Goal: Transaction & Acquisition: Purchase product/service

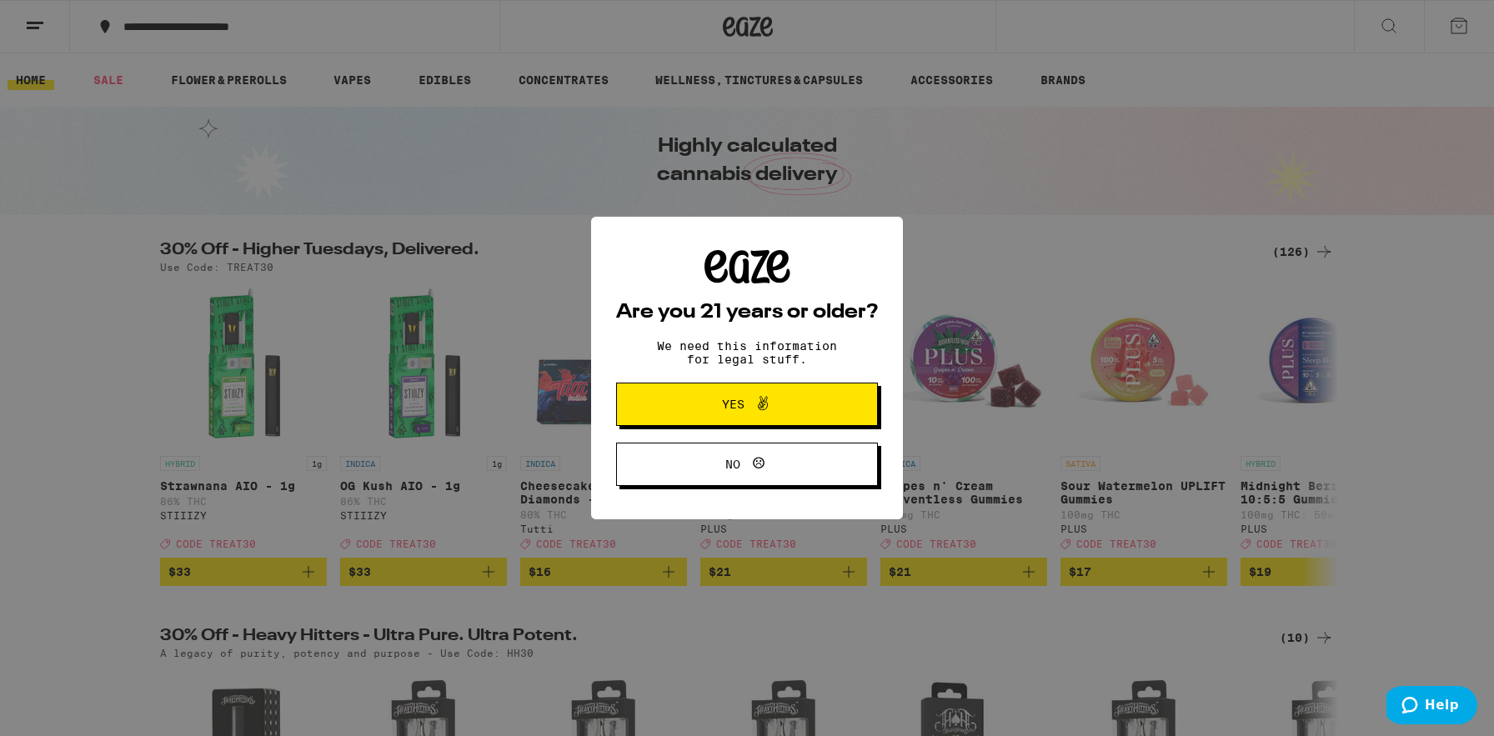
click at [810, 415] on button "Yes" at bounding box center [747, 404] width 262 height 43
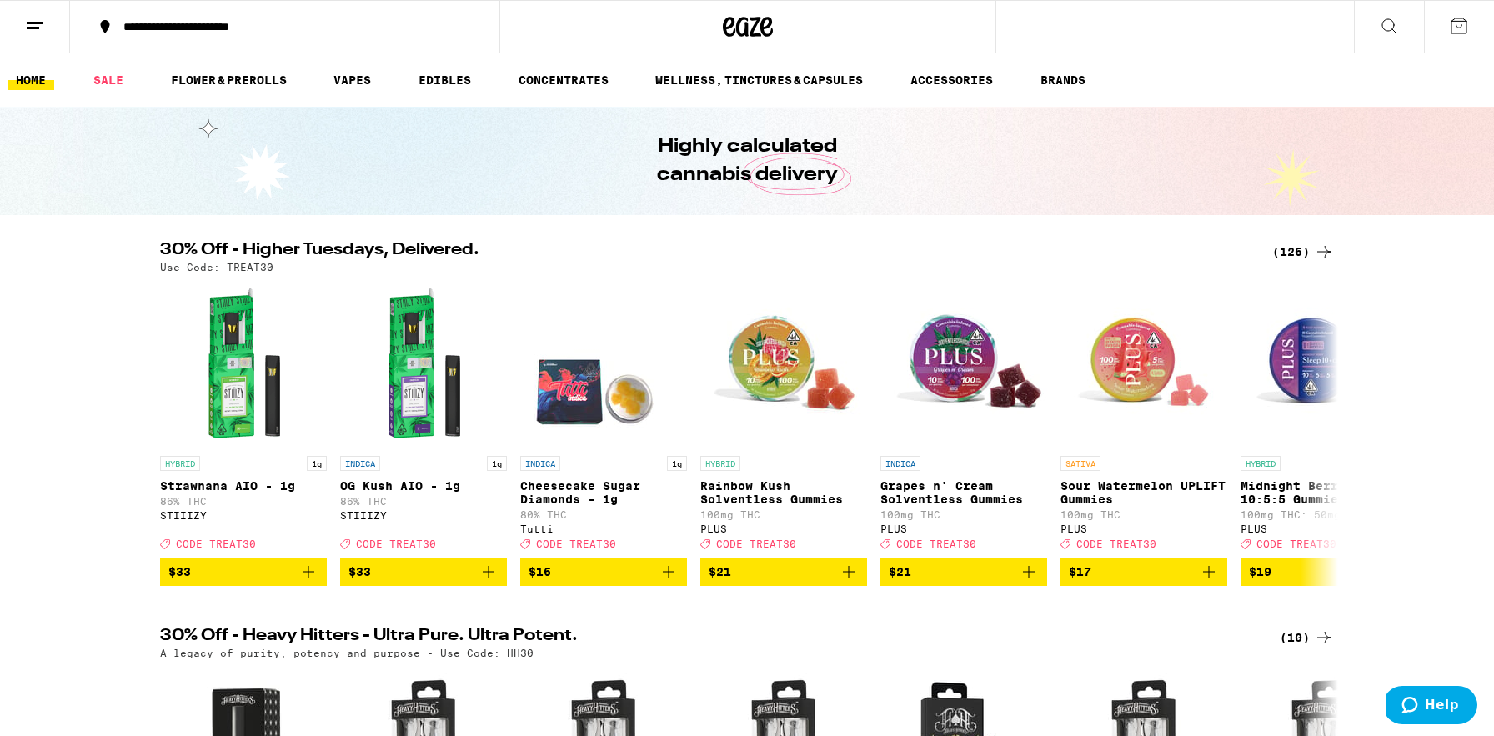
click at [49, 32] on button at bounding box center [35, 27] width 70 height 53
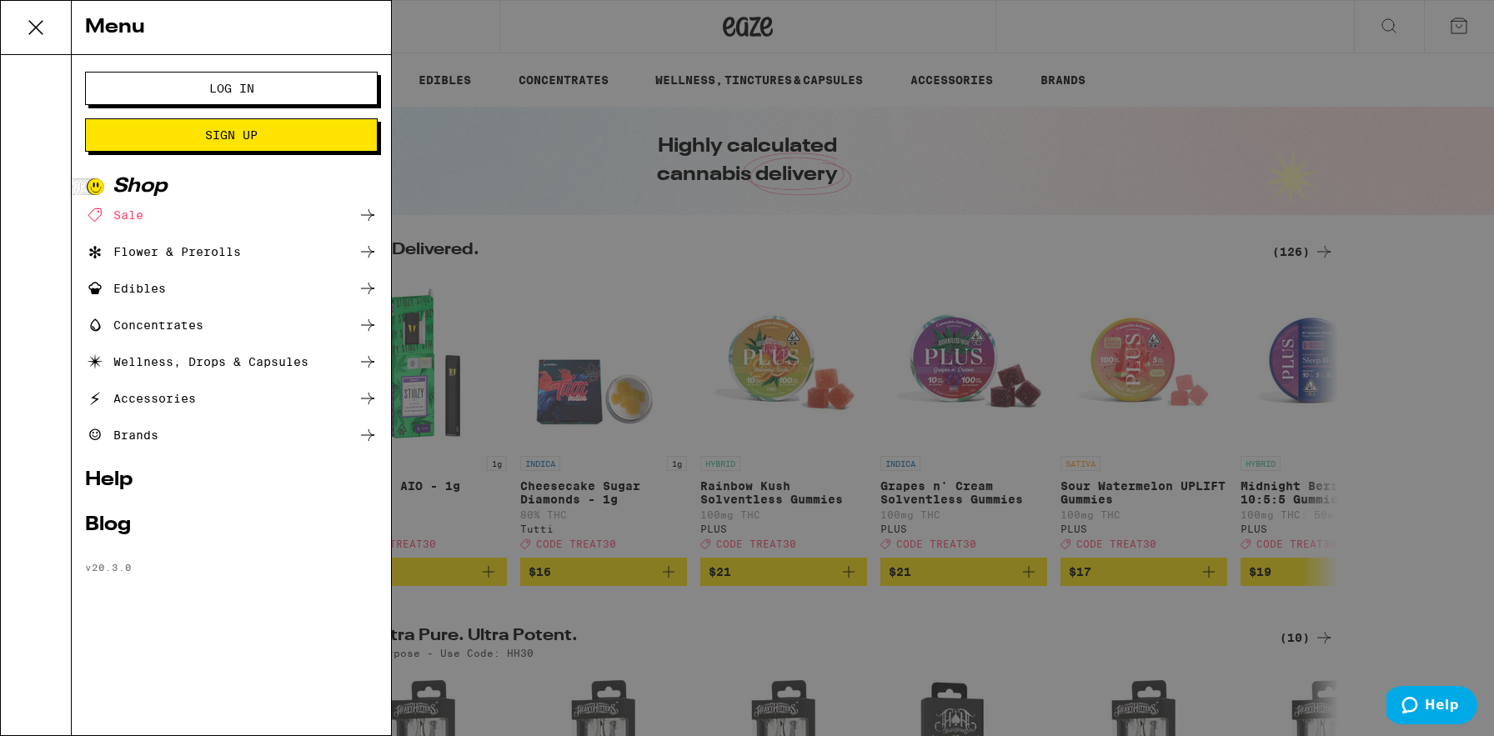
click at [262, 83] on span "Log In" at bounding box center [232, 89] width 158 height 12
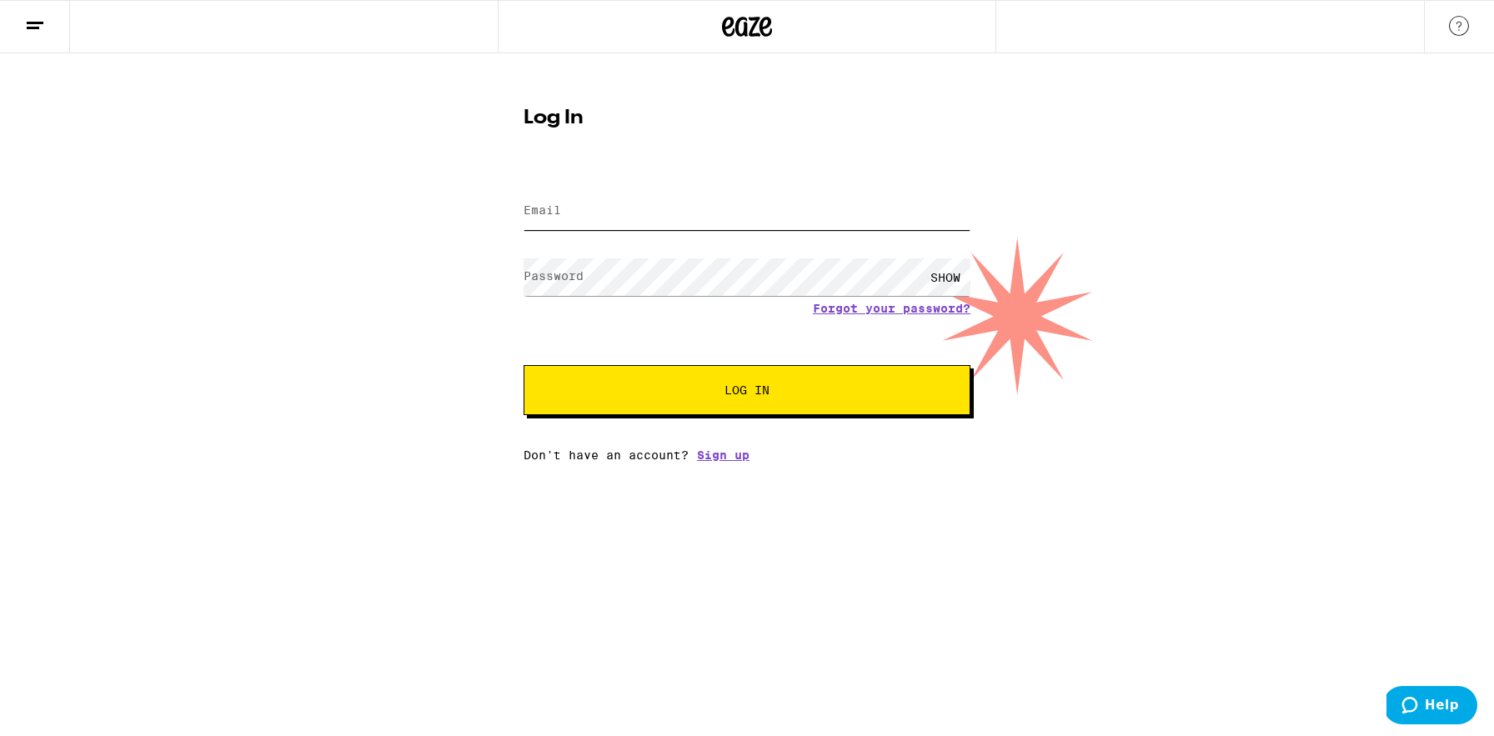
type input "[EMAIL_ADDRESS][DOMAIN_NAME]"
click at [696, 389] on span "Log In" at bounding box center [747, 390] width 312 height 12
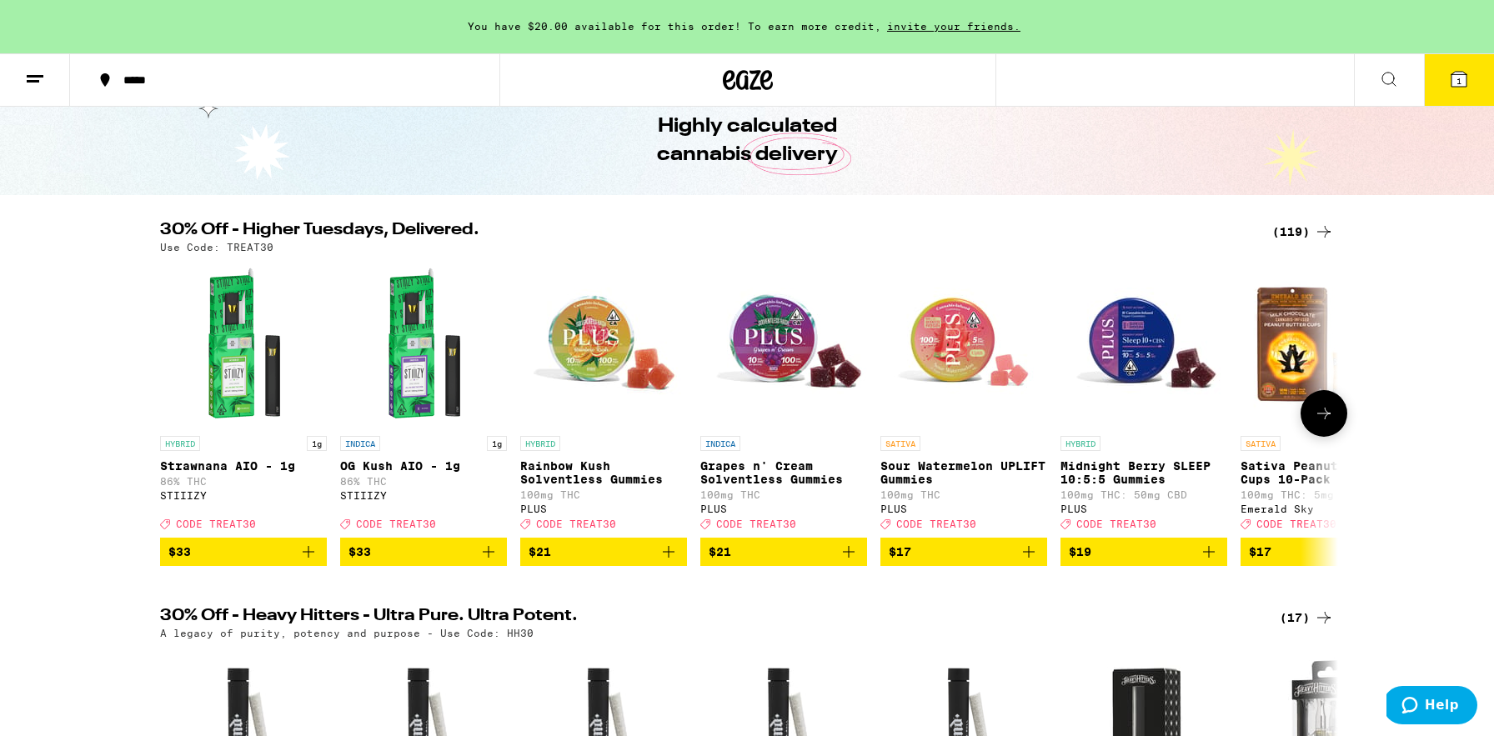
scroll to position [173, 0]
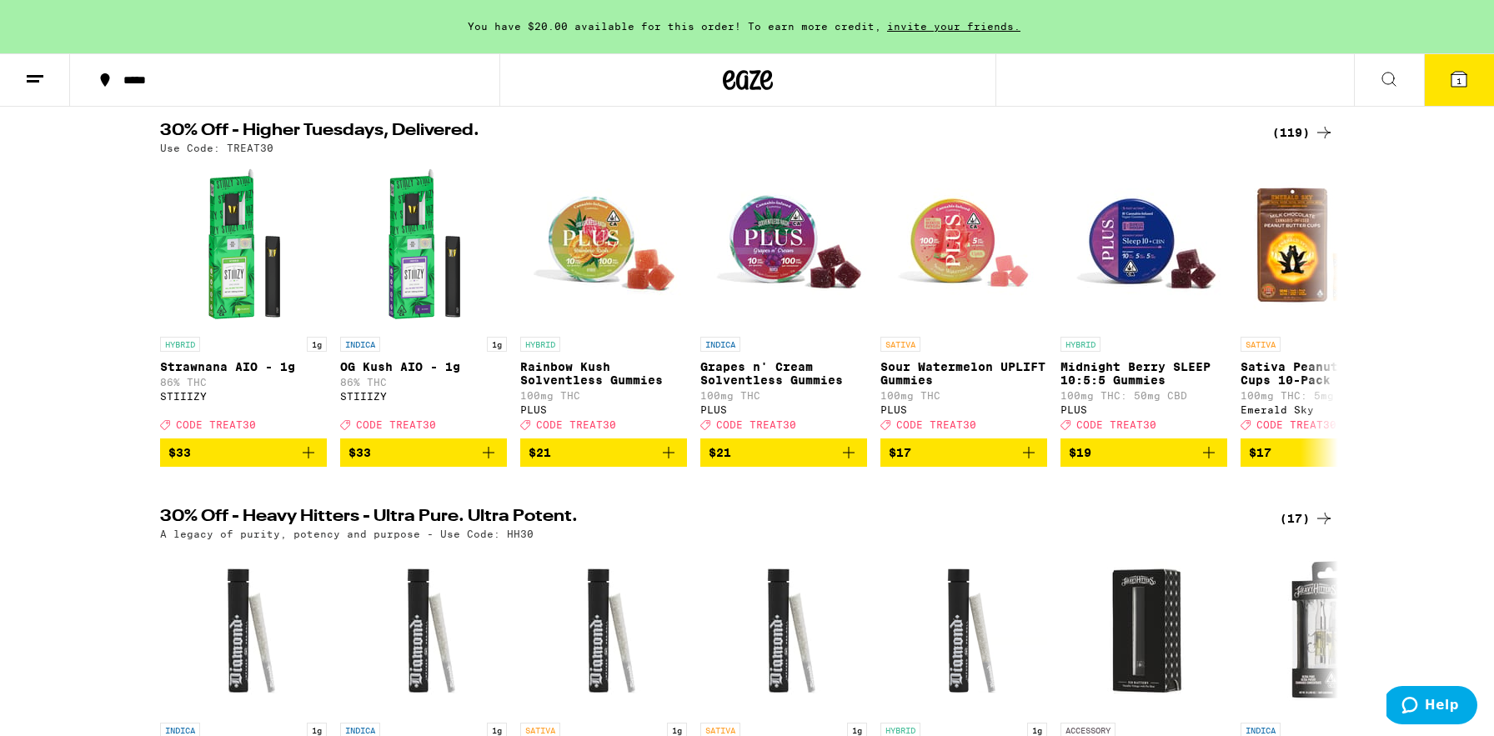
click at [1304, 129] on div "(119)" at bounding box center [1303, 133] width 62 height 20
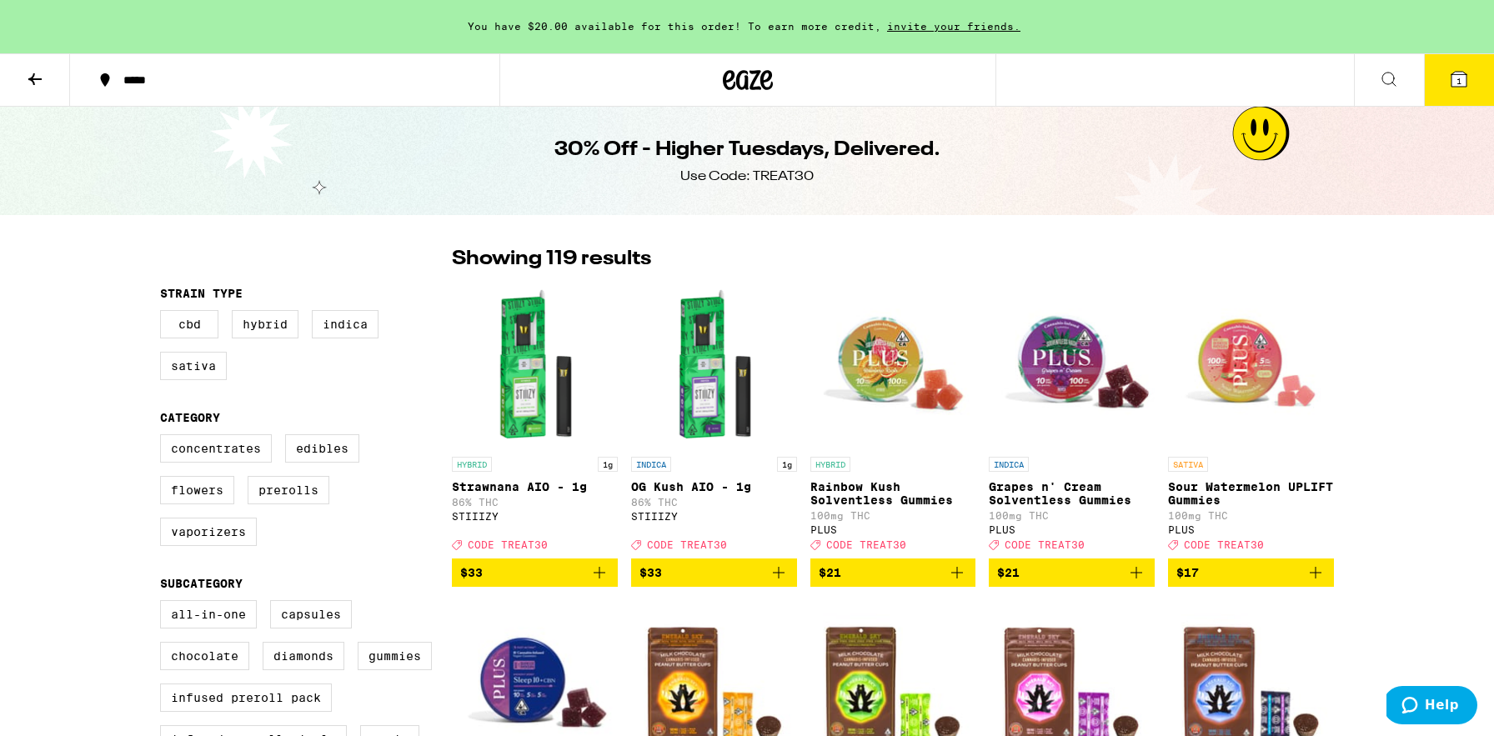
click at [1458, 80] on span "1" at bounding box center [1458, 81] width 5 height 10
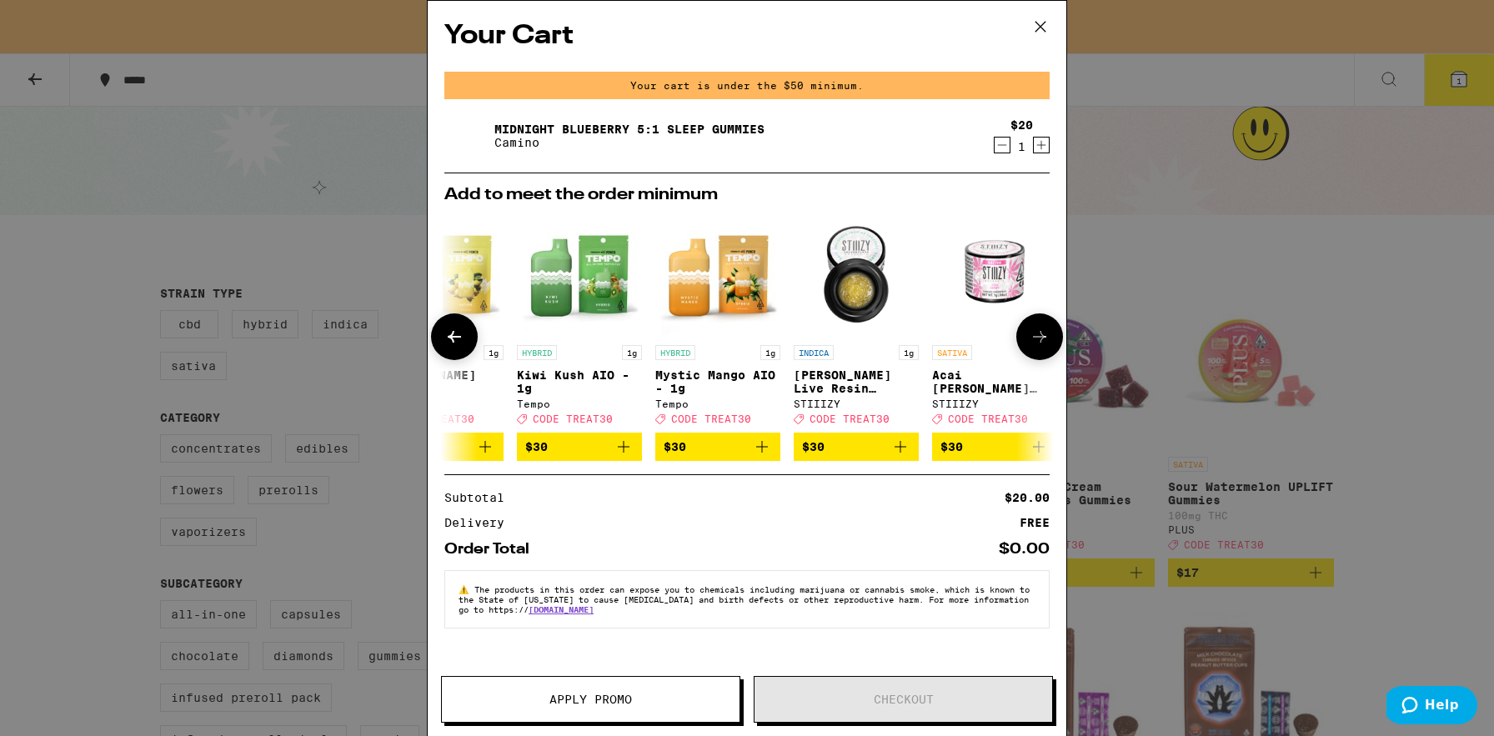
scroll to position [0, 778]
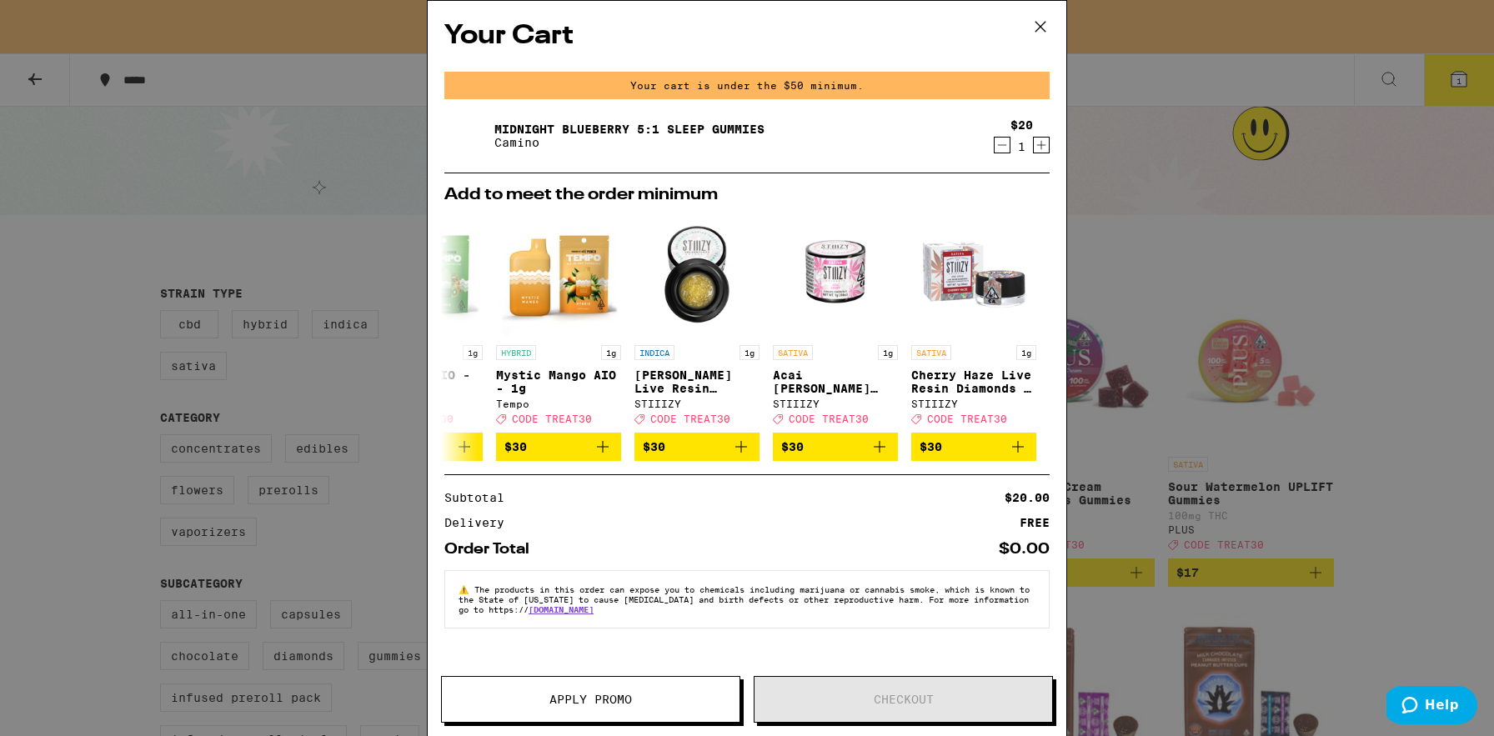
click at [1036, 25] on icon at bounding box center [1040, 26] width 25 height 25
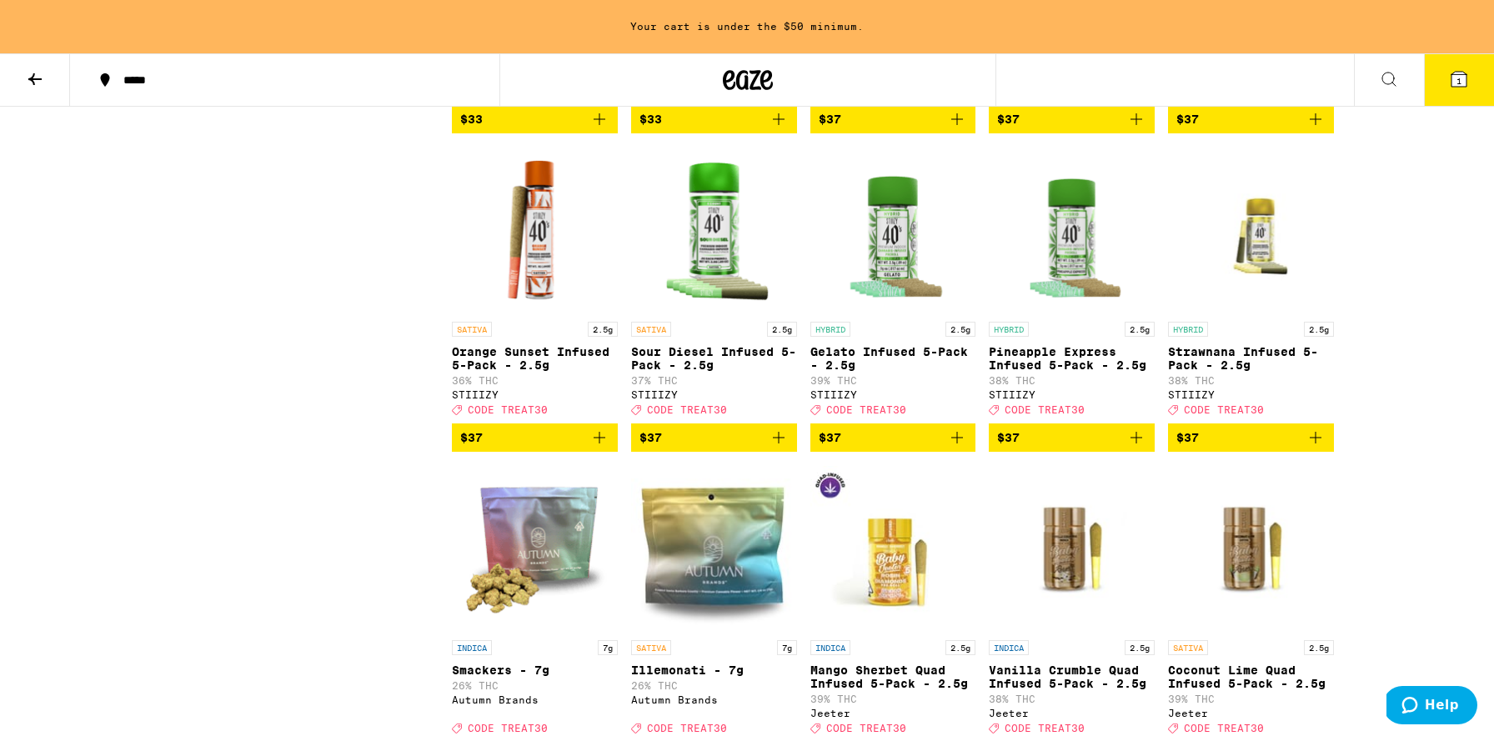
scroll to position [5872, 0]
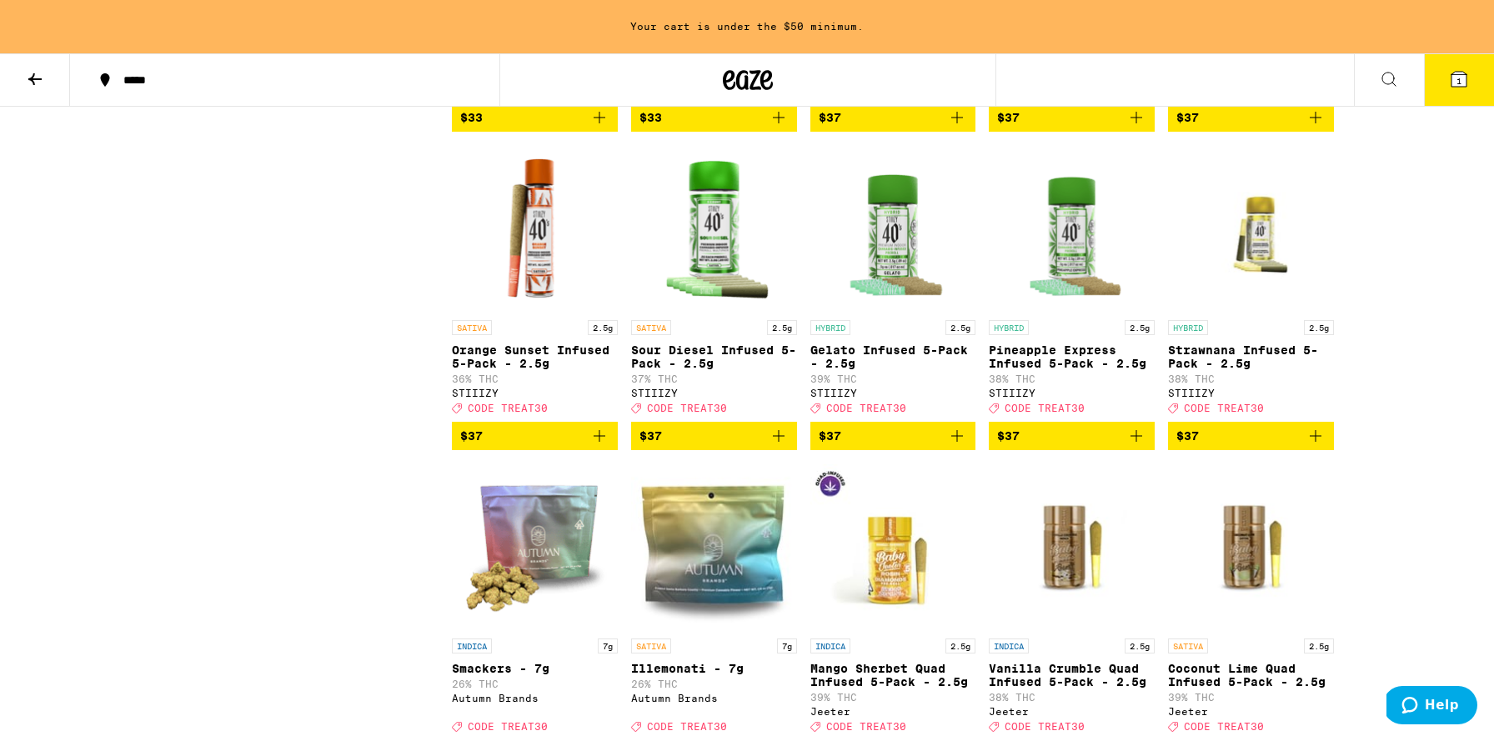
click at [1137, 446] on icon "Add to bag" at bounding box center [1136, 436] width 20 height 20
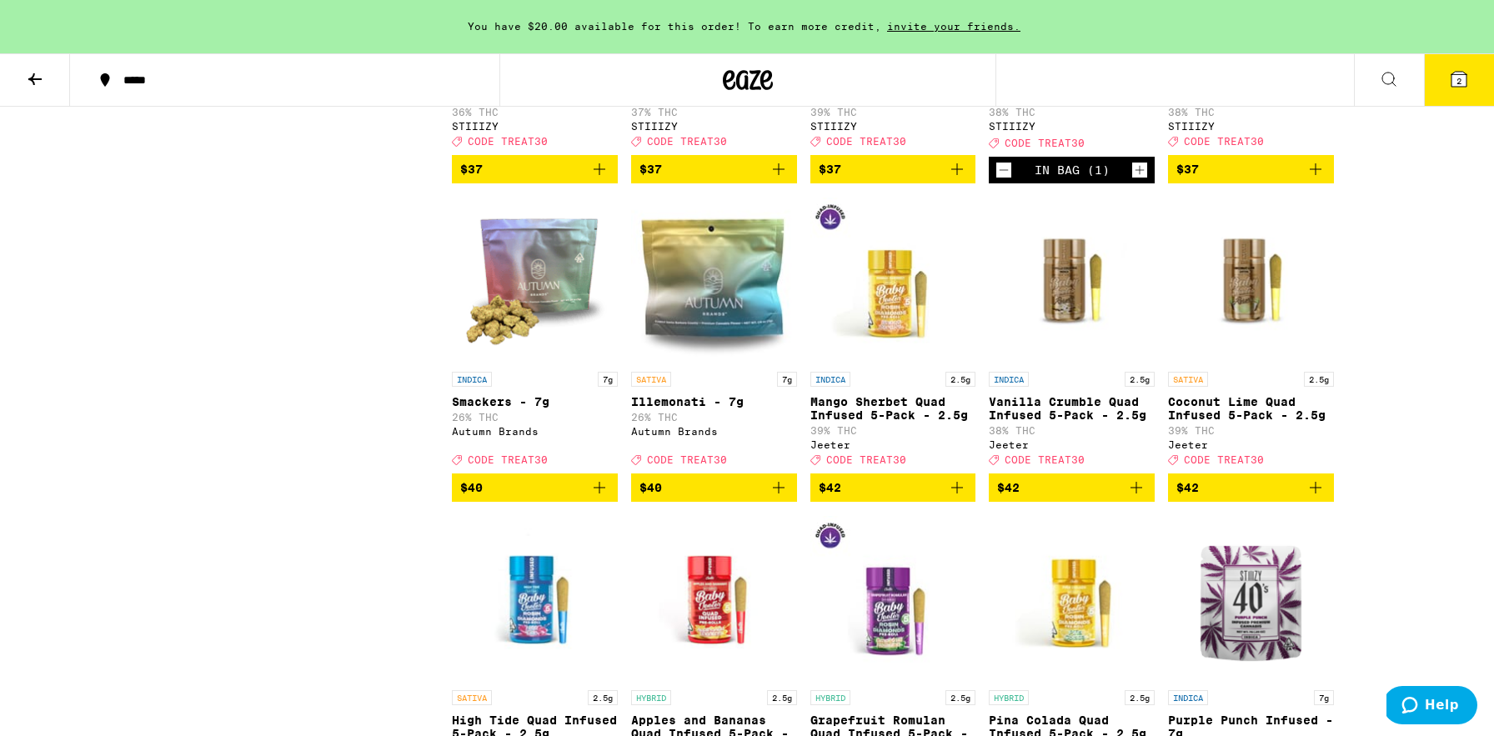
scroll to position [5630, 0]
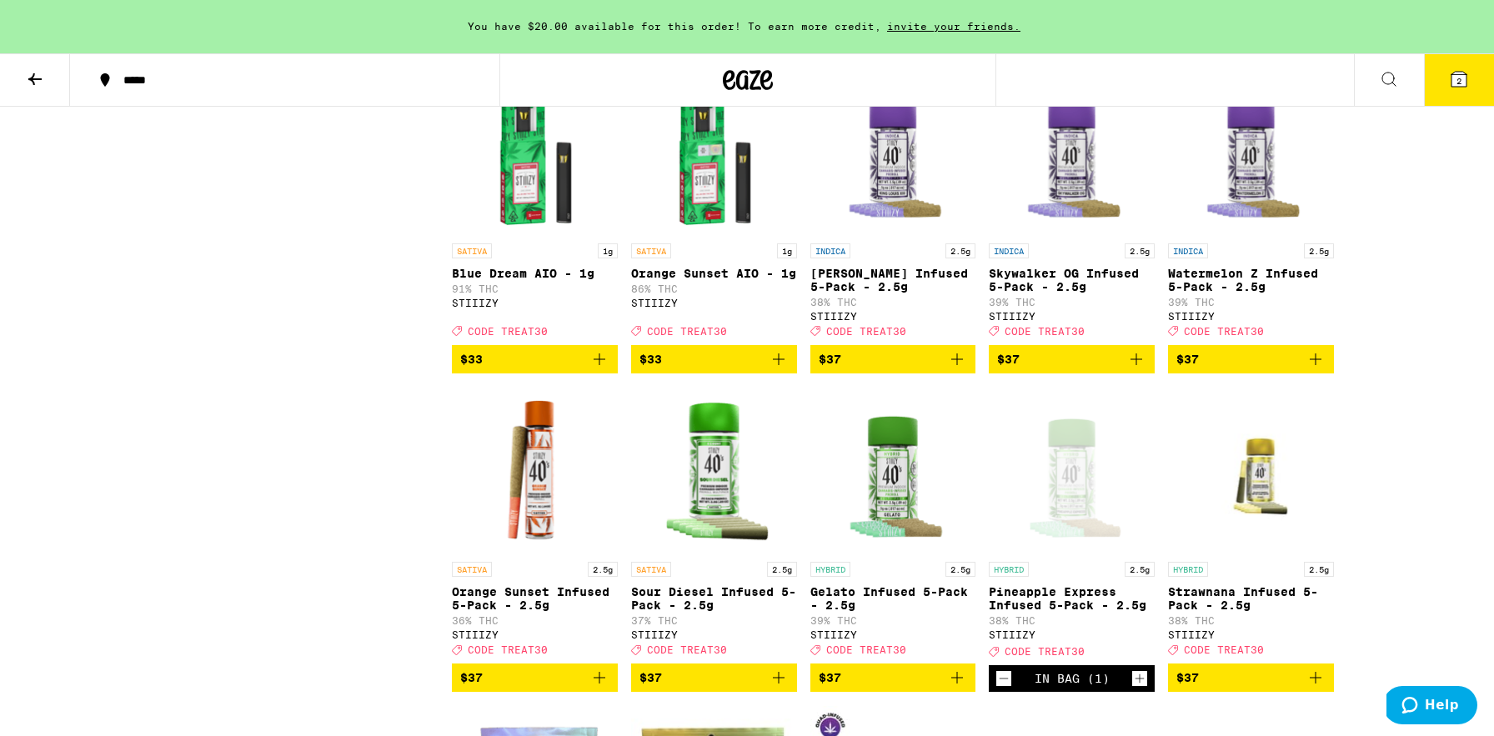
click at [11, 72] on button at bounding box center [35, 80] width 70 height 53
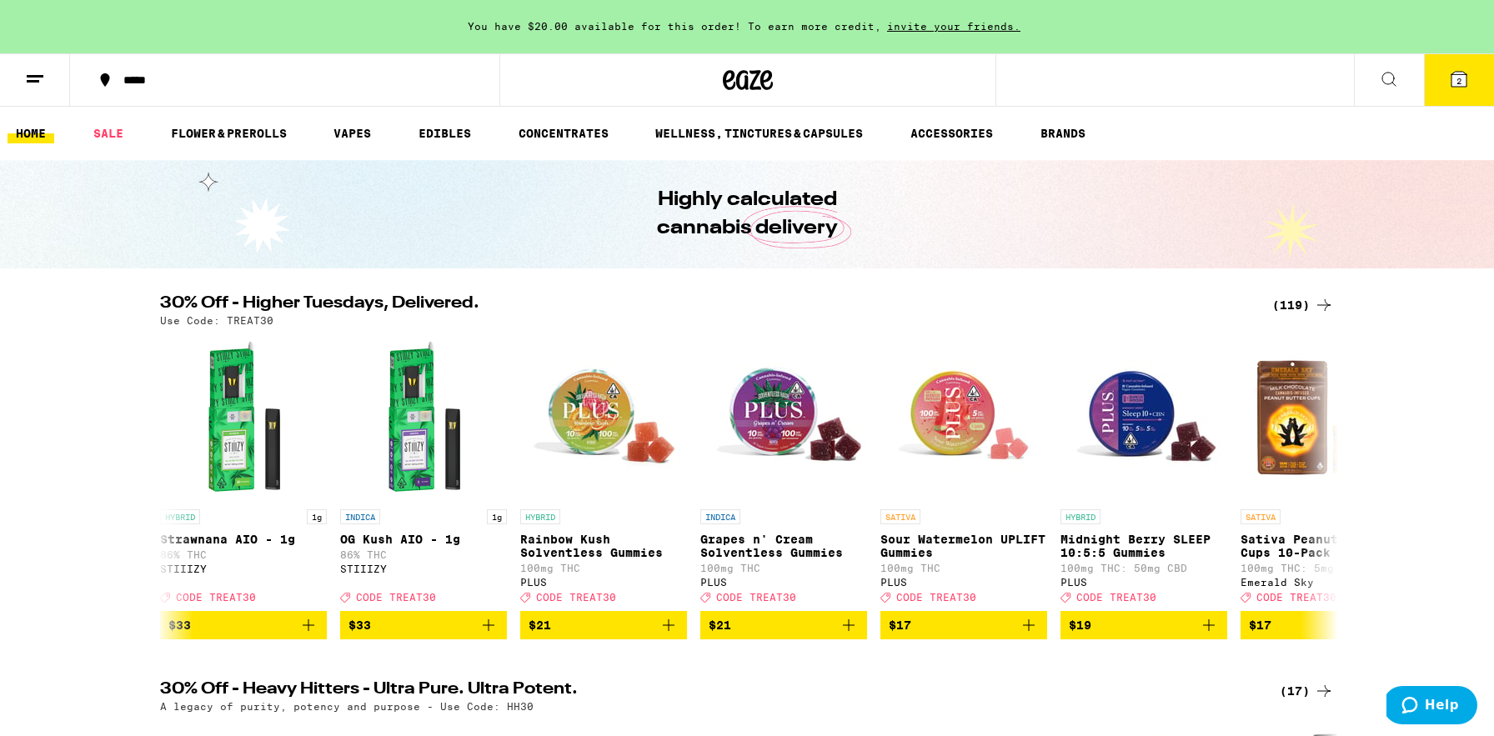
click at [1386, 83] on icon at bounding box center [1389, 79] width 20 height 20
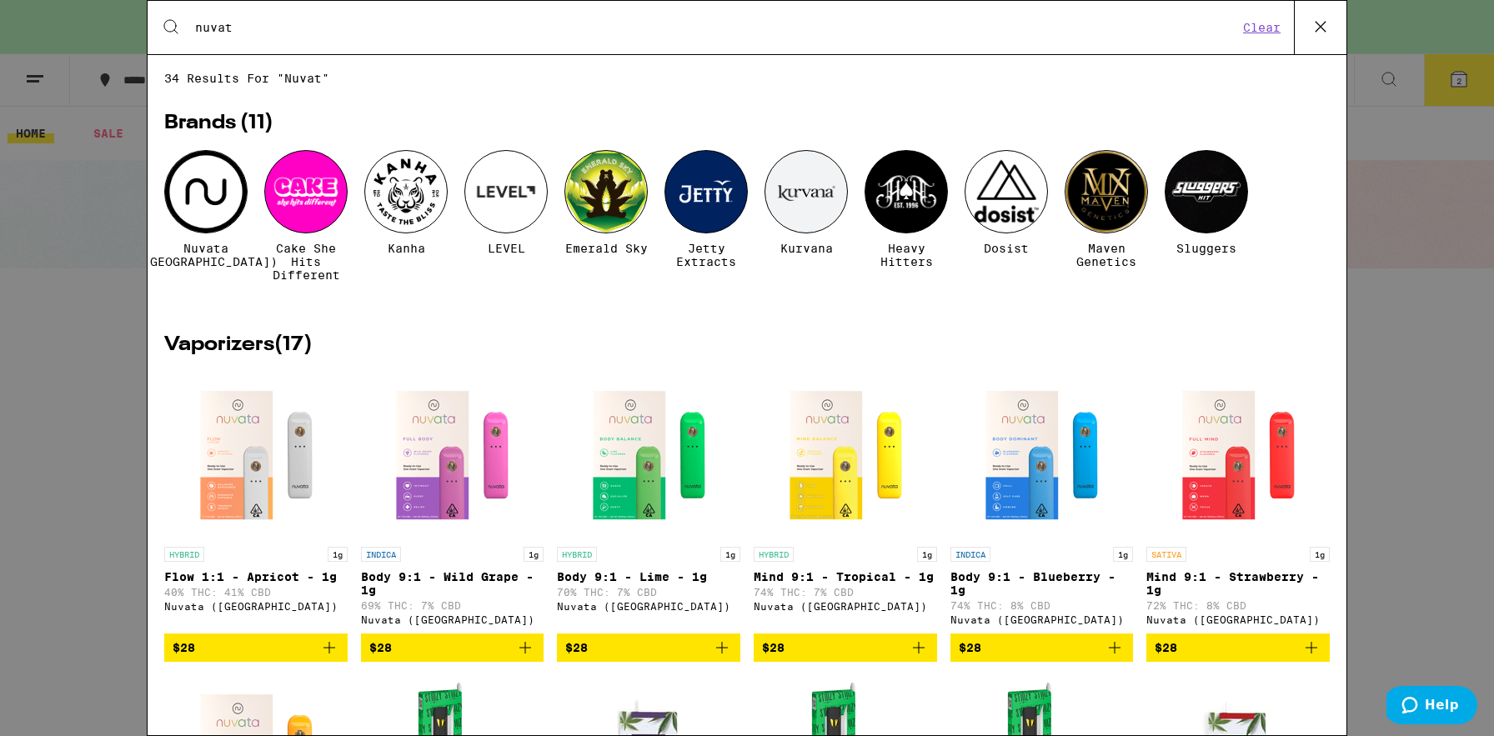
type input "nuvat"
click at [218, 198] on div at bounding box center [205, 191] width 83 height 83
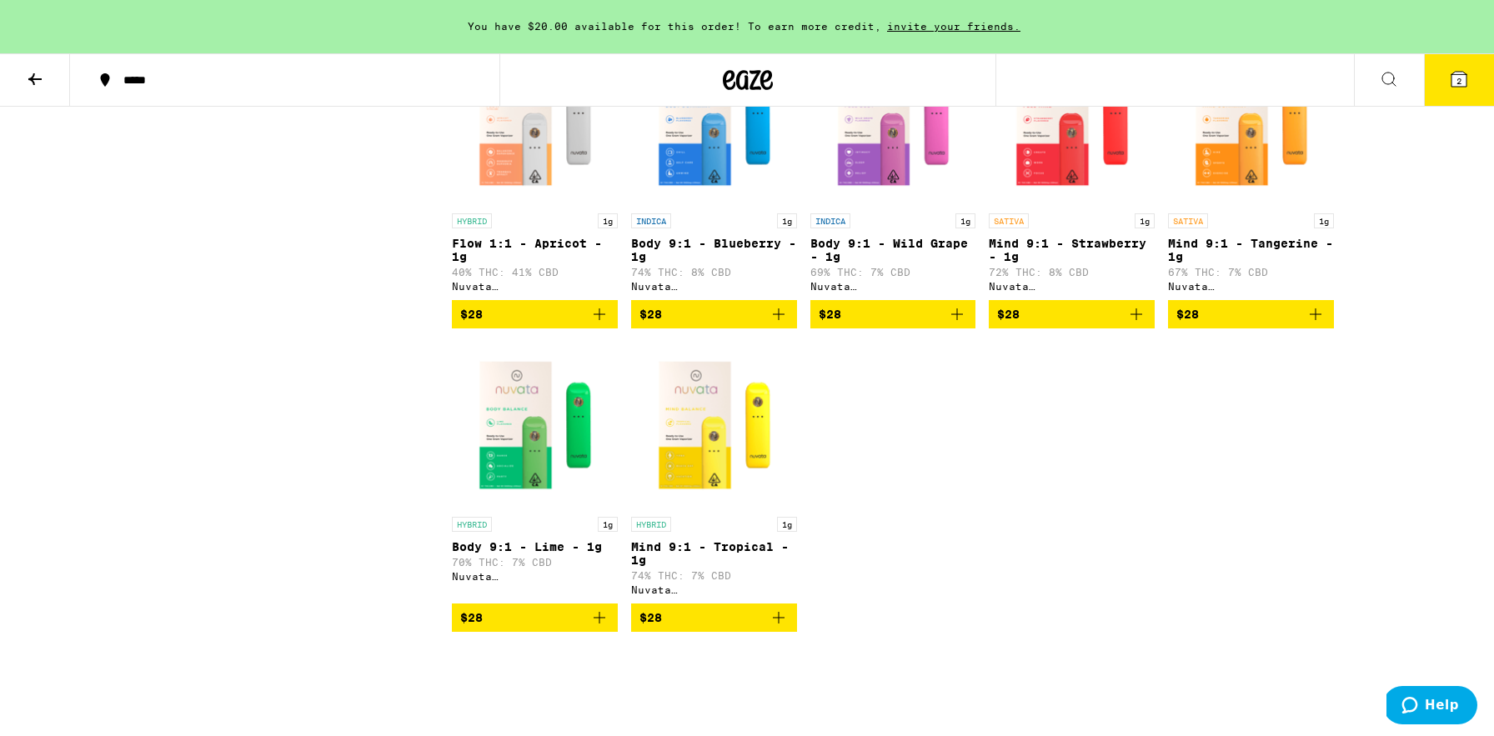
scroll to position [558, 0]
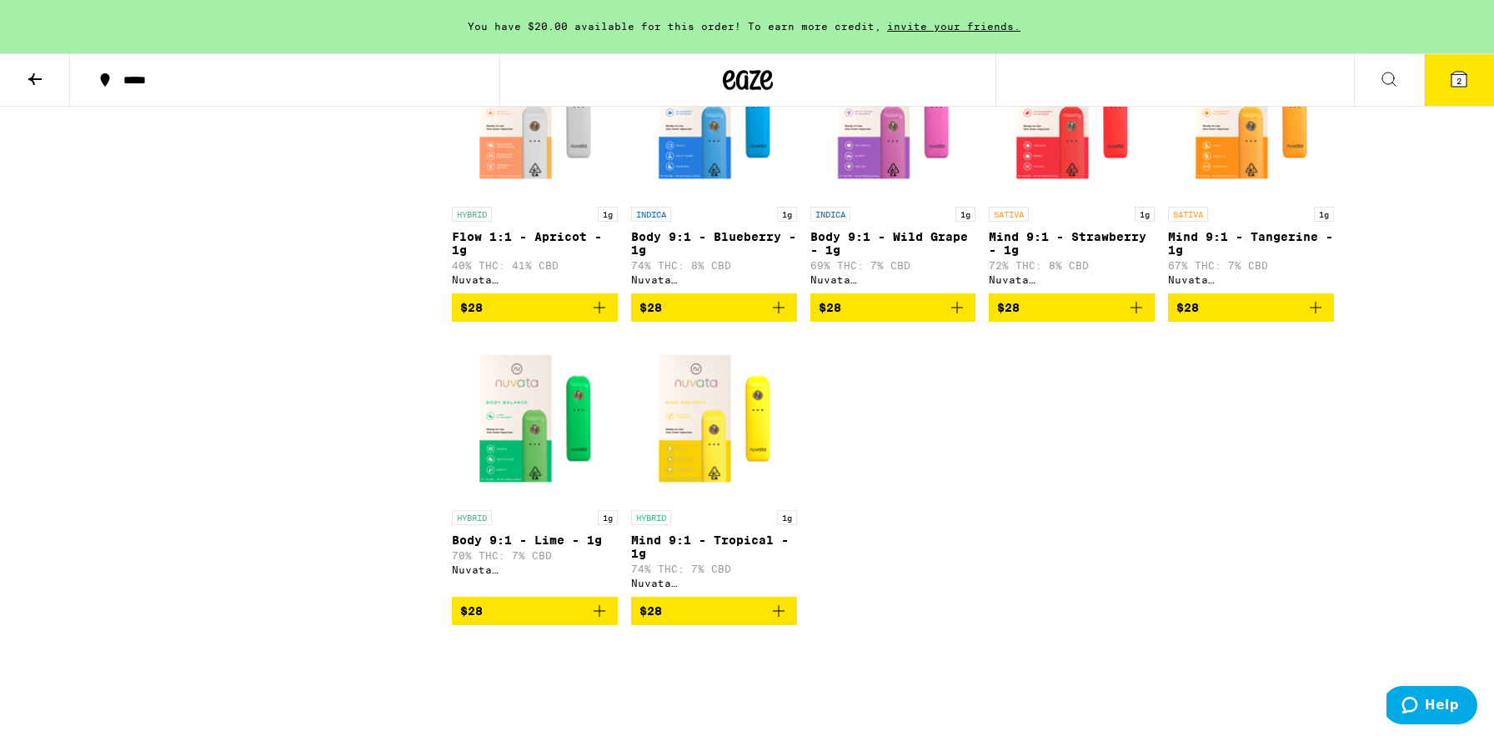
click at [775, 621] on icon "Add to bag" at bounding box center [778, 611] width 20 height 20
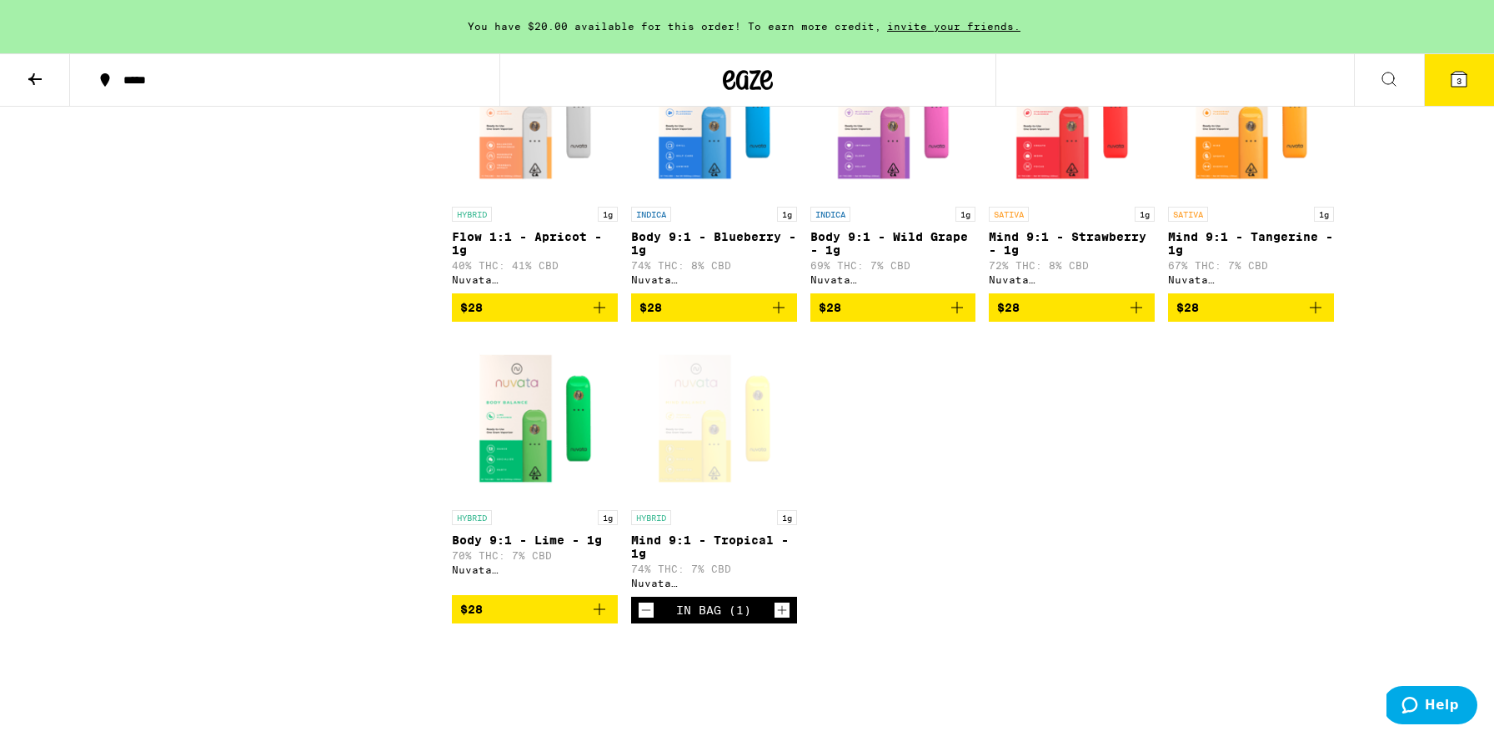
click at [1454, 84] on icon at bounding box center [1458, 79] width 15 height 15
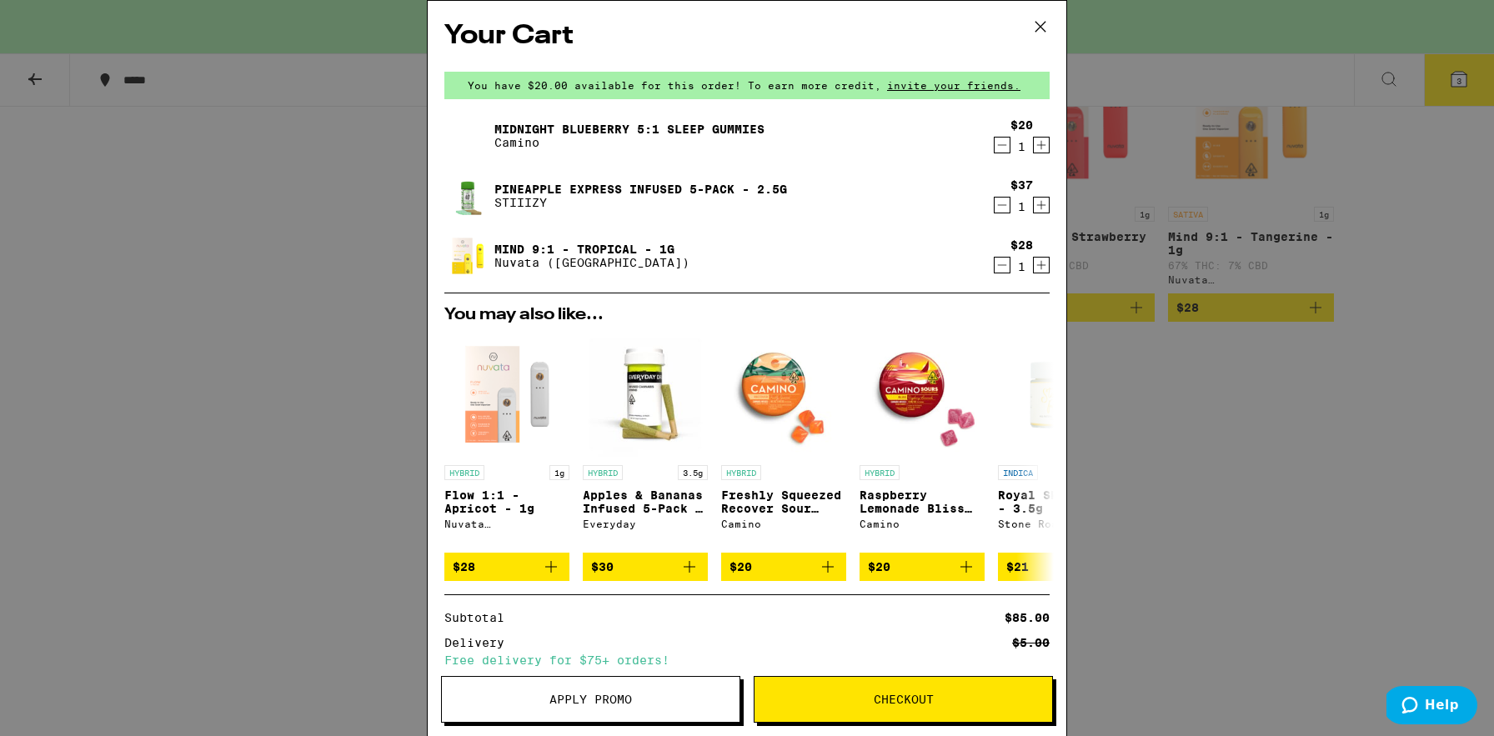
click at [1040, 30] on icon at bounding box center [1040, 26] width 25 height 25
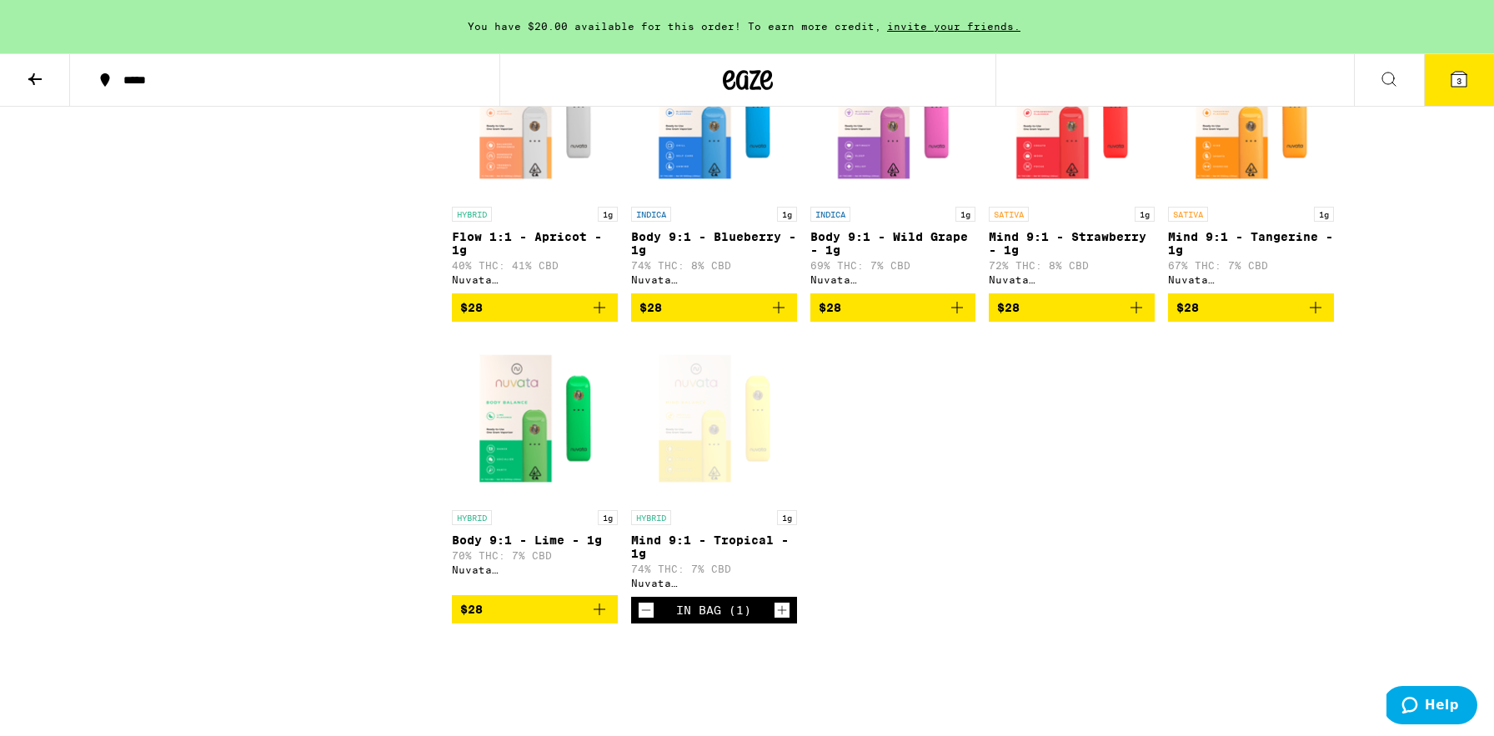
click at [37, 70] on icon at bounding box center [35, 79] width 20 height 20
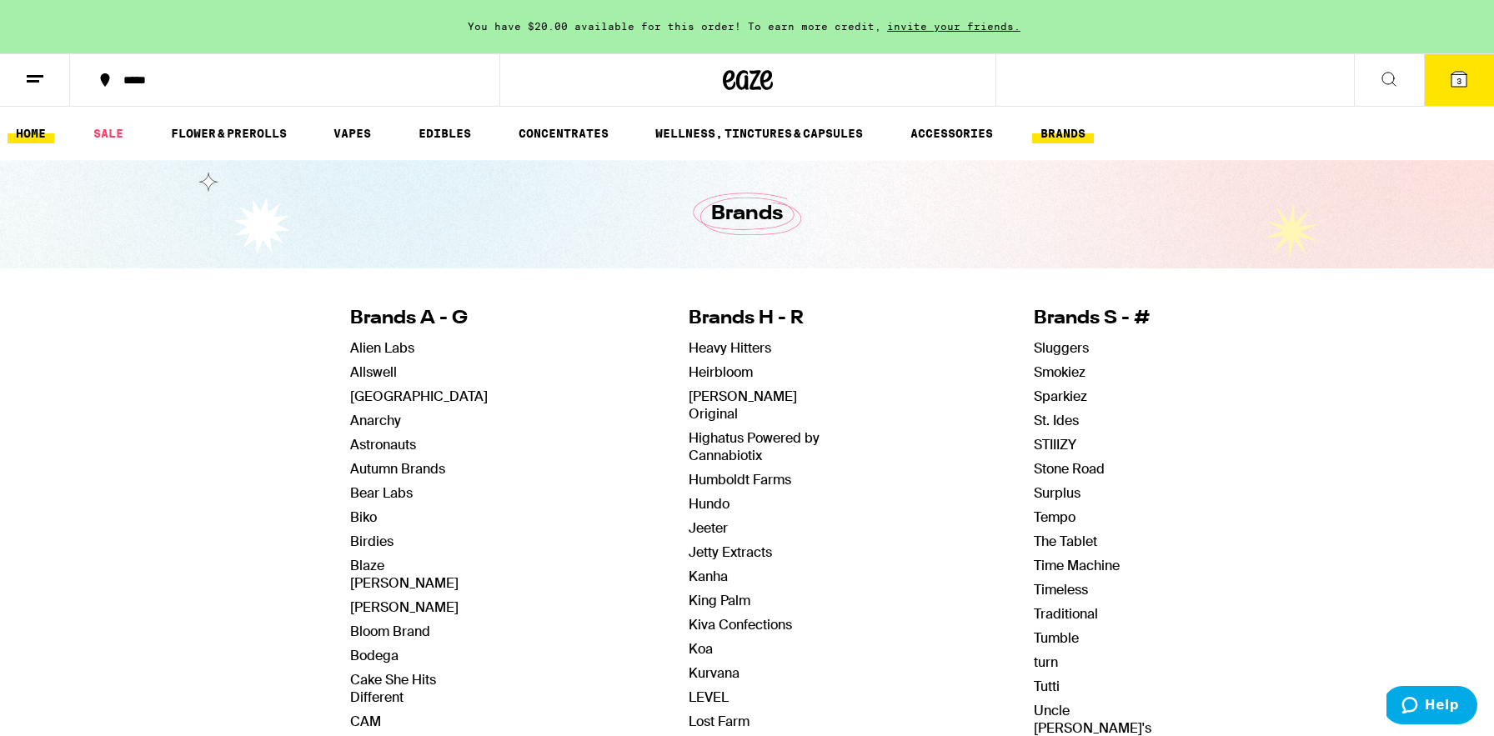
click at [42, 140] on link "HOME" at bounding box center [31, 133] width 47 height 20
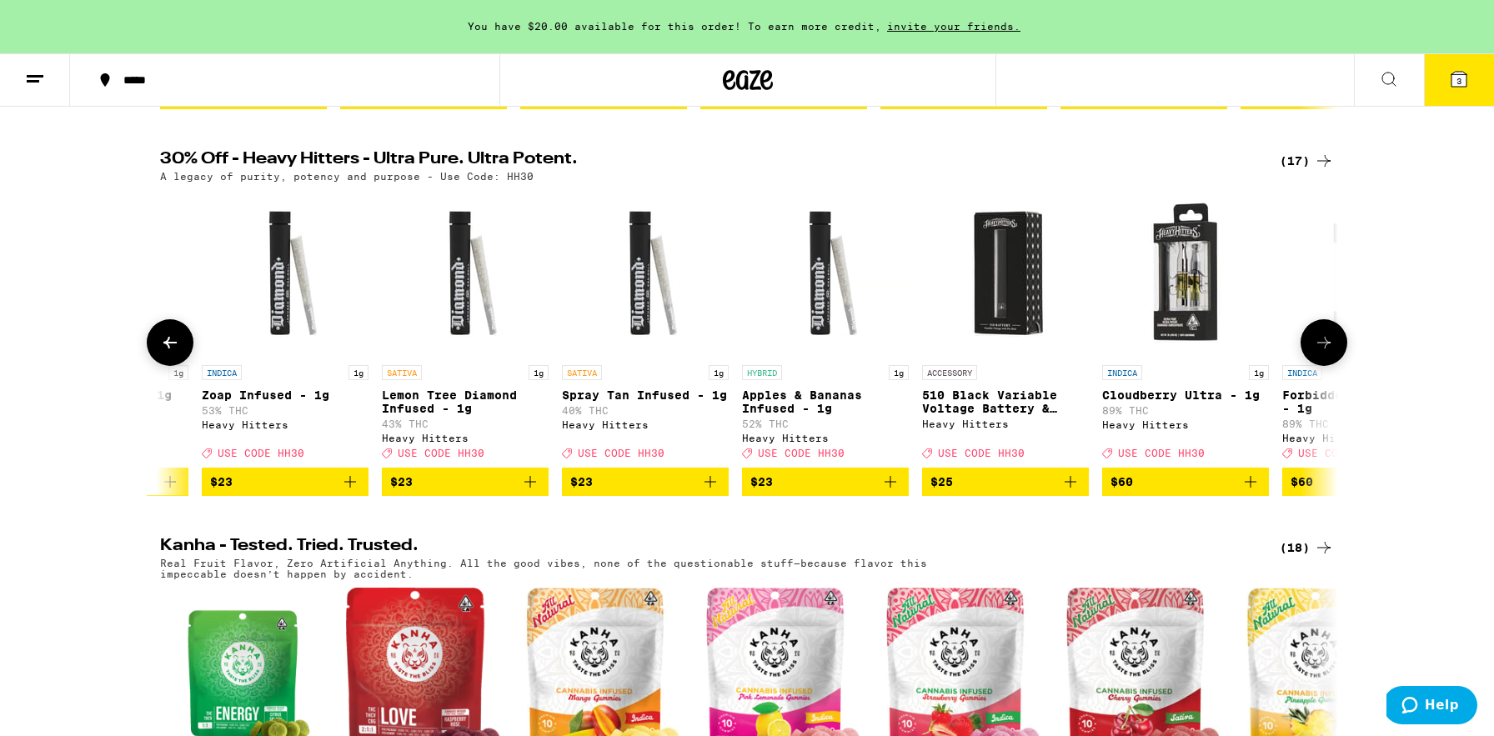
scroll to position [514, 0]
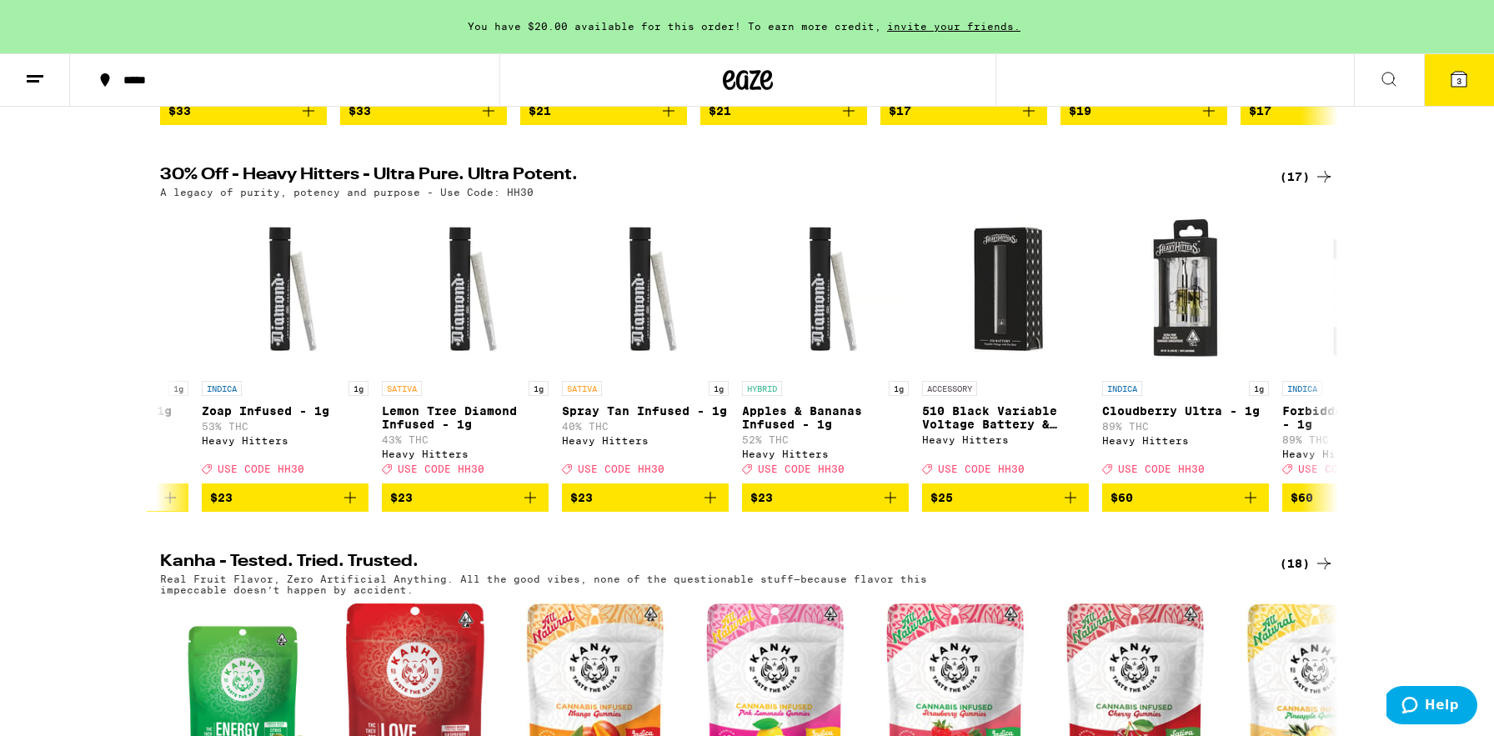
click at [1299, 187] on div "(17)" at bounding box center [1306, 177] width 54 height 20
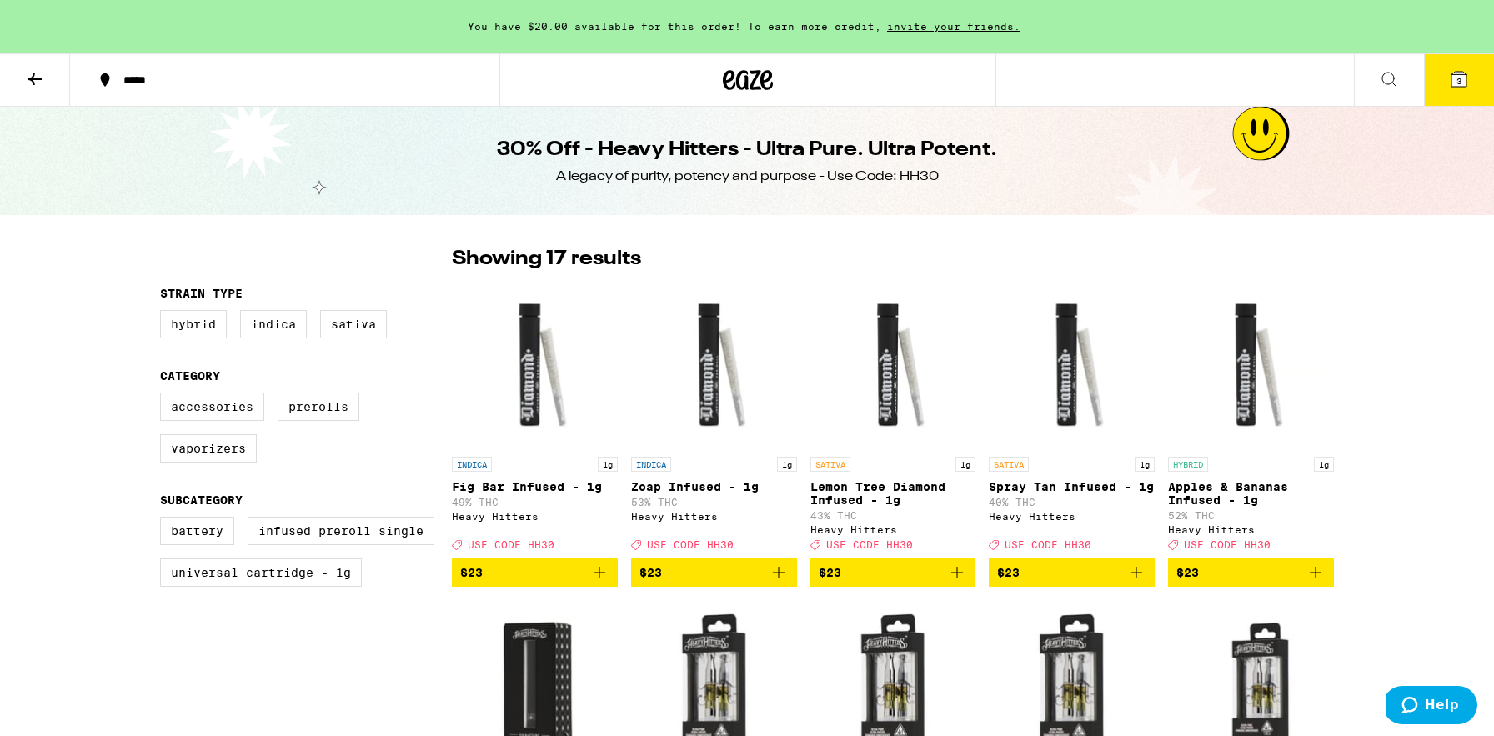
click at [33, 89] on button at bounding box center [35, 80] width 70 height 53
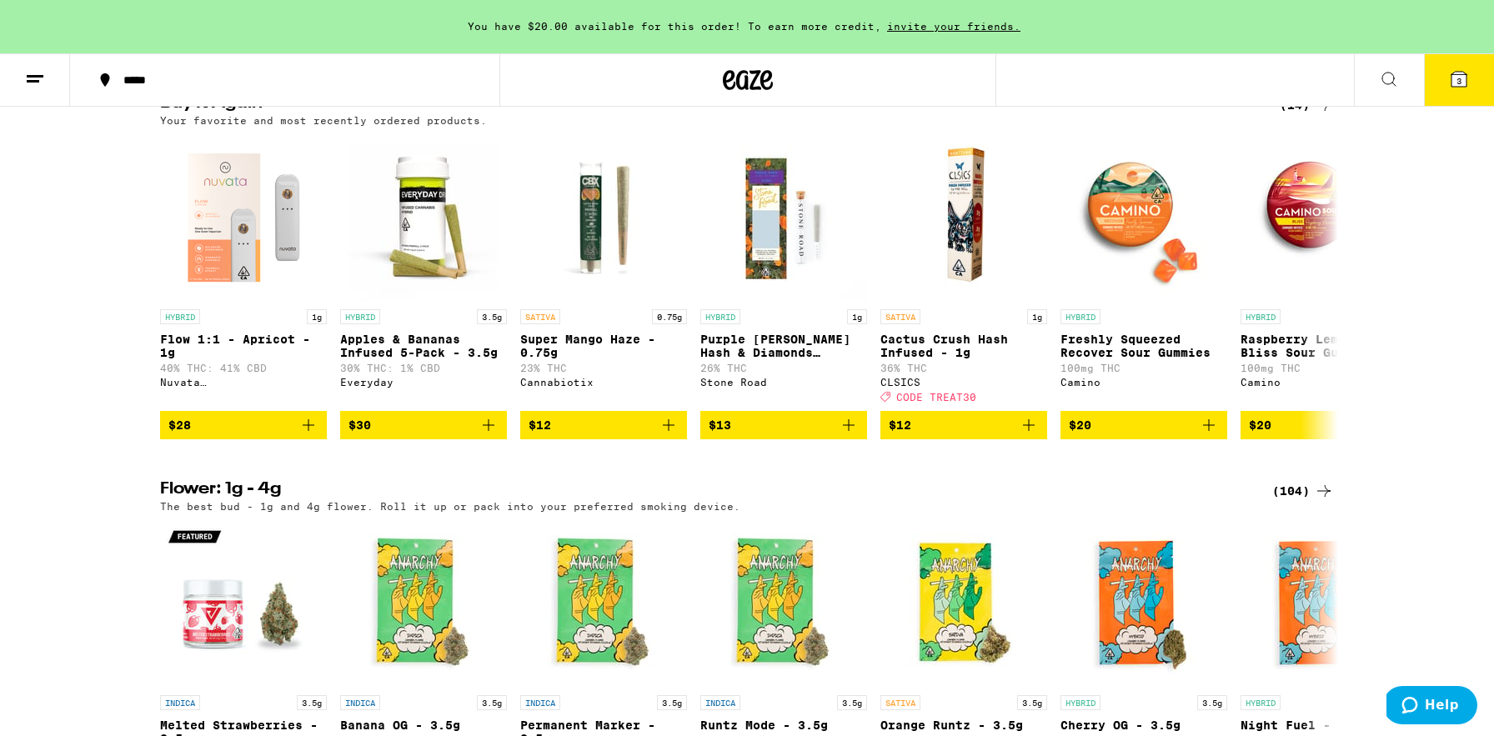
scroll to position [1727, 0]
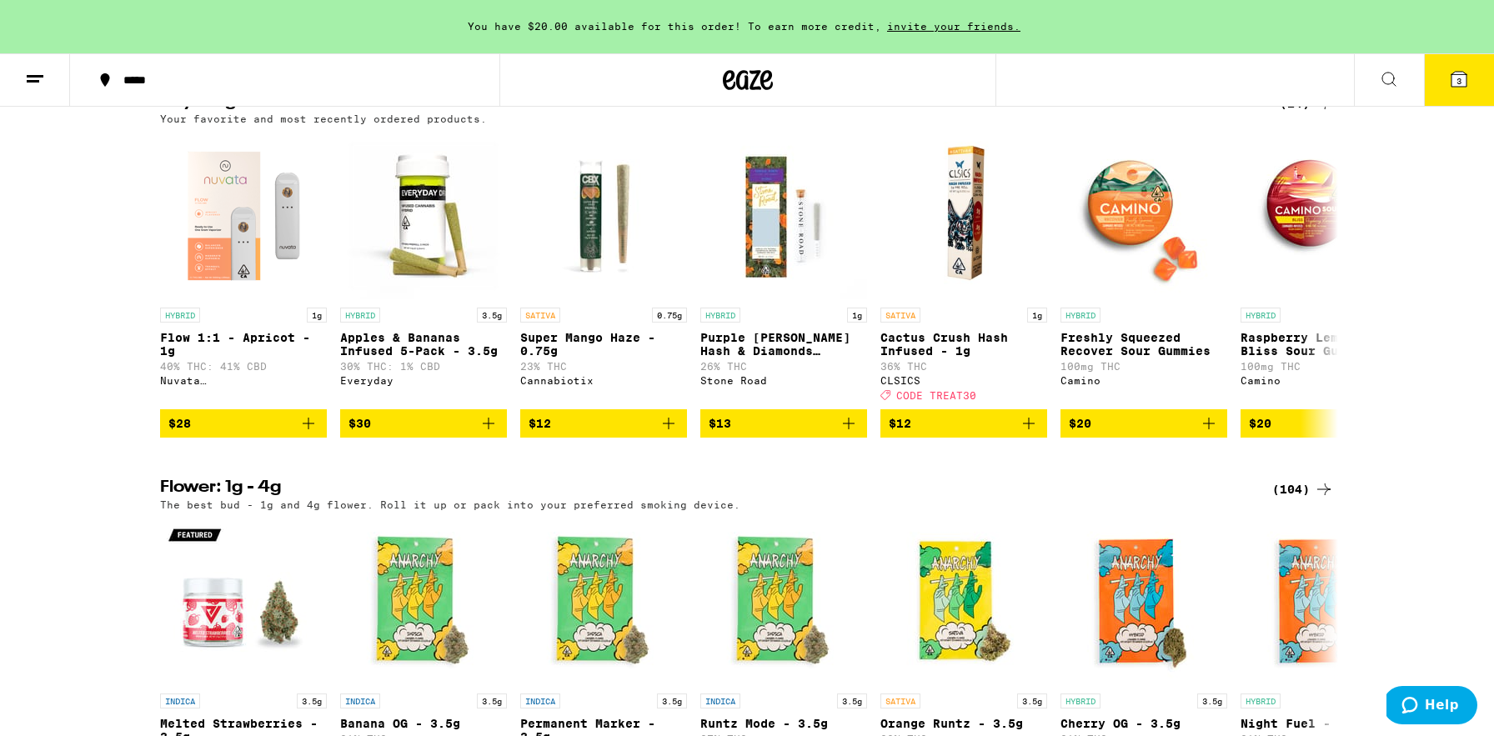
click at [1399, 88] on button at bounding box center [1389, 80] width 70 height 53
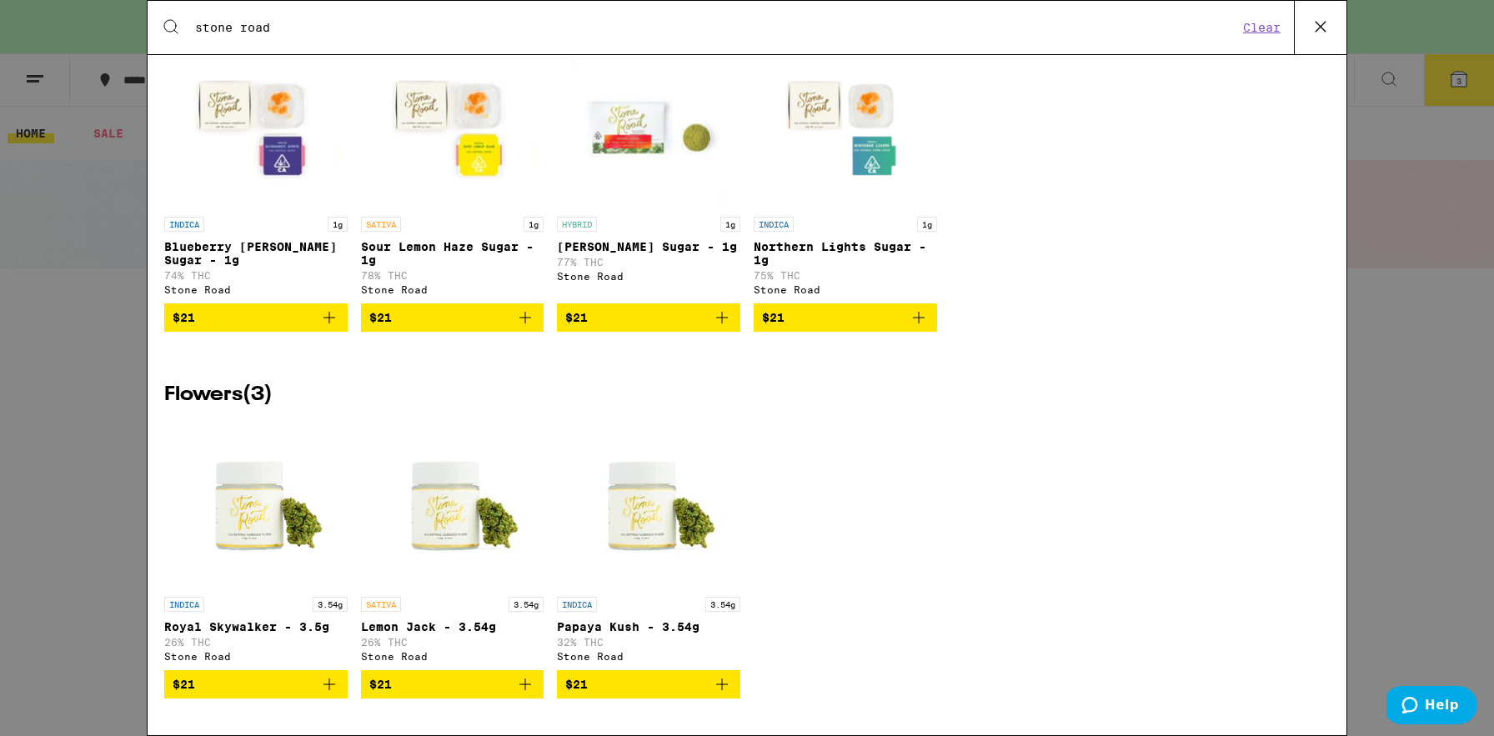
scroll to position [0, 0]
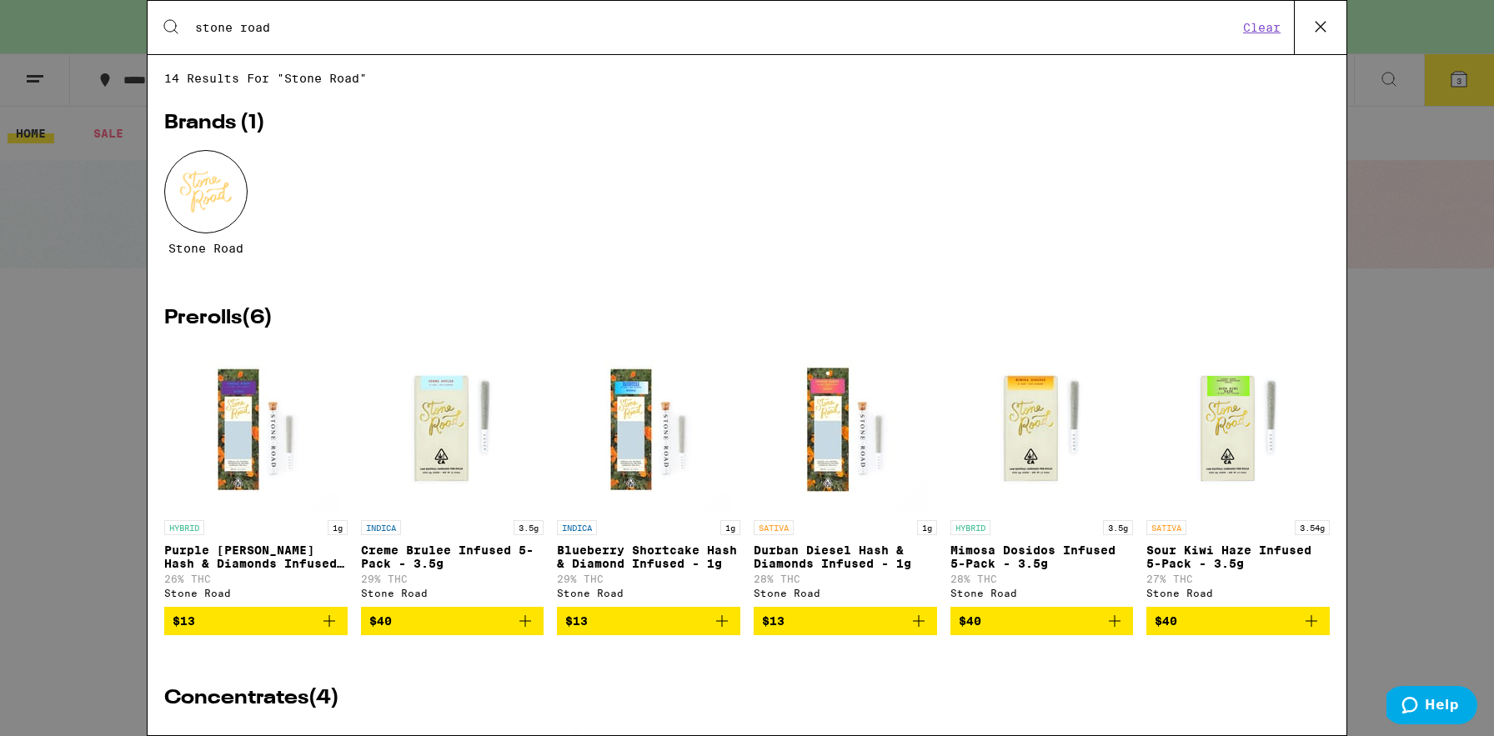
type input "stone road"
click at [1327, 21] on icon at bounding box center [1320, 26] width 25 height 25
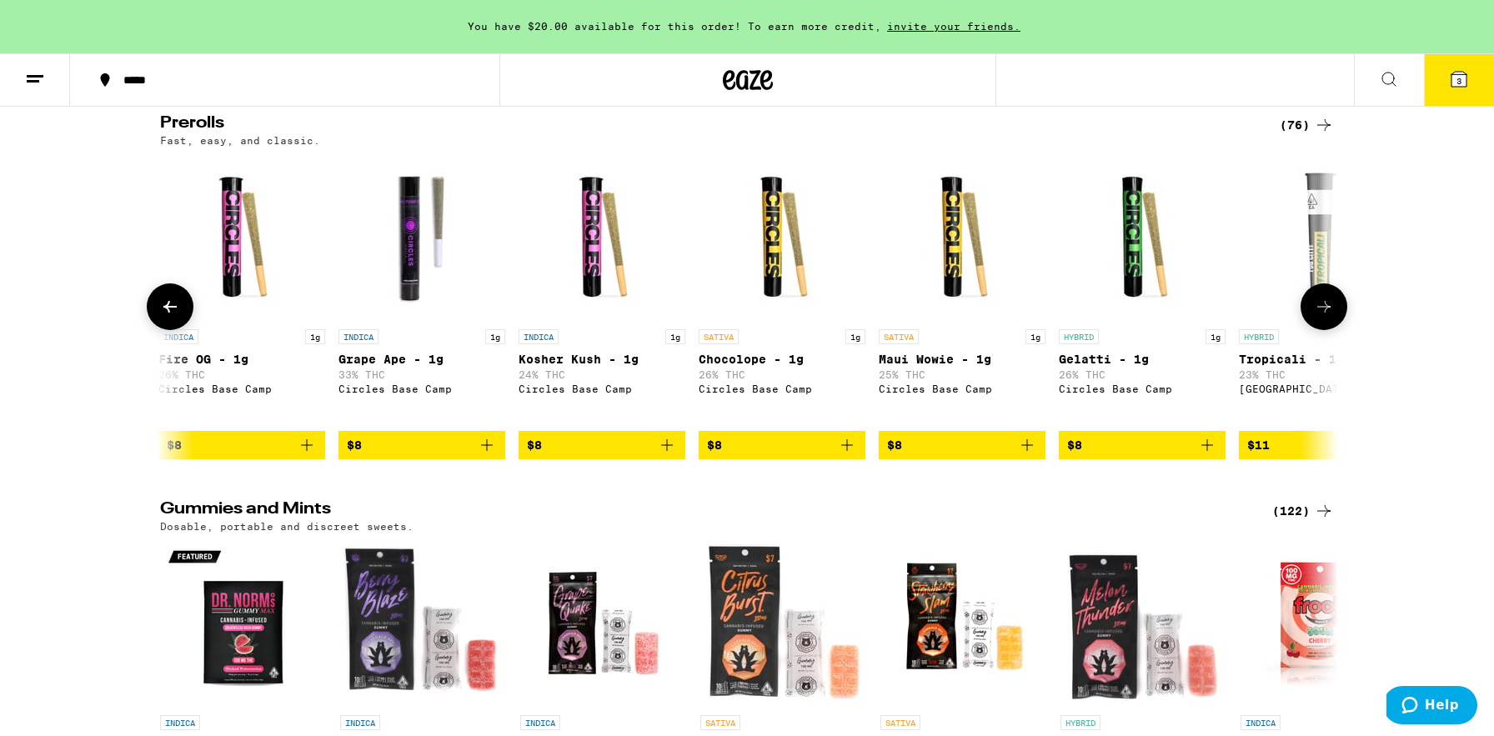
scroll to position [0, 901]
click at [845, 451] on icon "Add to bag" at bounding box center [848, 445] width 12 height 12
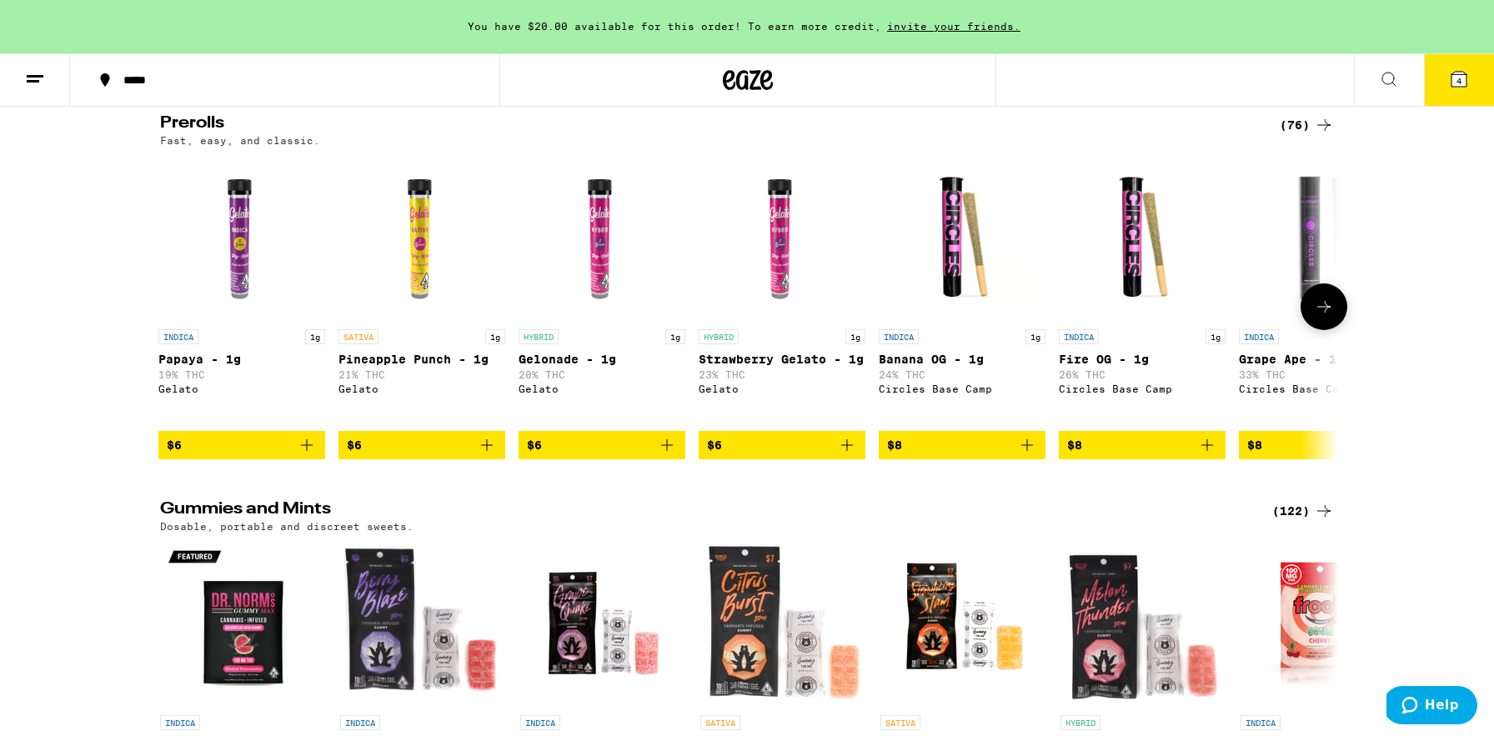
scroll to position [0, 0]
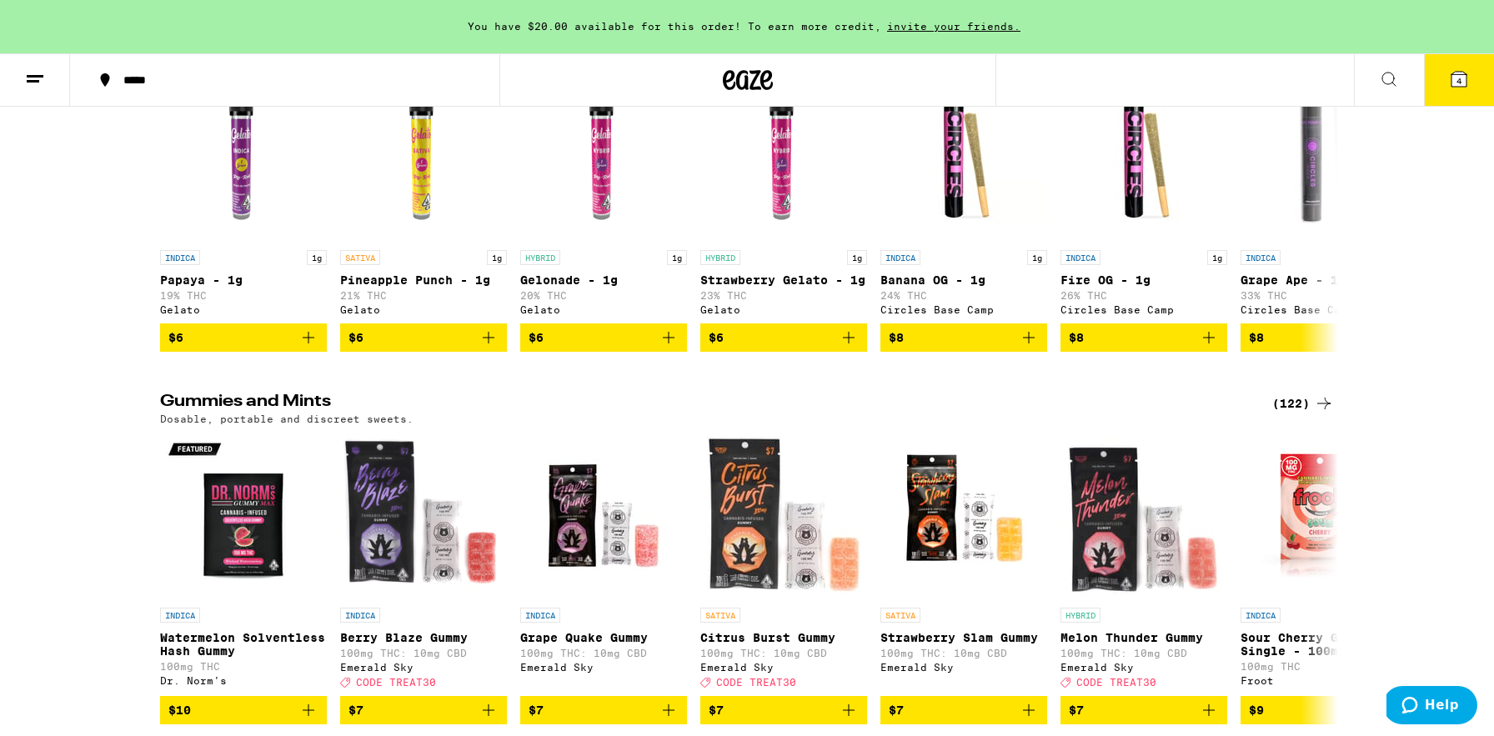
scroll to position [5200, 0]
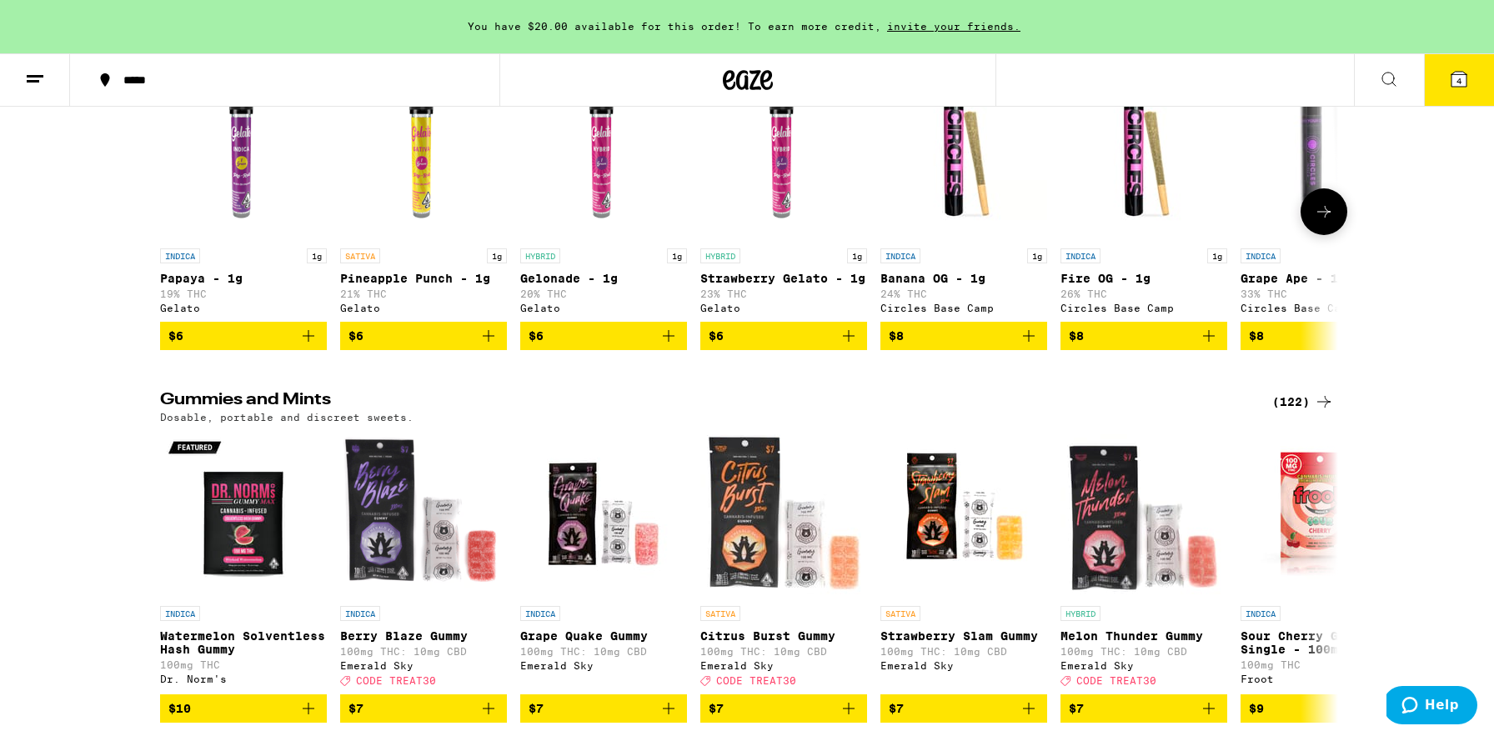
click at [489, 346] on icon "Add to bag" at bounding box center [488, 336] width 20 height 20
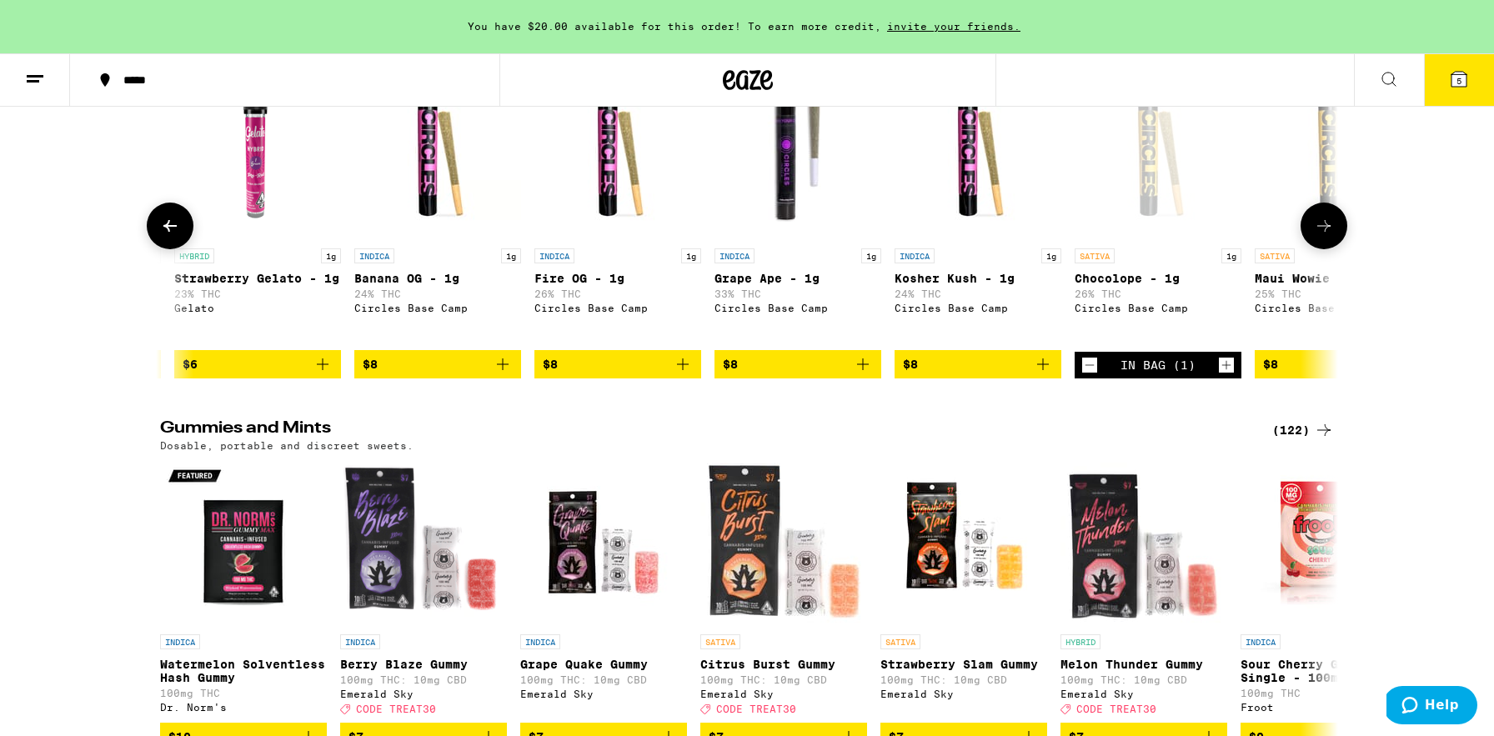
scroll to position [0, 524]
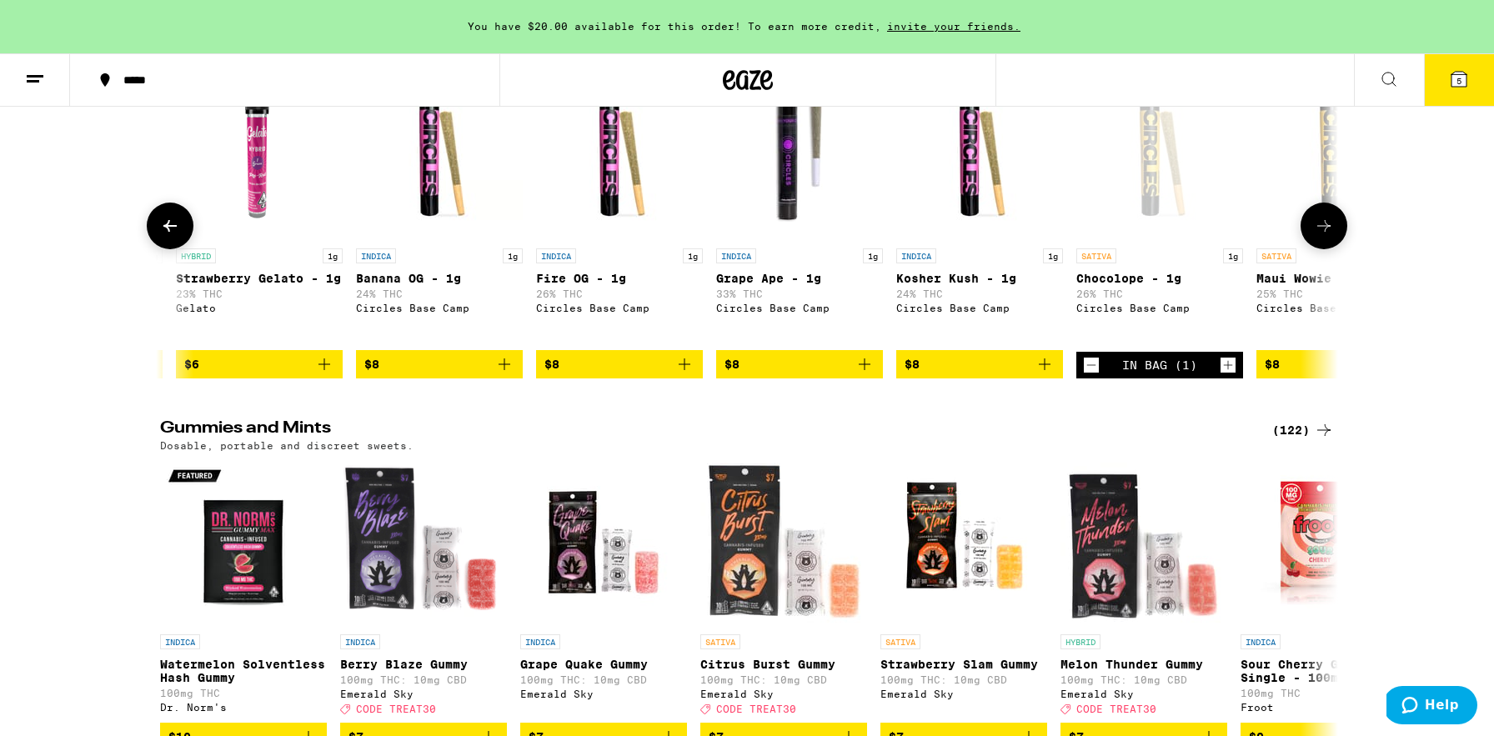
click at [1042, 374] on icon "Add to bag" at bounding box center [1044, 364] width 20 height 20
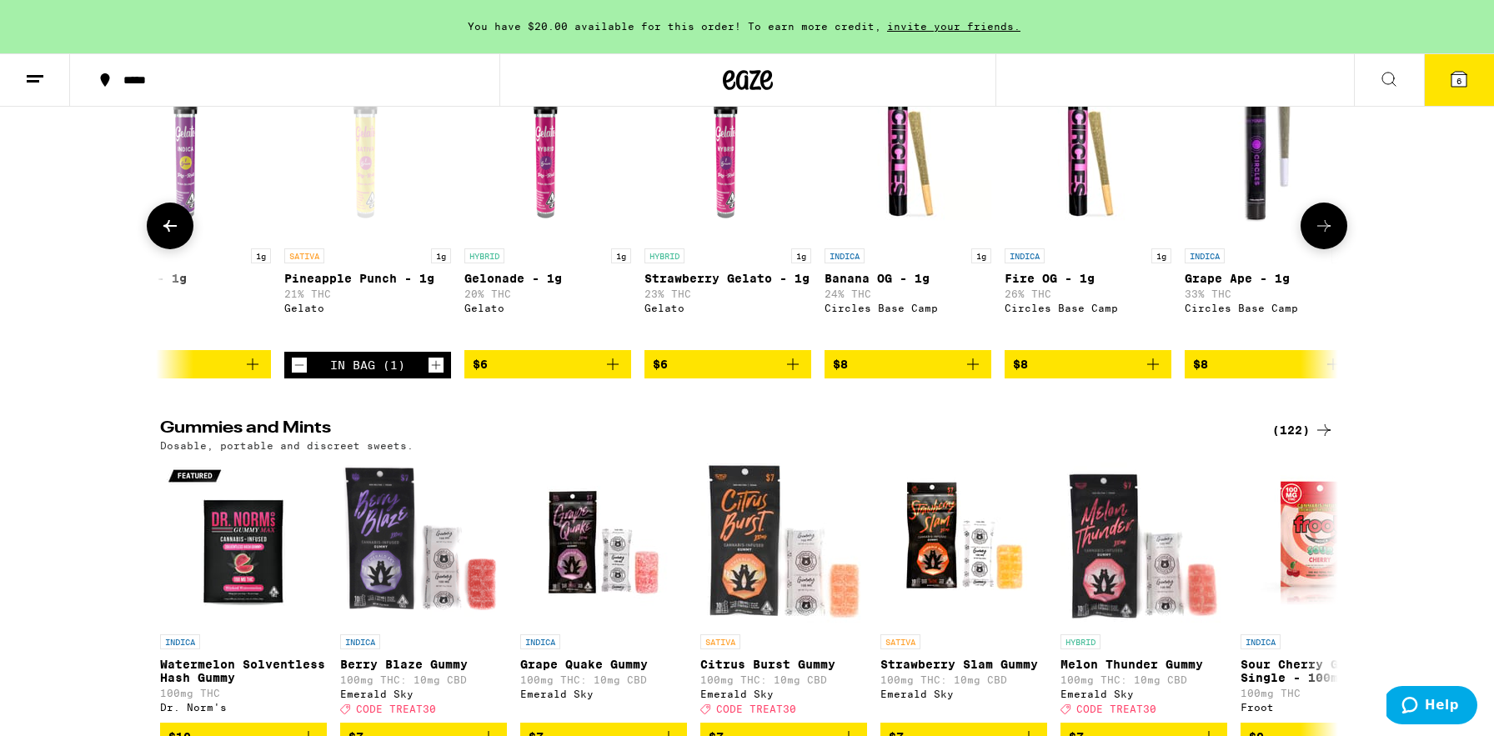
scroll to position [0, 0]
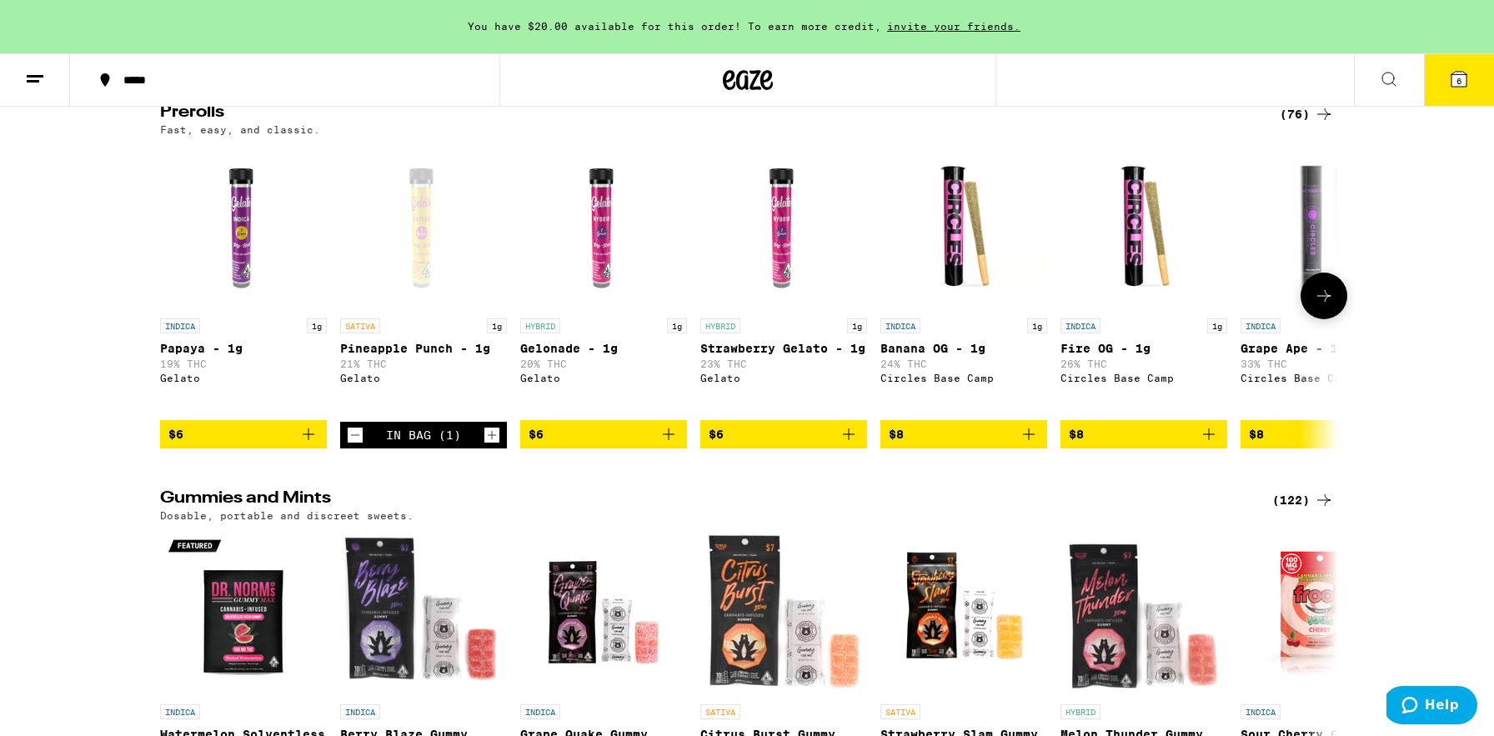
click at [1214, 444] on icon "Add to bag" at bounding box center [1209, 434] width 20 height 20
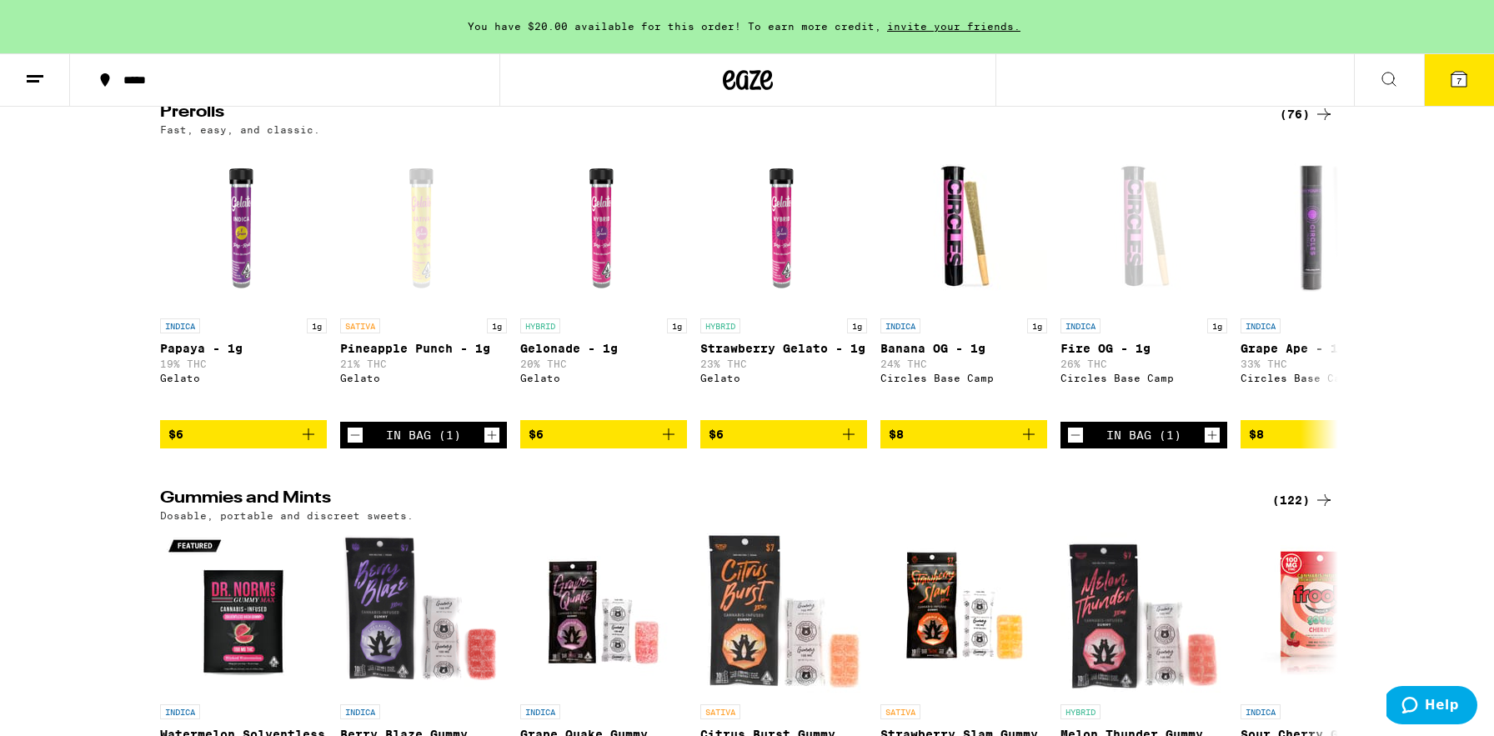
click at [1464, 78] on icon at bounding box center [1458, 79] width 15 height 15
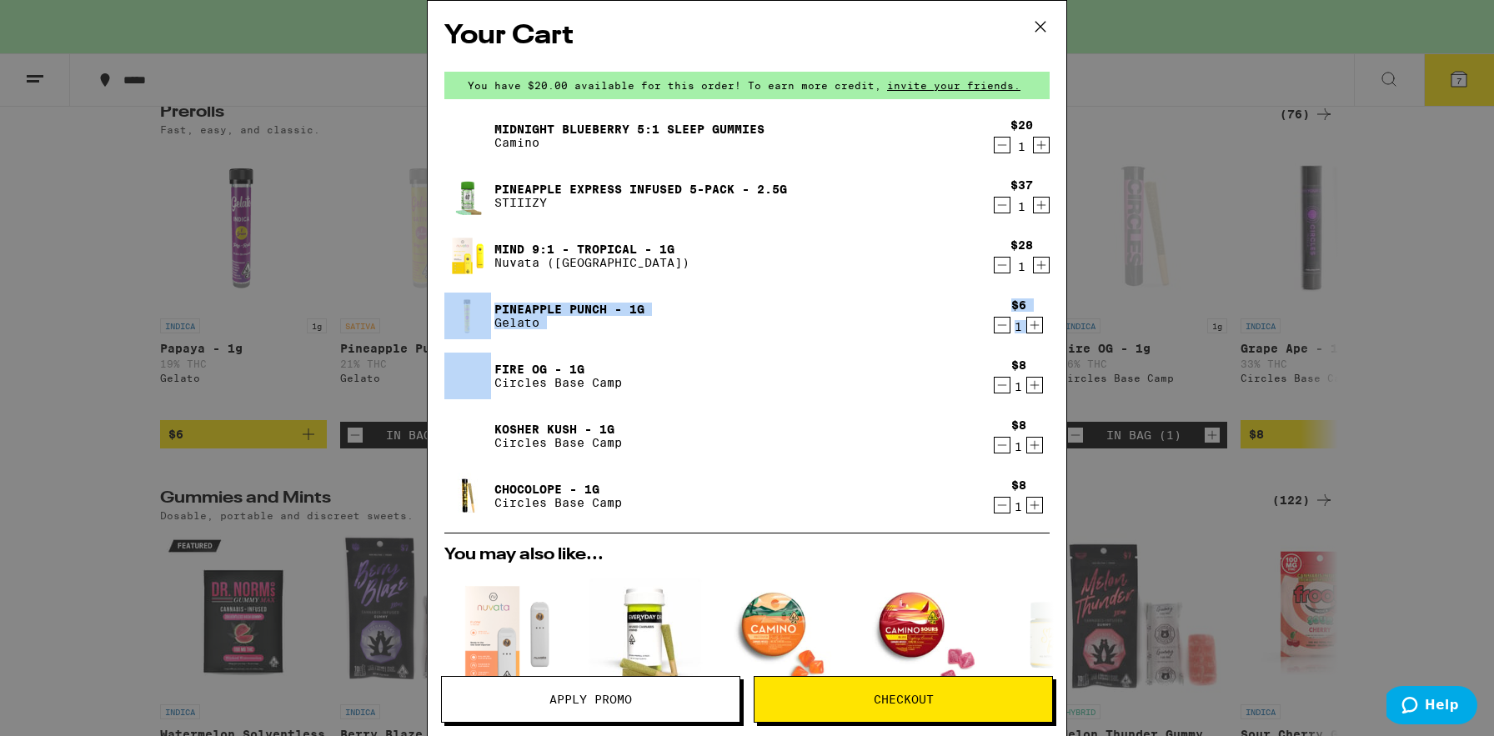
click at [1180, 278] on div "Your Cart You have $20.00 available for this order! To earn more credit, invite…" at bounding box center [747, 368] width 1494 height 736
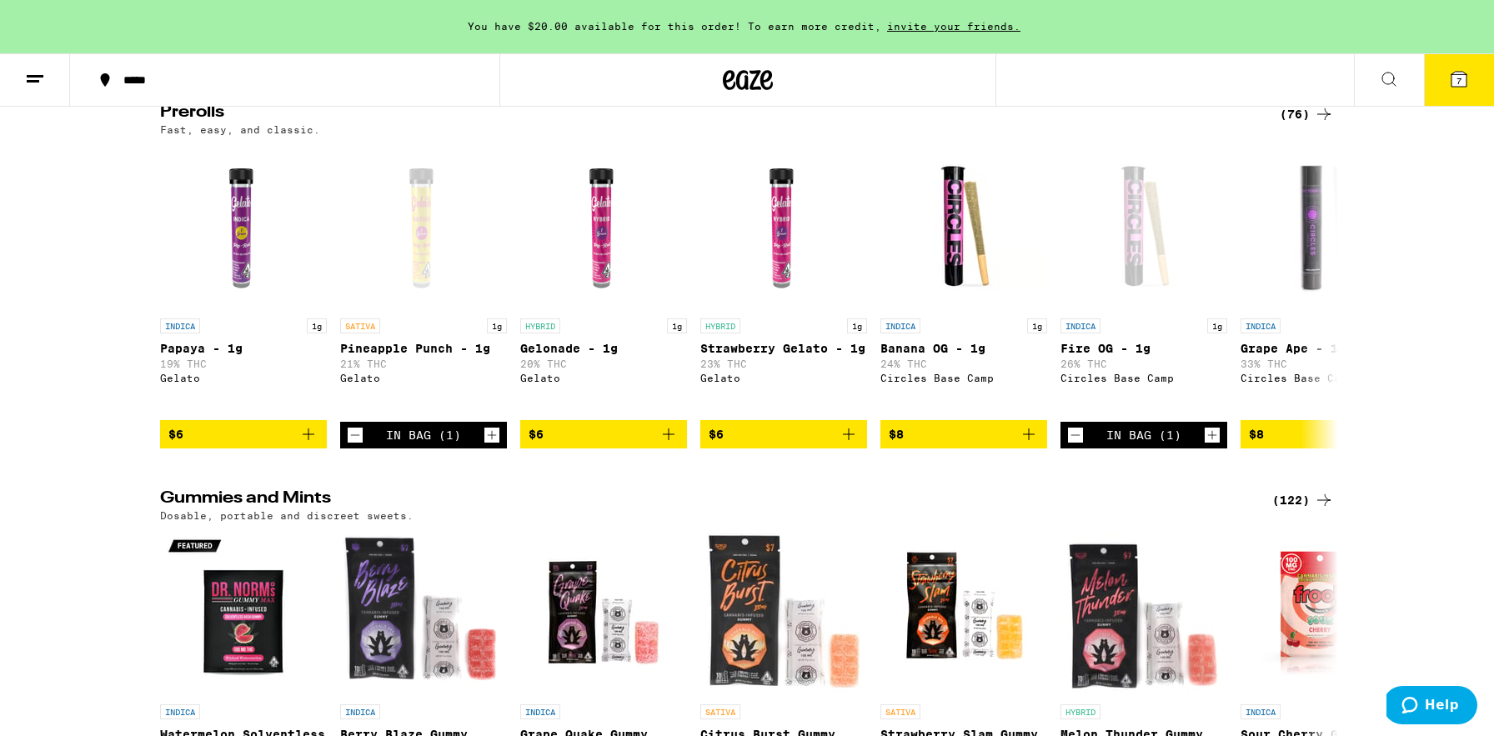
click at [1180, 278] on div "Prerolls (76) Fast, easy, and classic. INDICA 1g Papaya - 1g 19% THC Gelato $6 …" at bounding box center [747, 276] width 1200 height 344
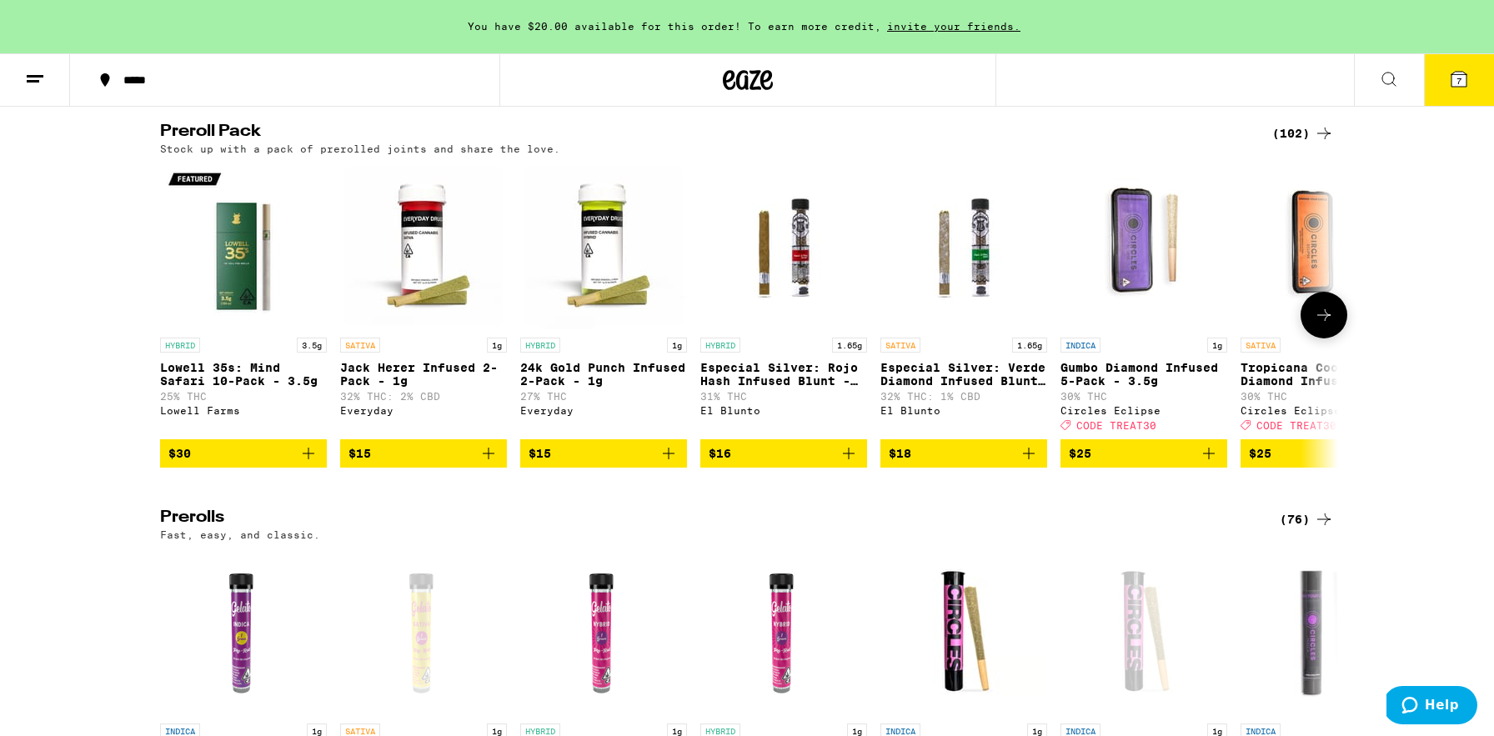
scroll to position [4894, 0]
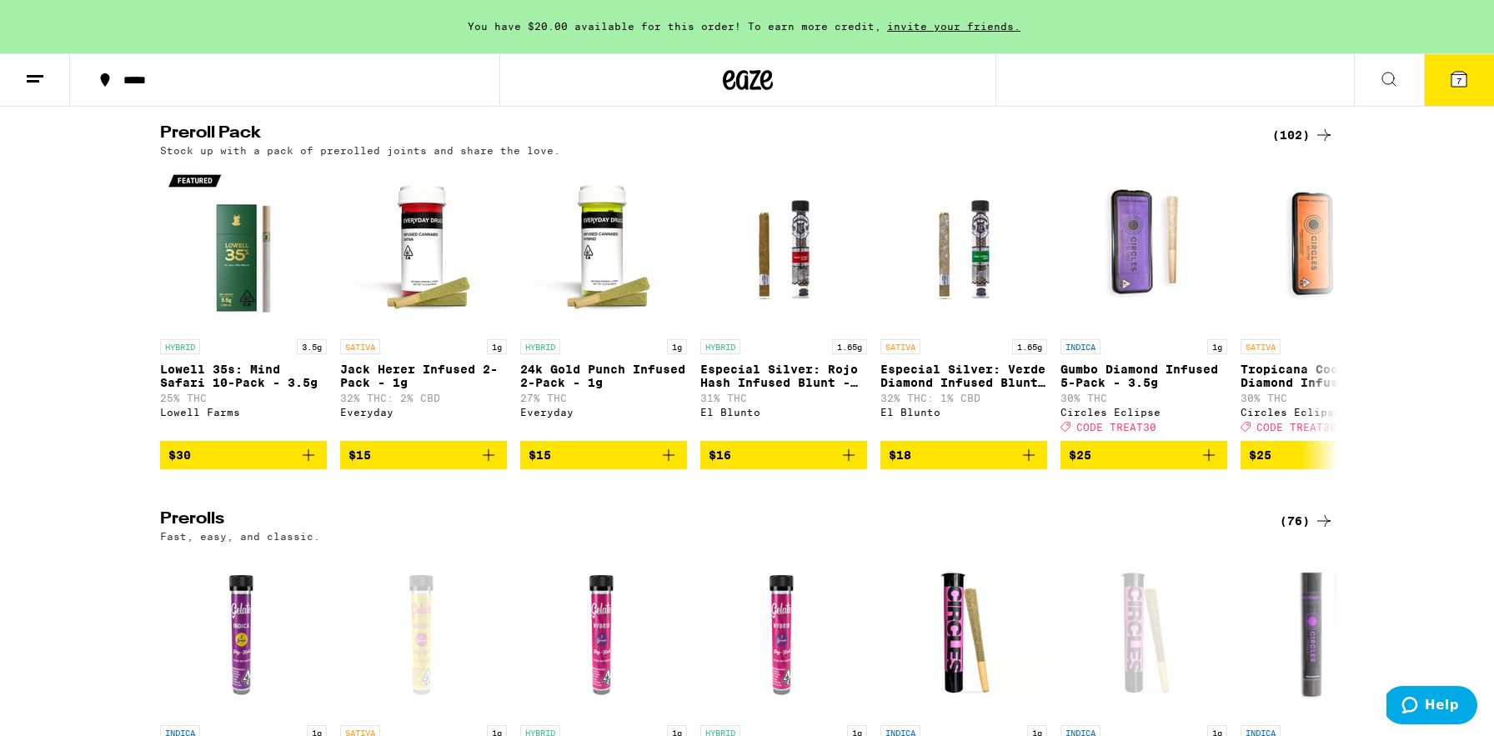
click at [1298, 145] on div "(102)" at bounding box center [1303, 135] width 62 height 20
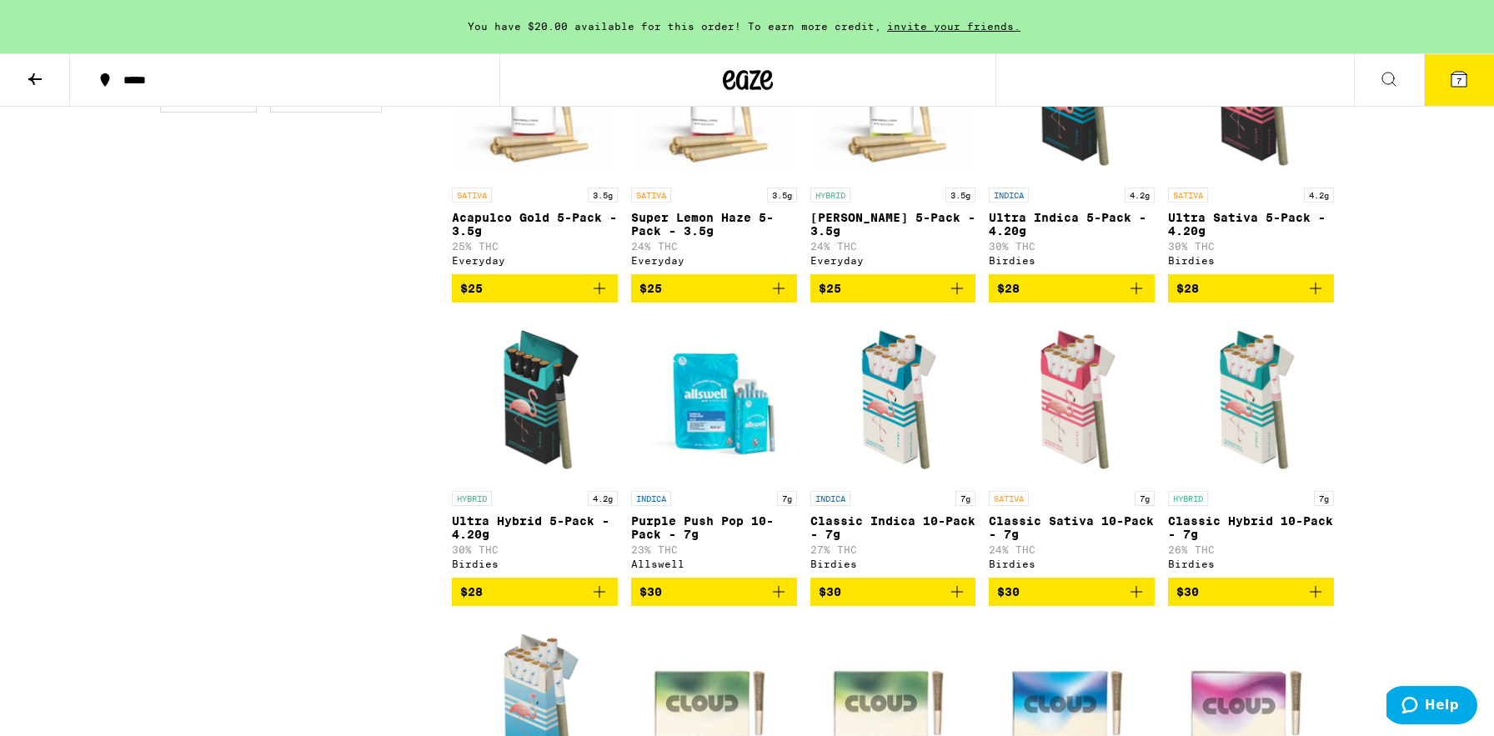
scroll to position [897, 0]
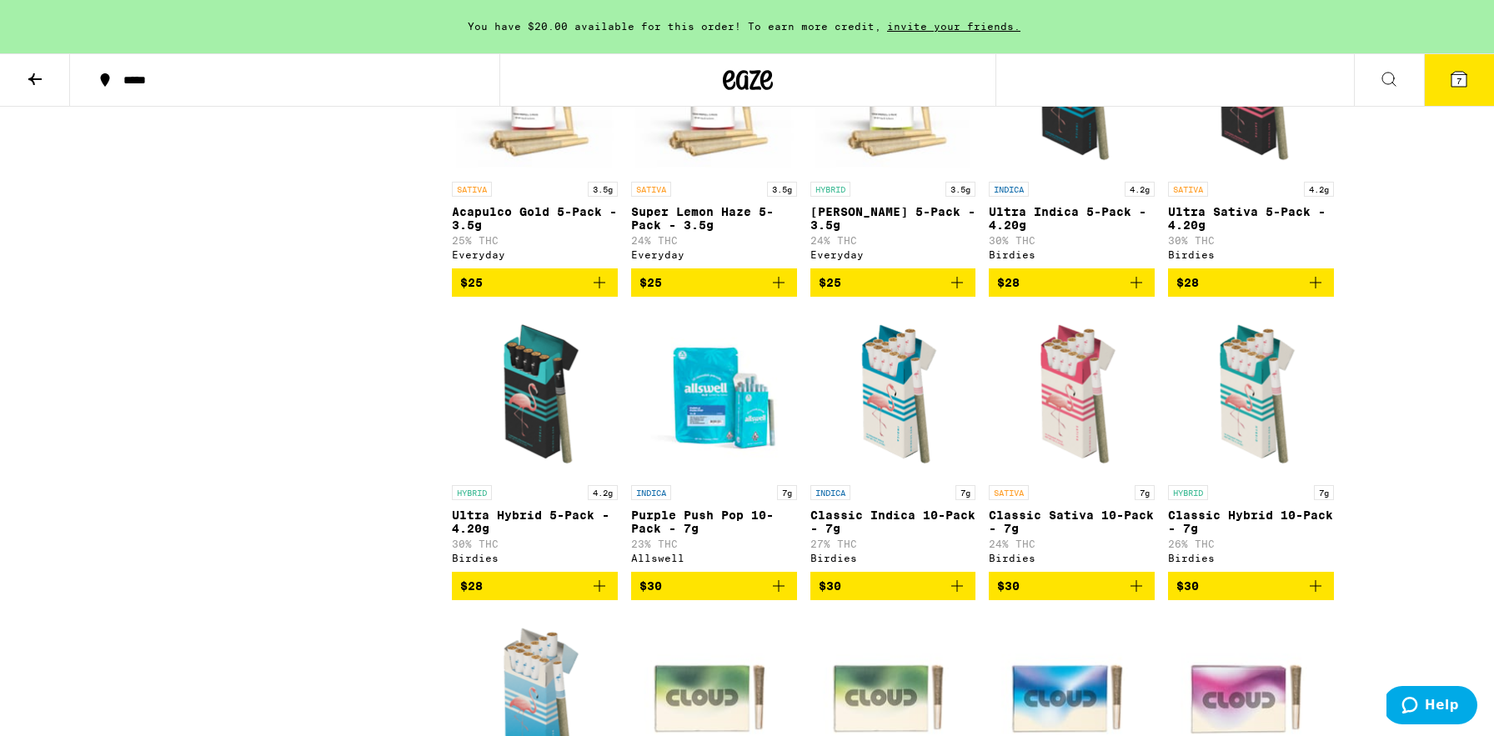
click at [959, 596] on icon "Add to bag" at bounding box center [957, 586] width 20 height 20
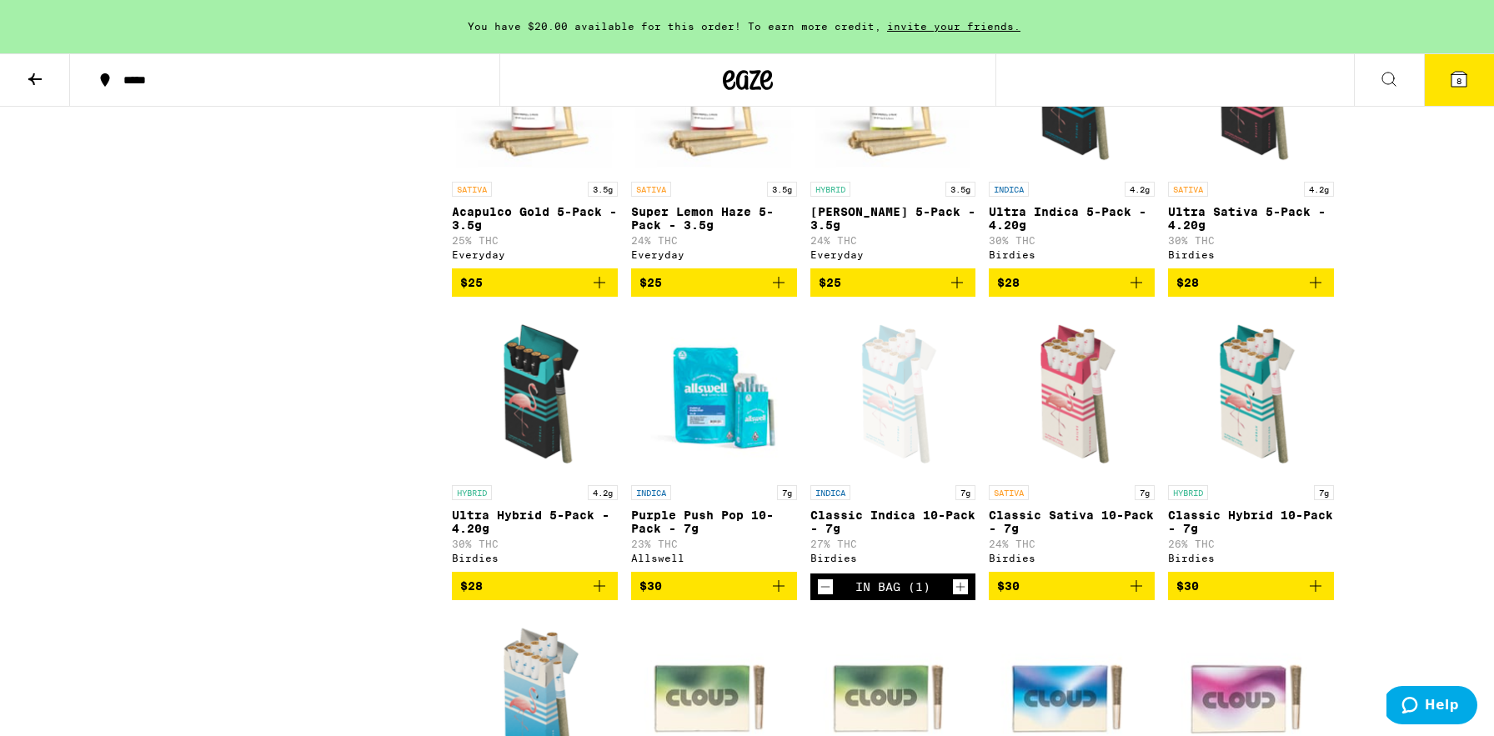
scroll to position [965, 0]
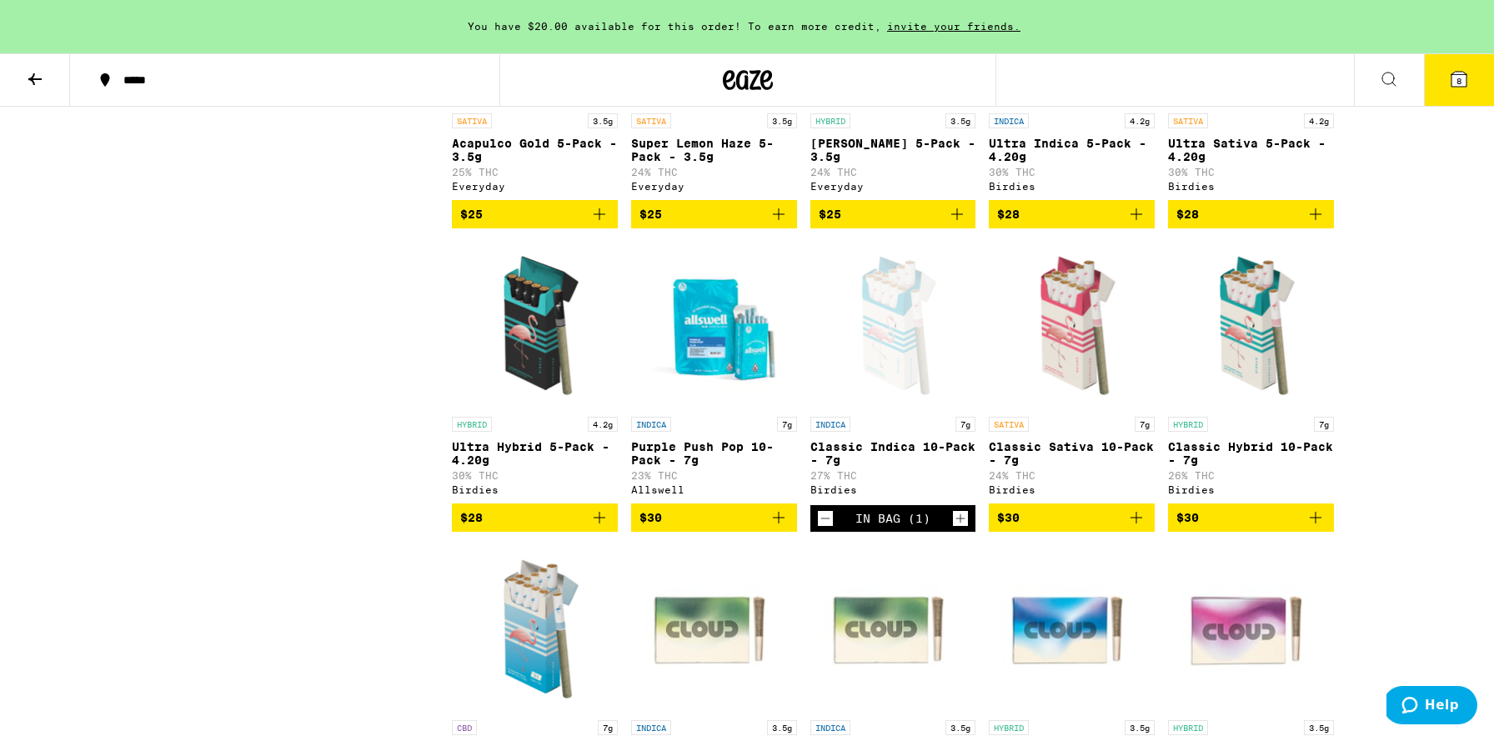
click at [1461, 81] on span "8" at bounding box center [1458, 81] width 5 height 10
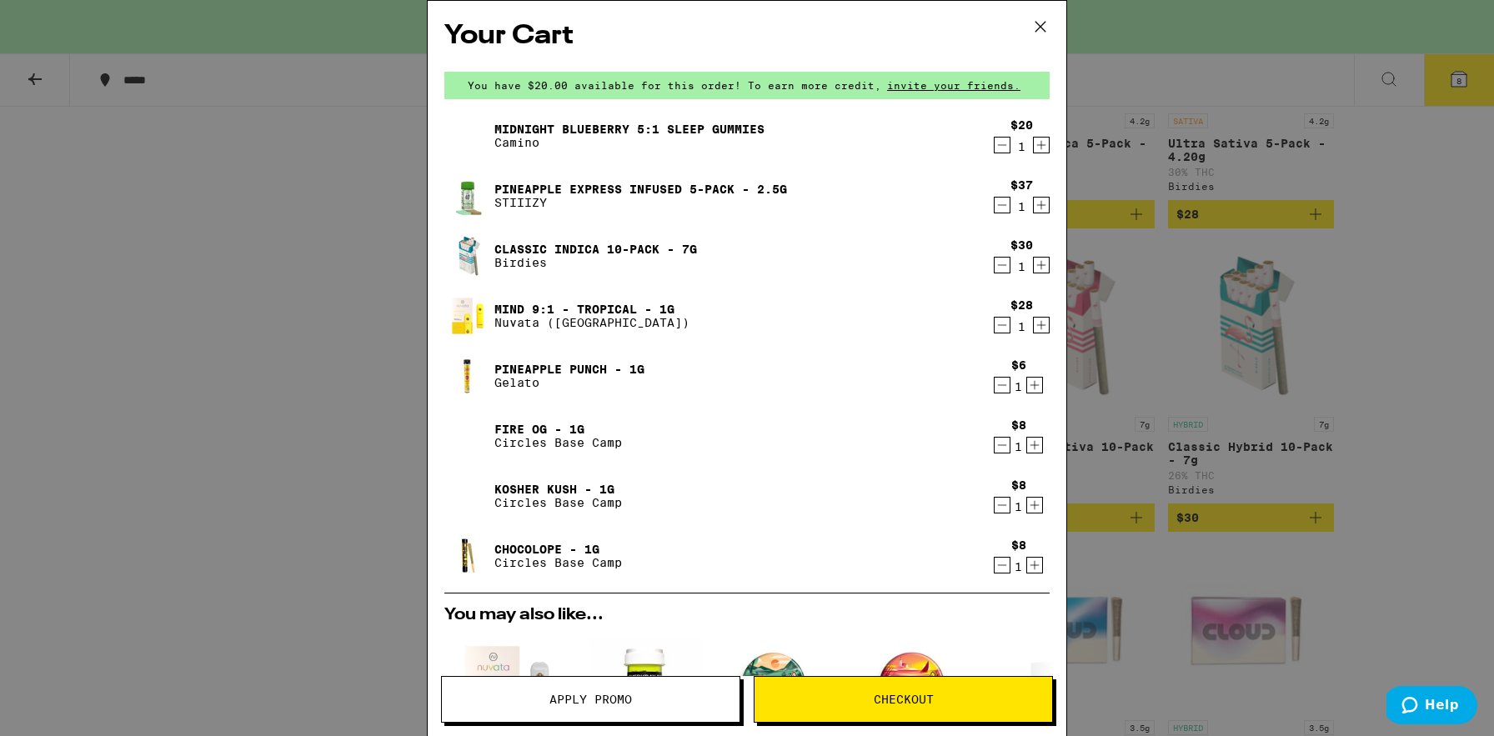
click at [1003, 507] on icon "Decrement" at bounding box center [1001, 505] width 15 height 20
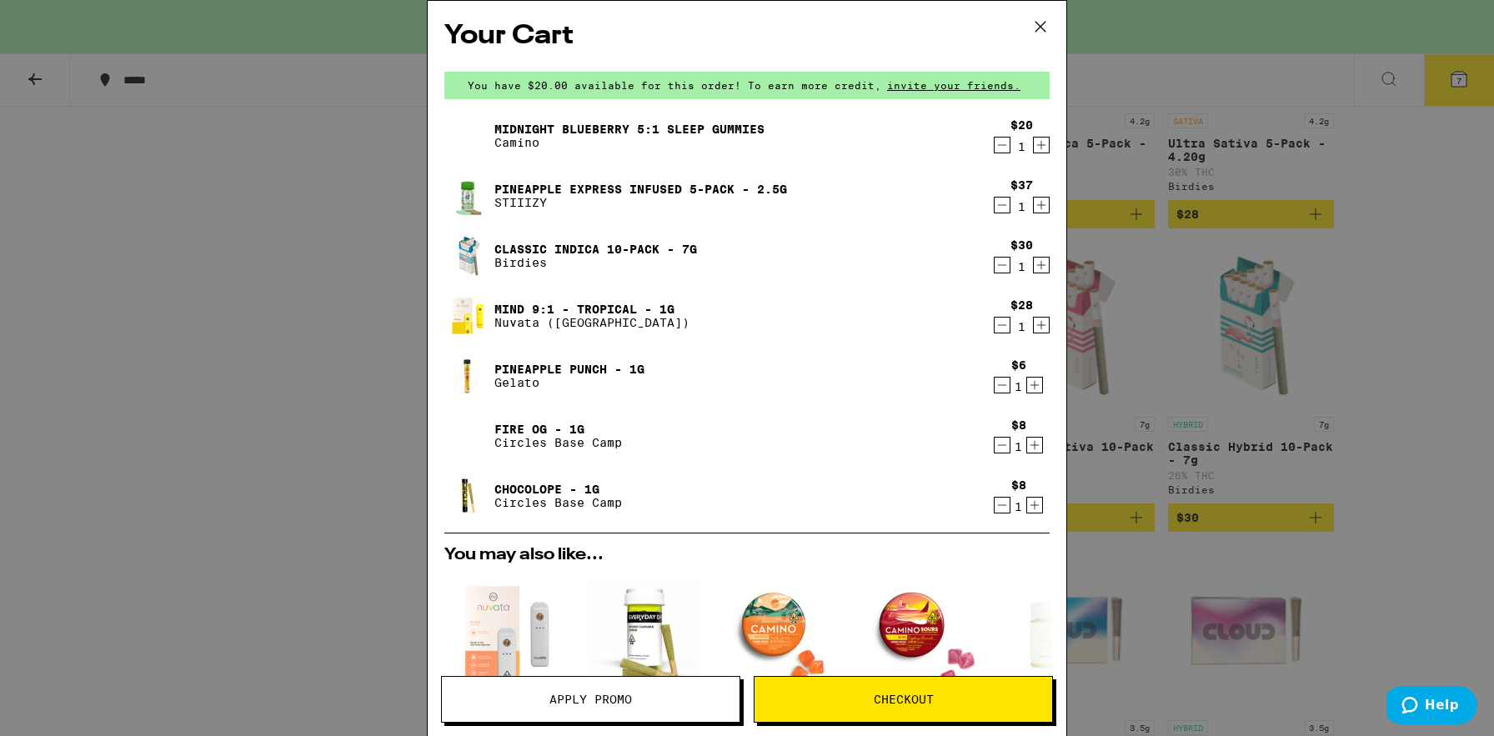
click at [1004, 509] on icon "Decrement" at bounding box center [1001, 505] width 15 height 20
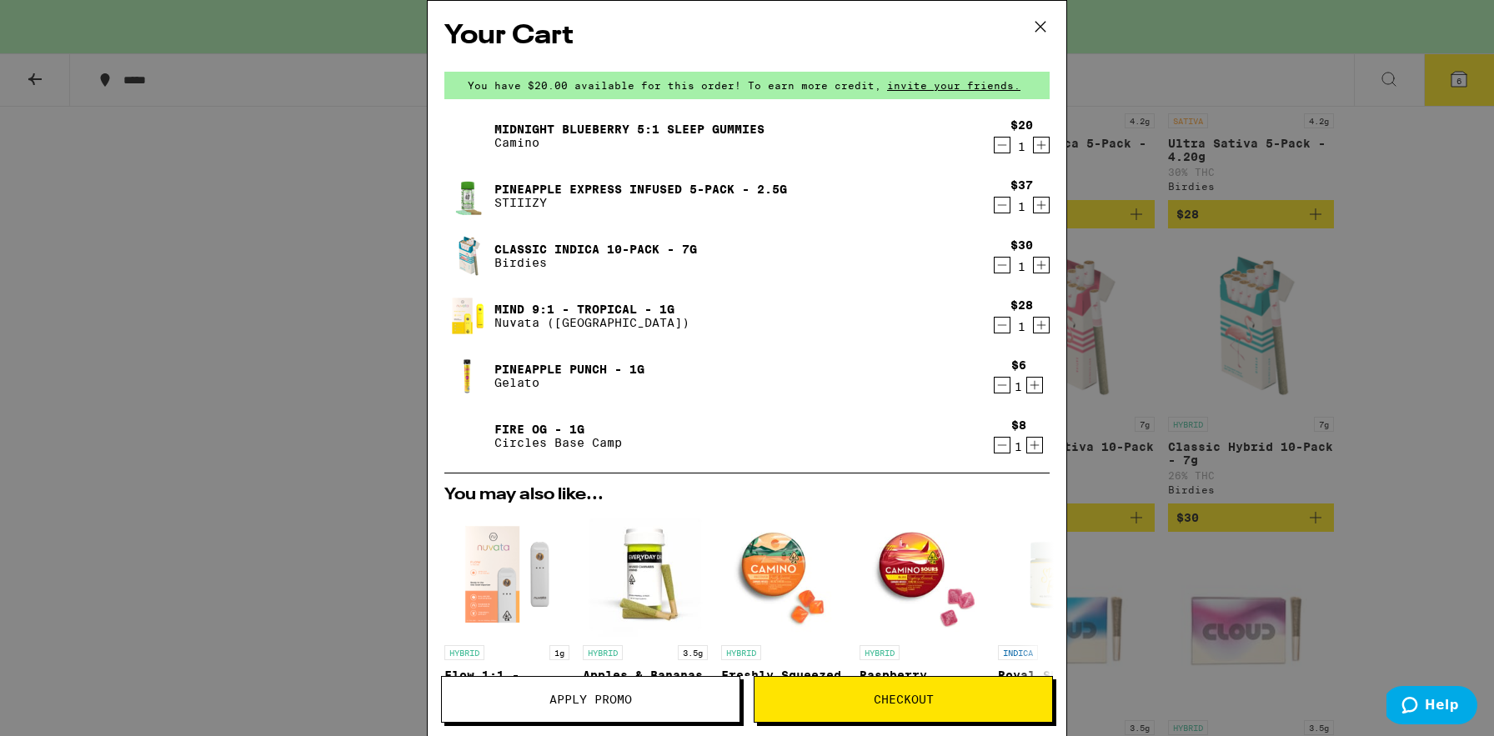
click at [999, 441] on icon "Decrement" at bounding box center [1001, 445] width 15 height 20
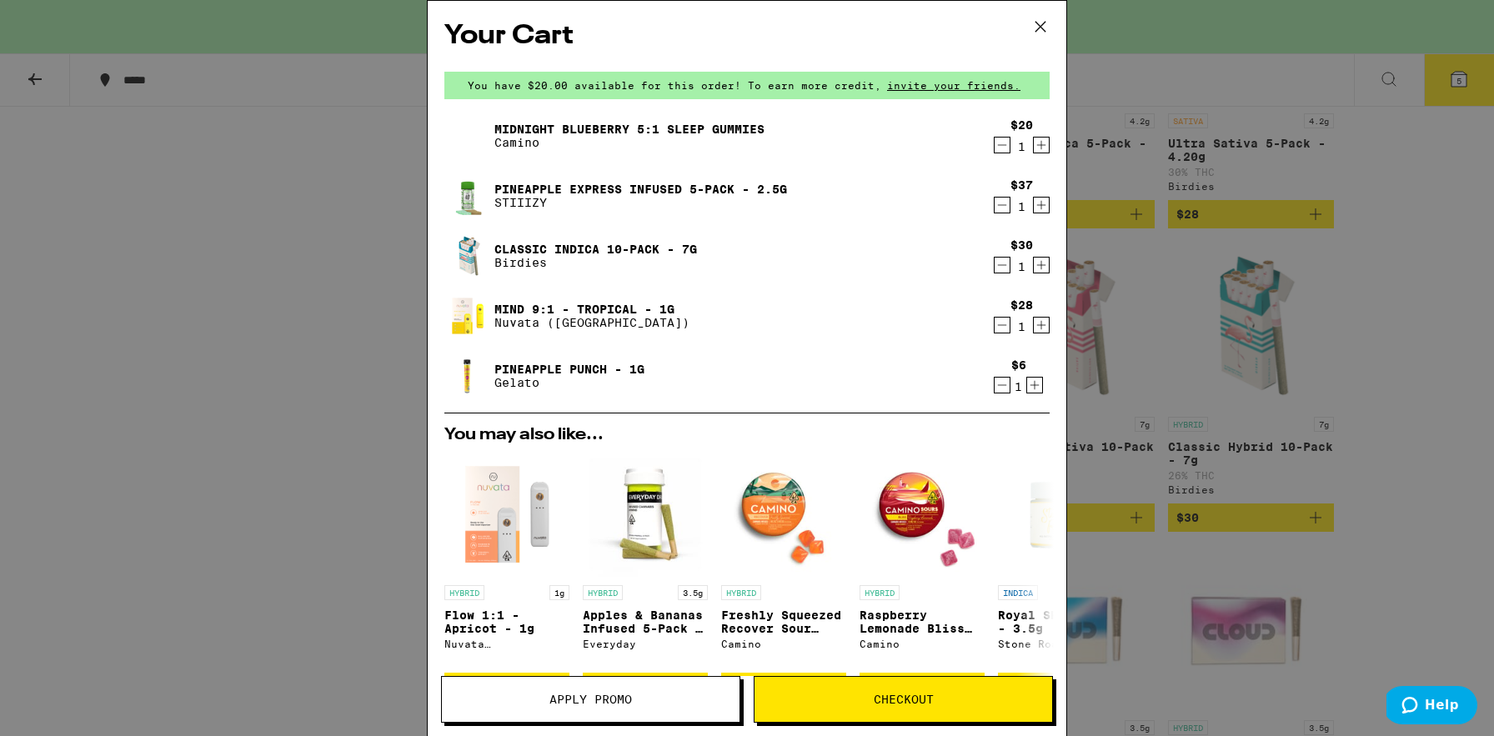
click at [1002, 382] on icon "Decrement" at bounding box center [1001, 385] width 15 height 20
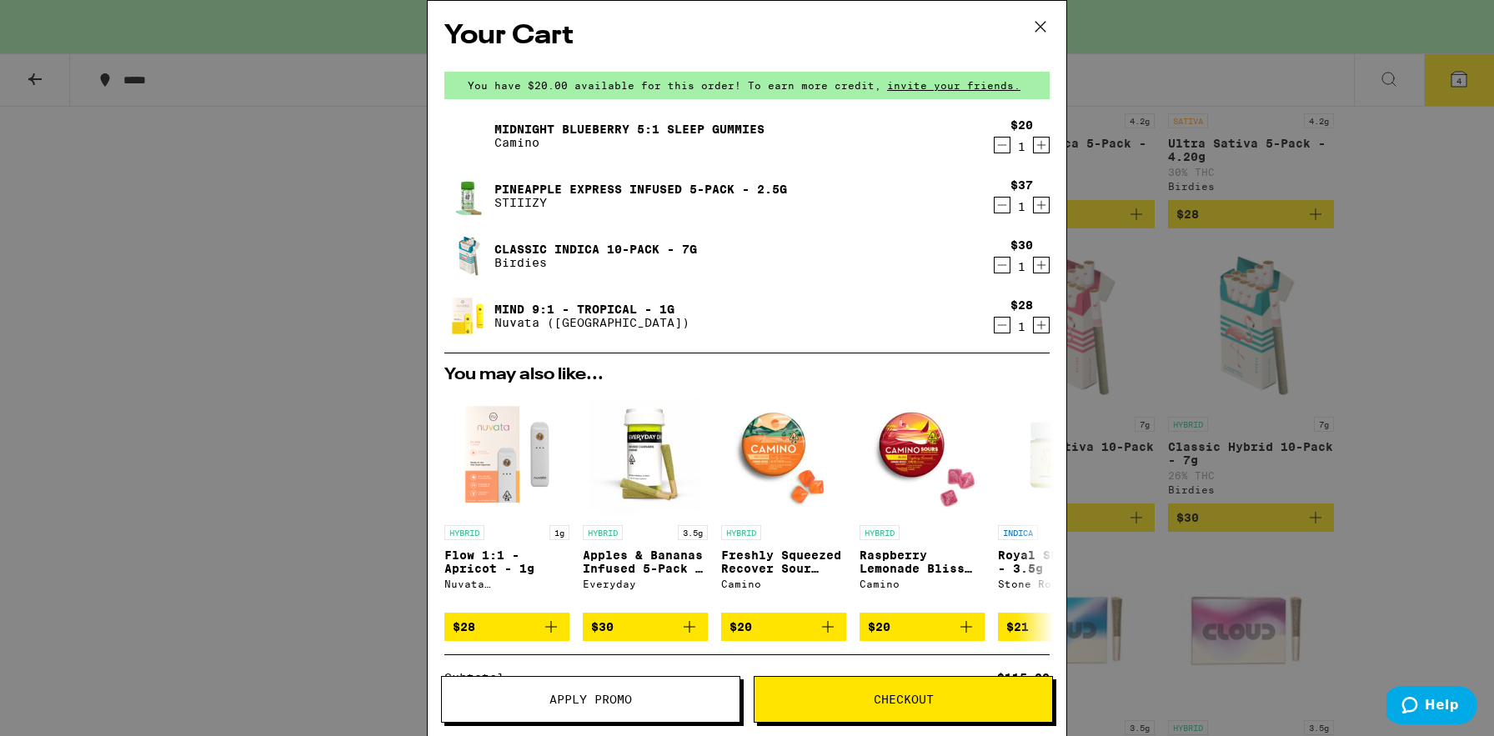
click at [1214, 282] on div "Your Cart You have $20.00 available for this order! To earn more credit, invite…" at bounding box center [747, 368] width 1494 height 736
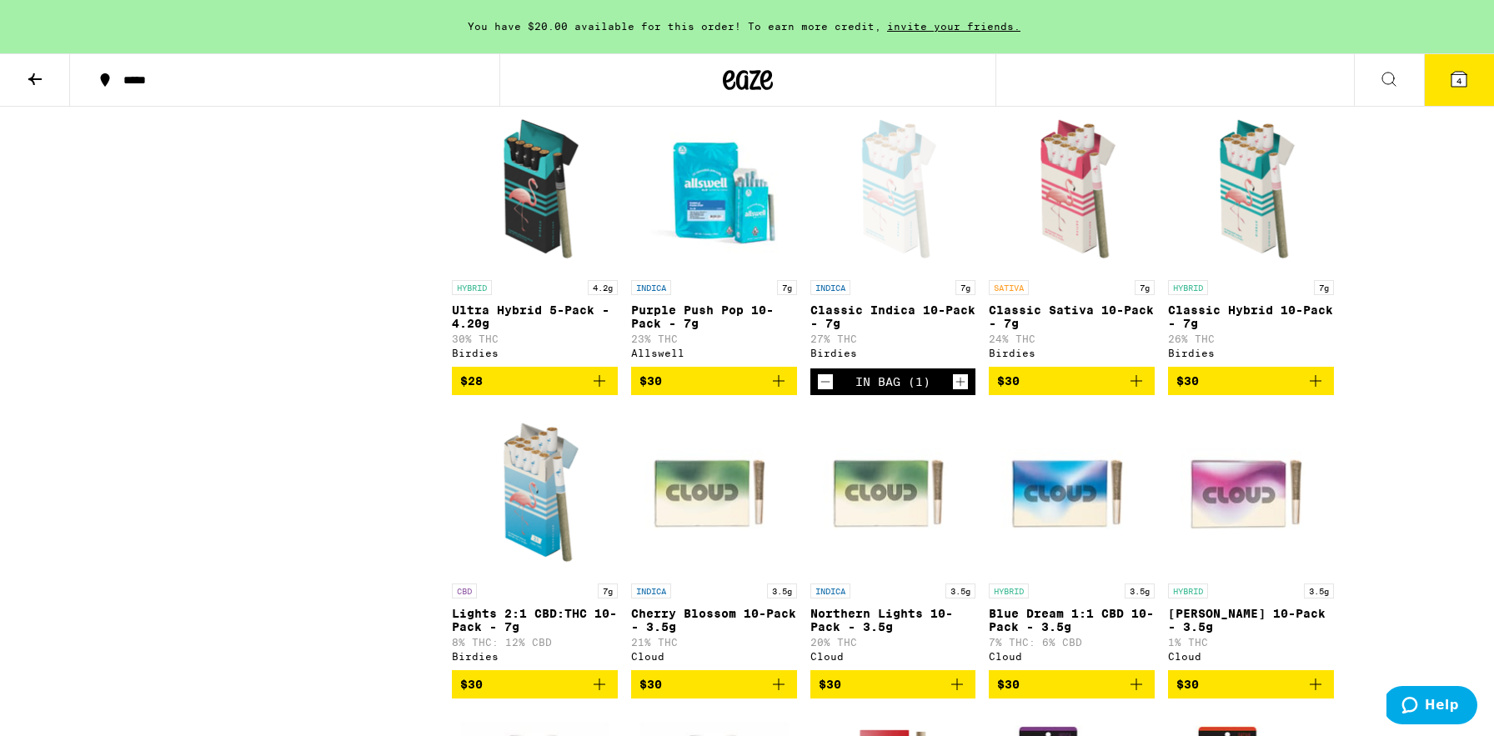
scroll to position [1100, 0]
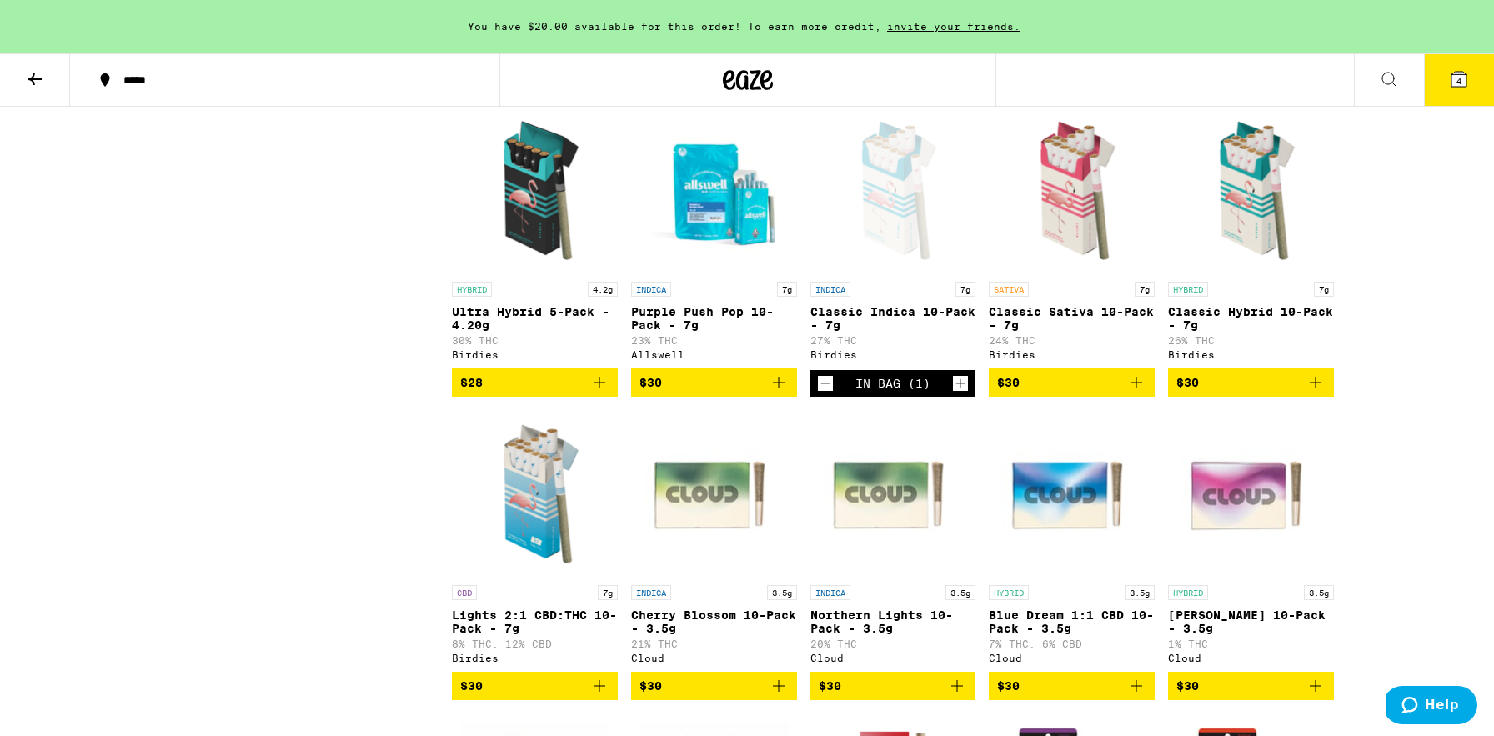
click at [818, 393] on icon "Decrement" at bounding box center [825, 383] width 15 height 20
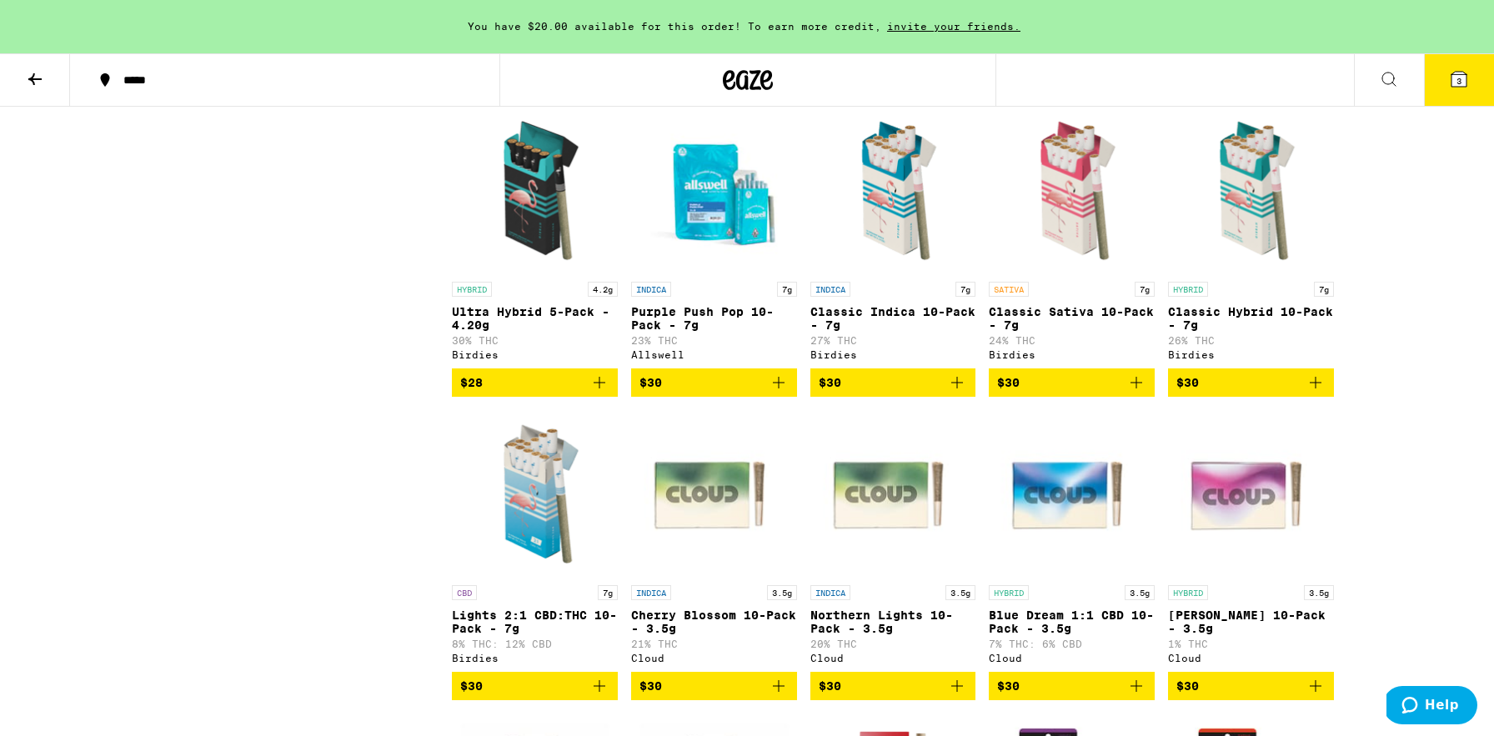
click at [779, 393] on icon "Add to bag" at bounding box center [778, 383] width 20 height 20
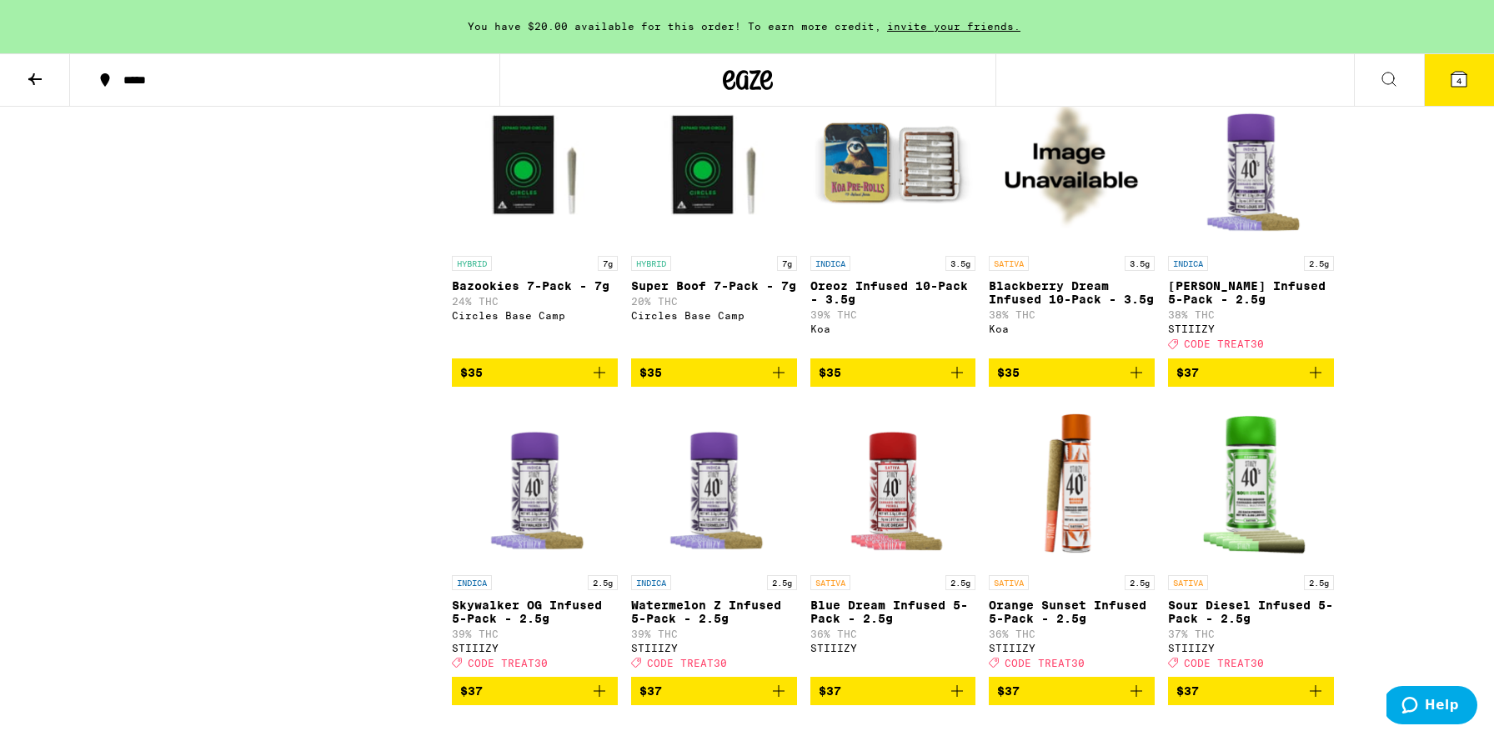
scroll to position [2342, 0]
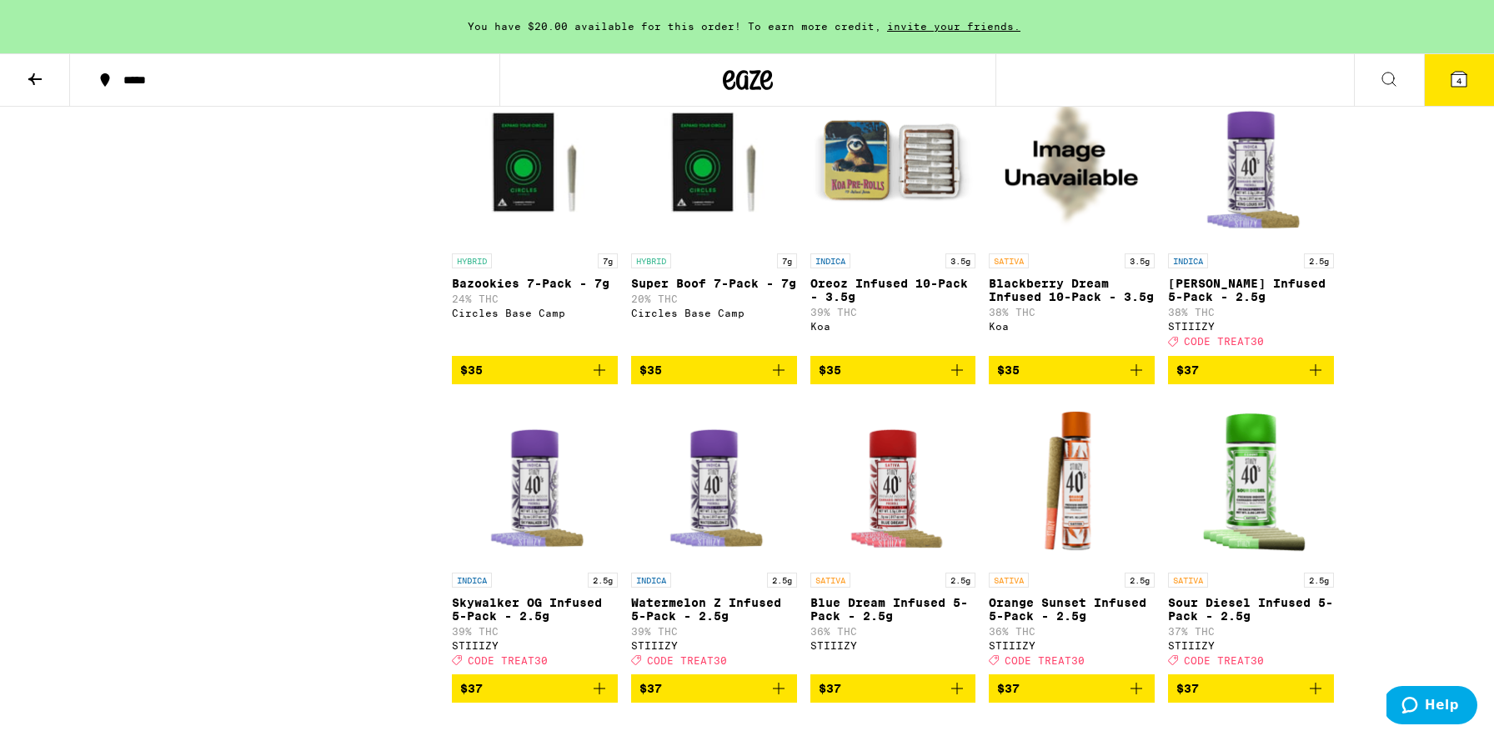
click at [824, 332] on div "Koa" at bounding box center [893, 326] width 166 height 11
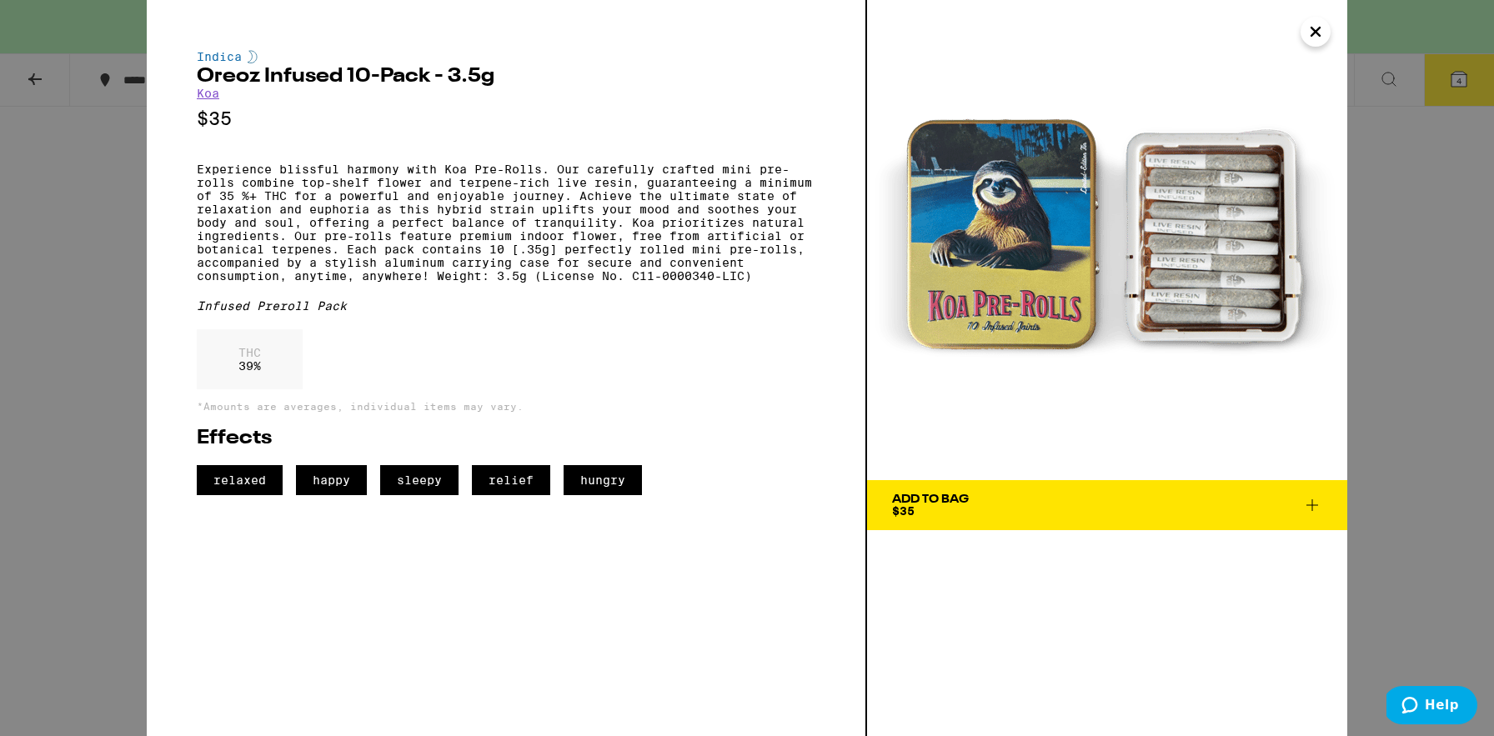
click at [208, 98] on link "Koa" at bounding box center [208, 93] width 23 height 13
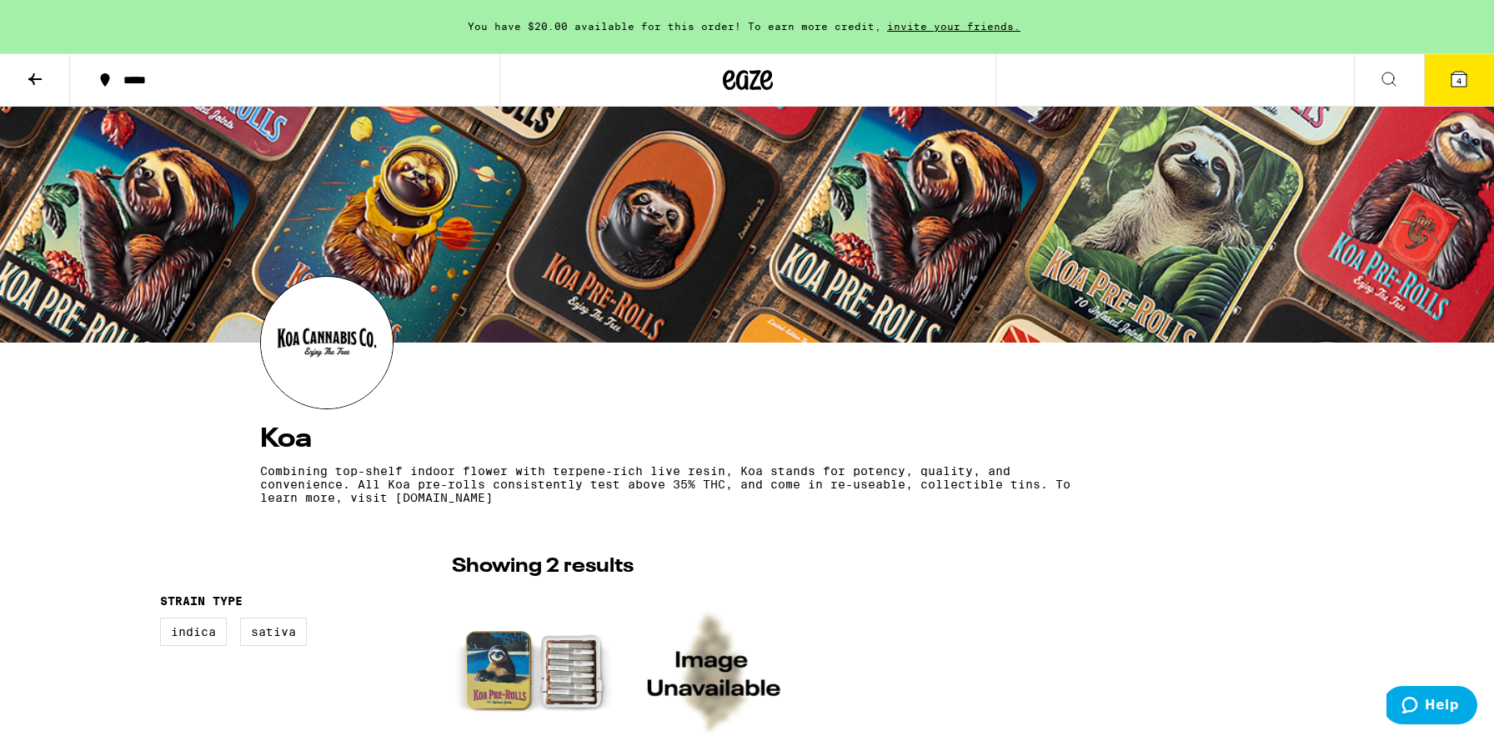
click at [41, 77] on icon at bounding box center [35, 79] width 20 height 20
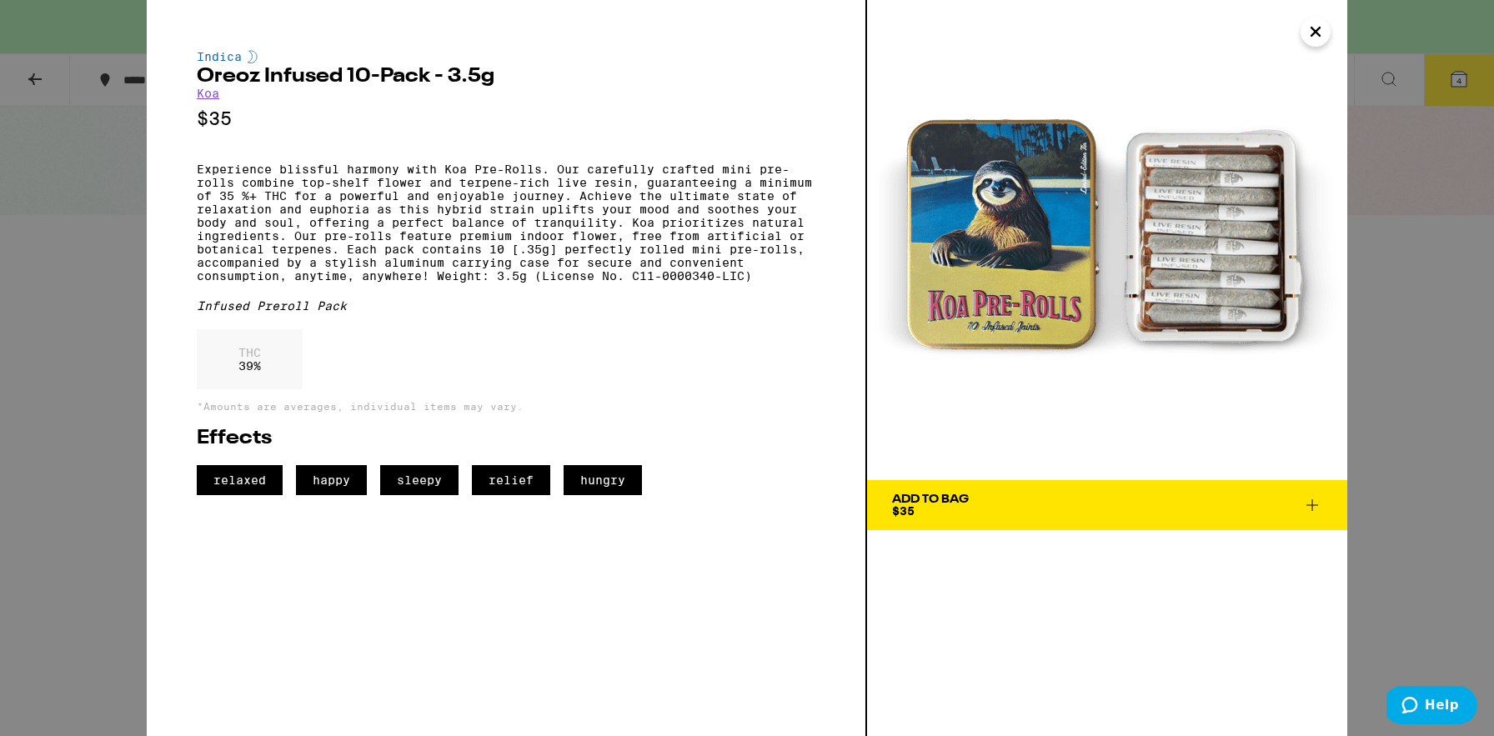
click at [1312, 33] on icon "Close" at bounding box center [1315, 31] width 20 height 25
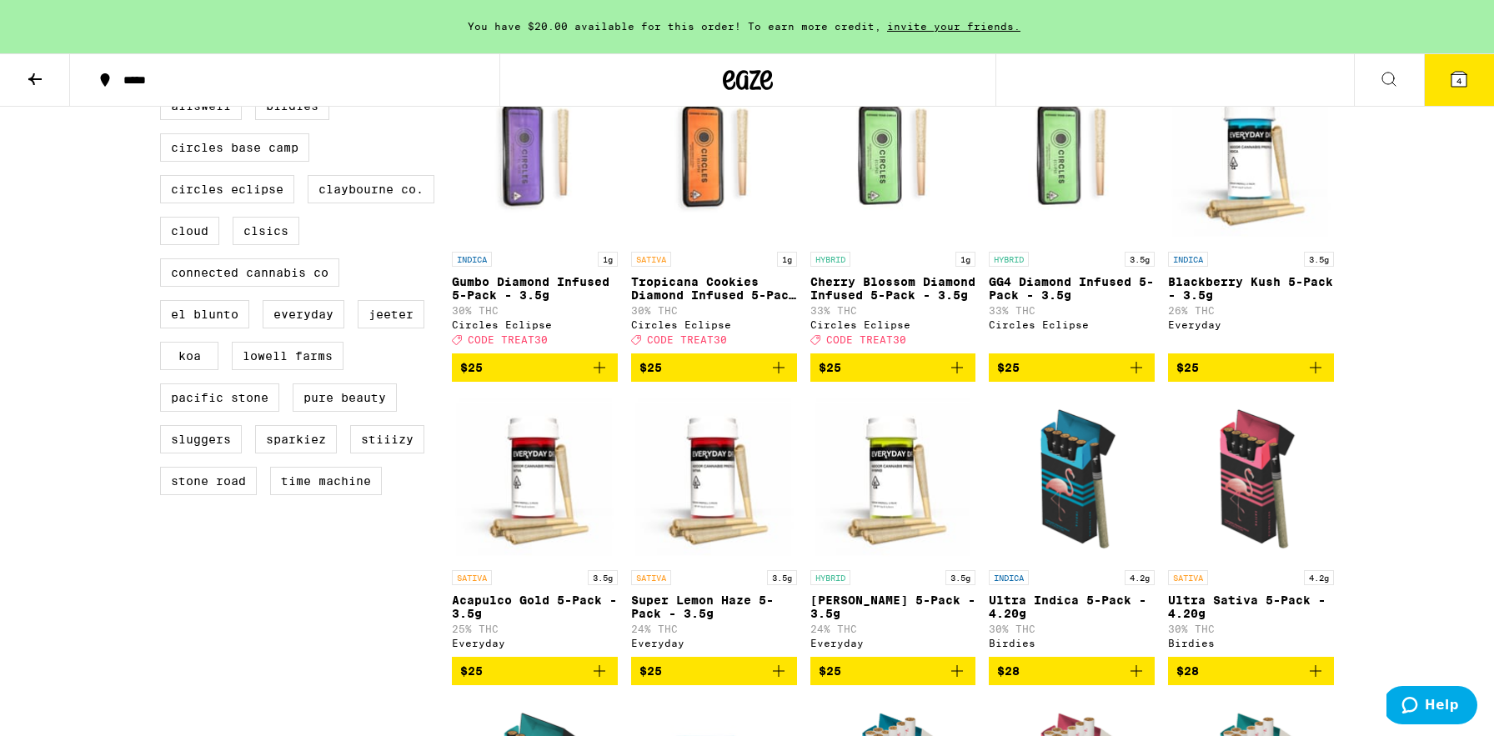
scroll to position [513, 0]
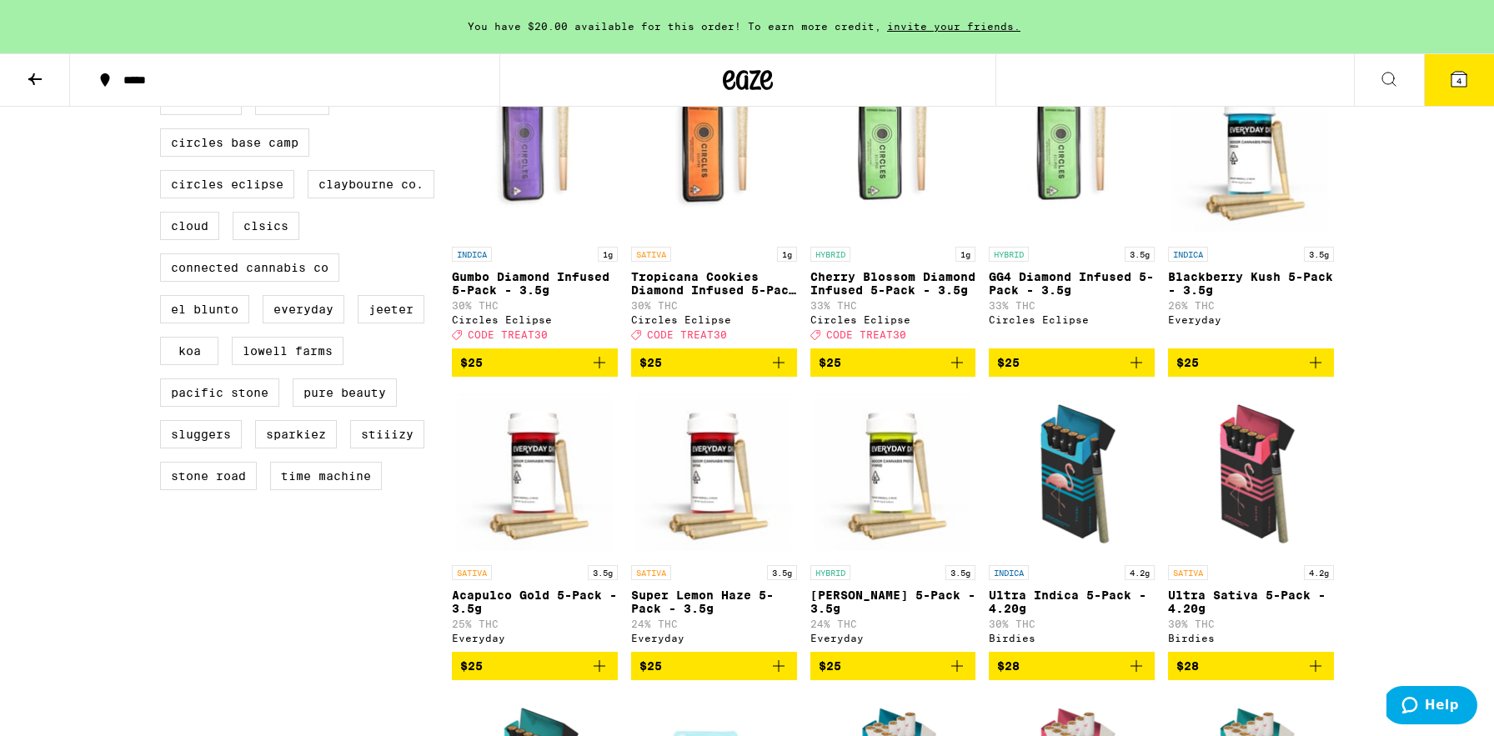
click at [776, 373] on icon "Add to bag" at bounding box center [778, 363] width 20 height 20
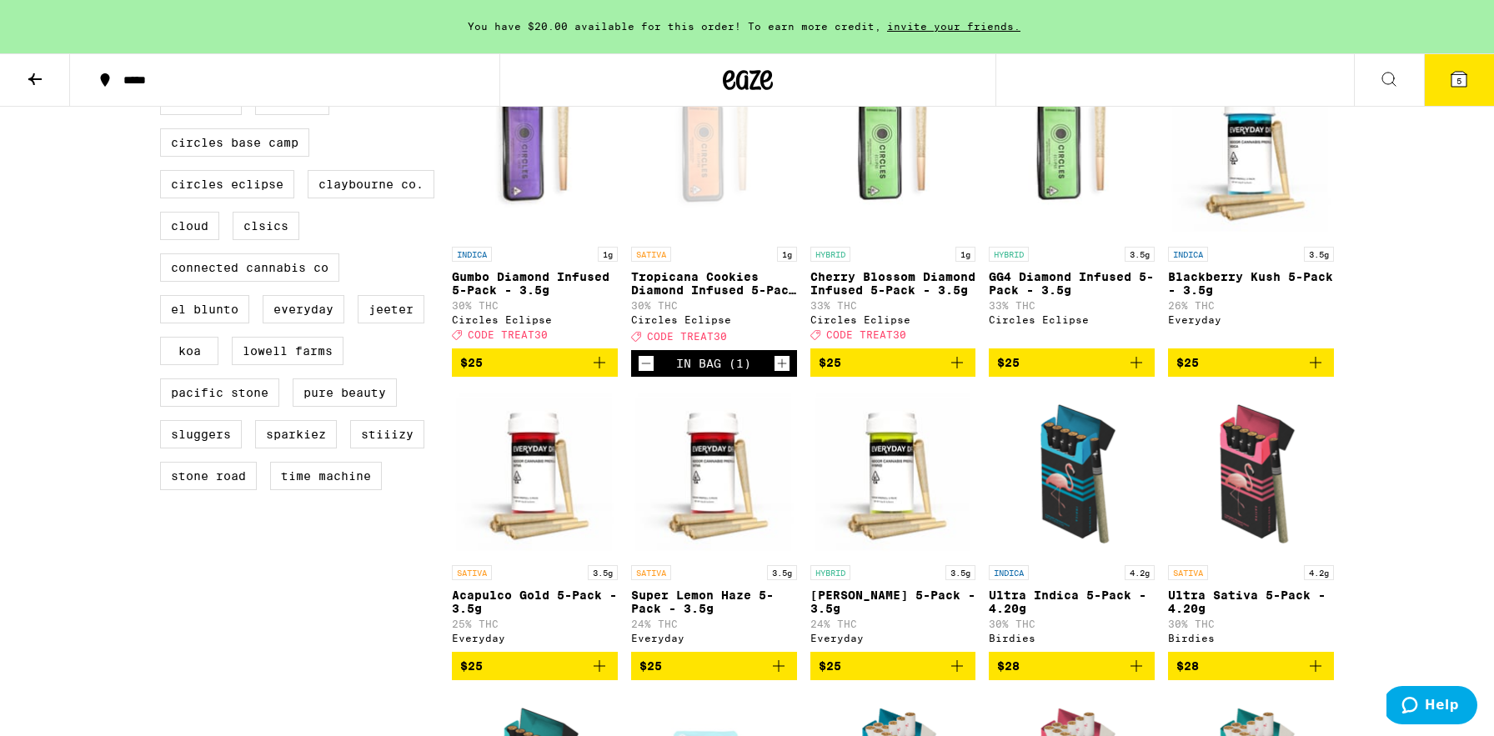
click at [1452, 68] on button "5" at bounding box center [1459, 80] width 70 height 52
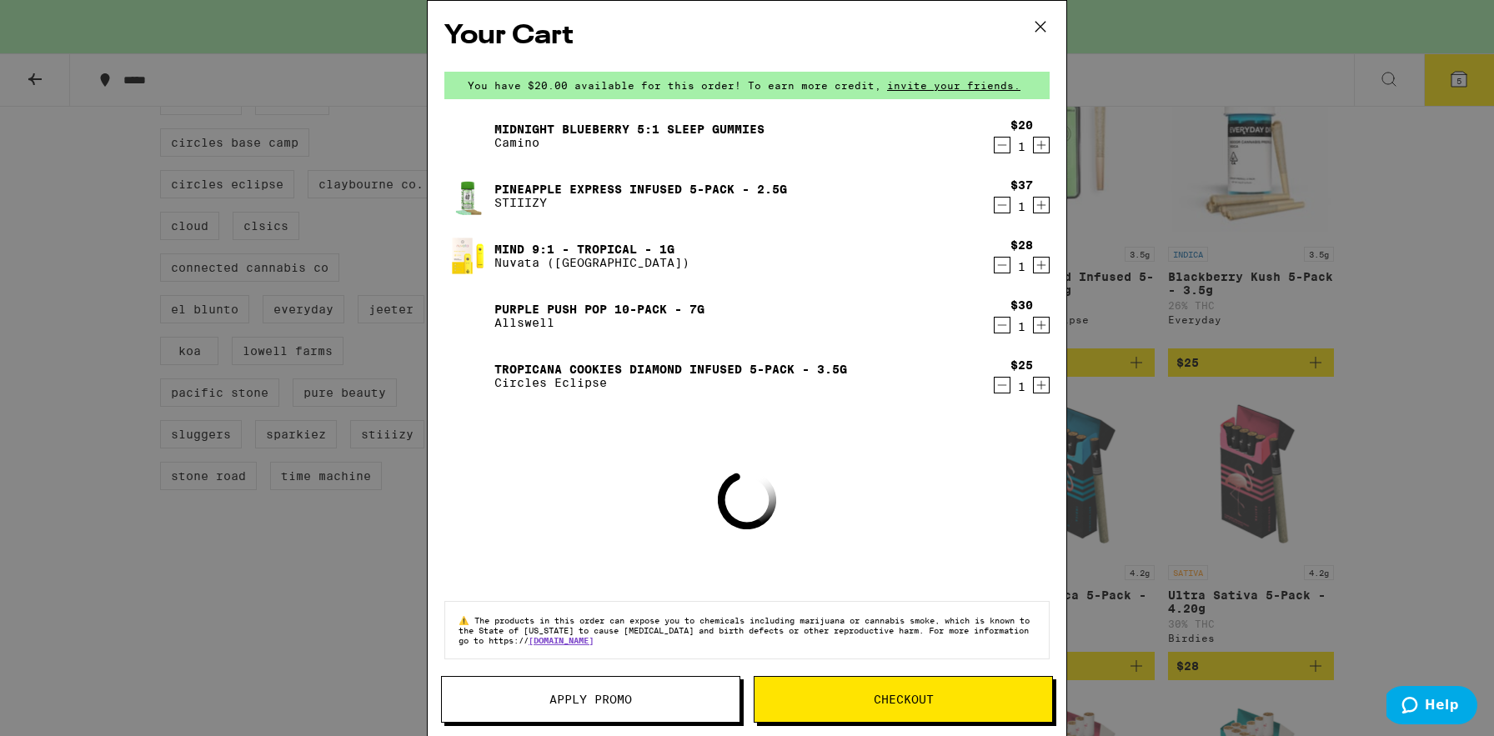
click at [603, 704] on span "Apply Promo" at bounding box center [590, 699] width 83 height 12
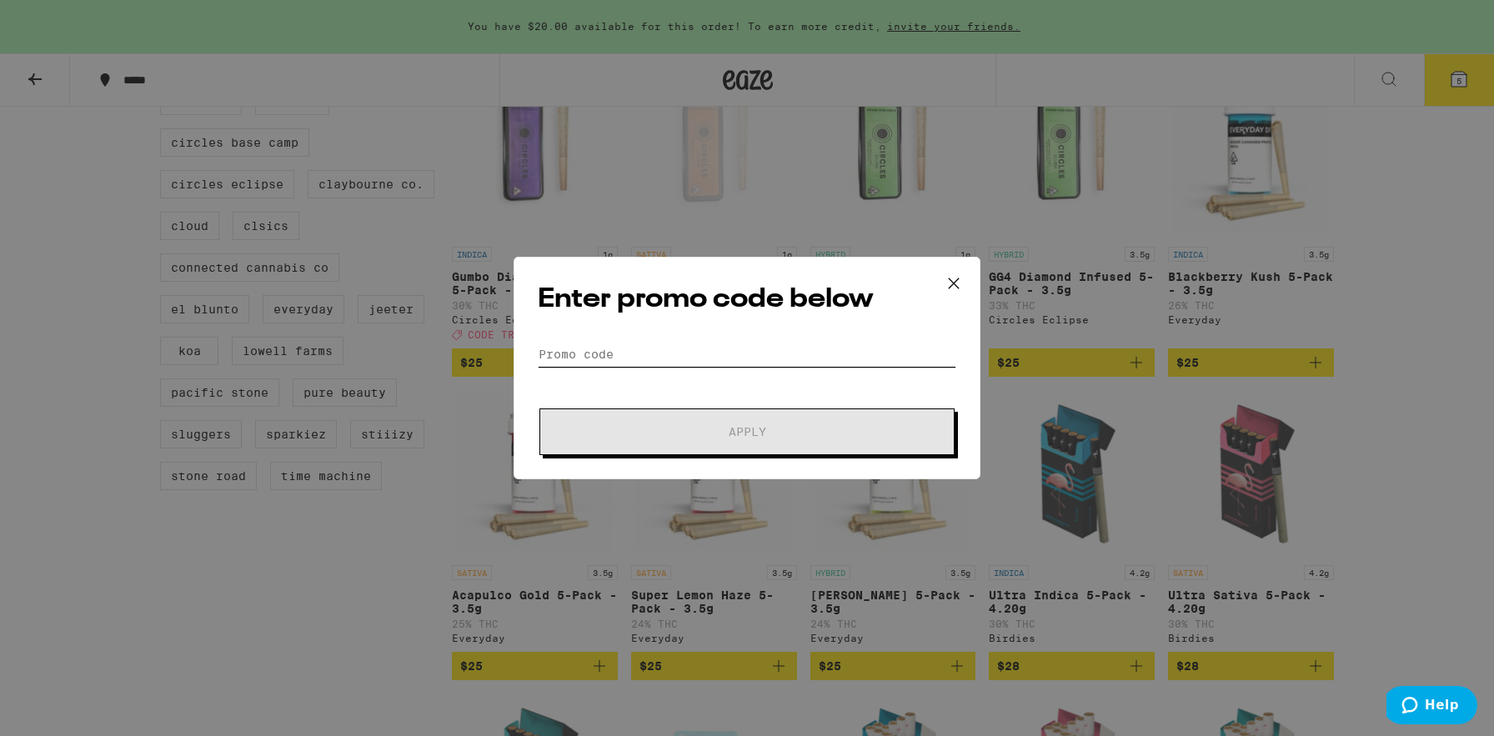
click at [581, 357] on input "Promo Code" at bounding box center [747, 354] width 418 height 25
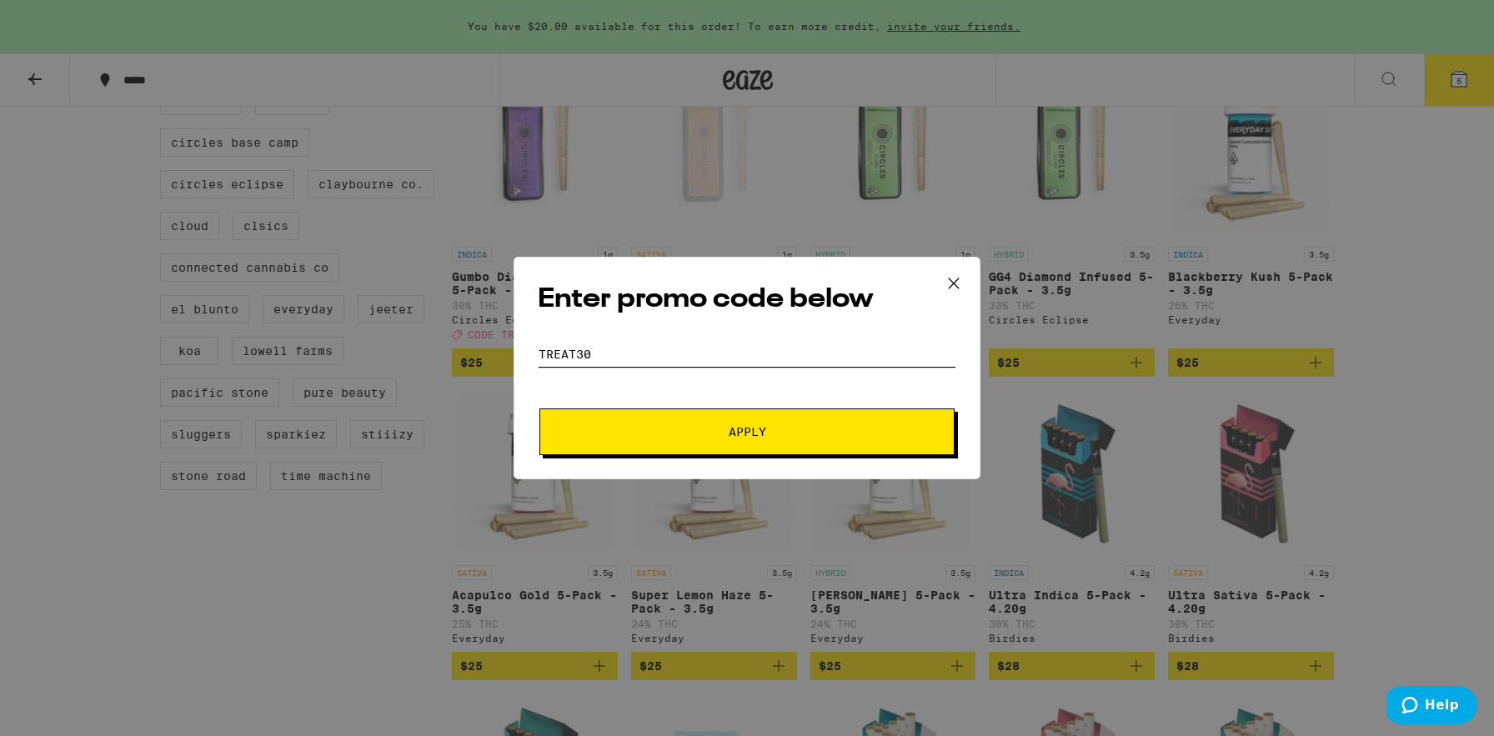
type input "treat30"
click at [539, 408] on button "Apply" at bounding box center [746, 431] width 415 height 47
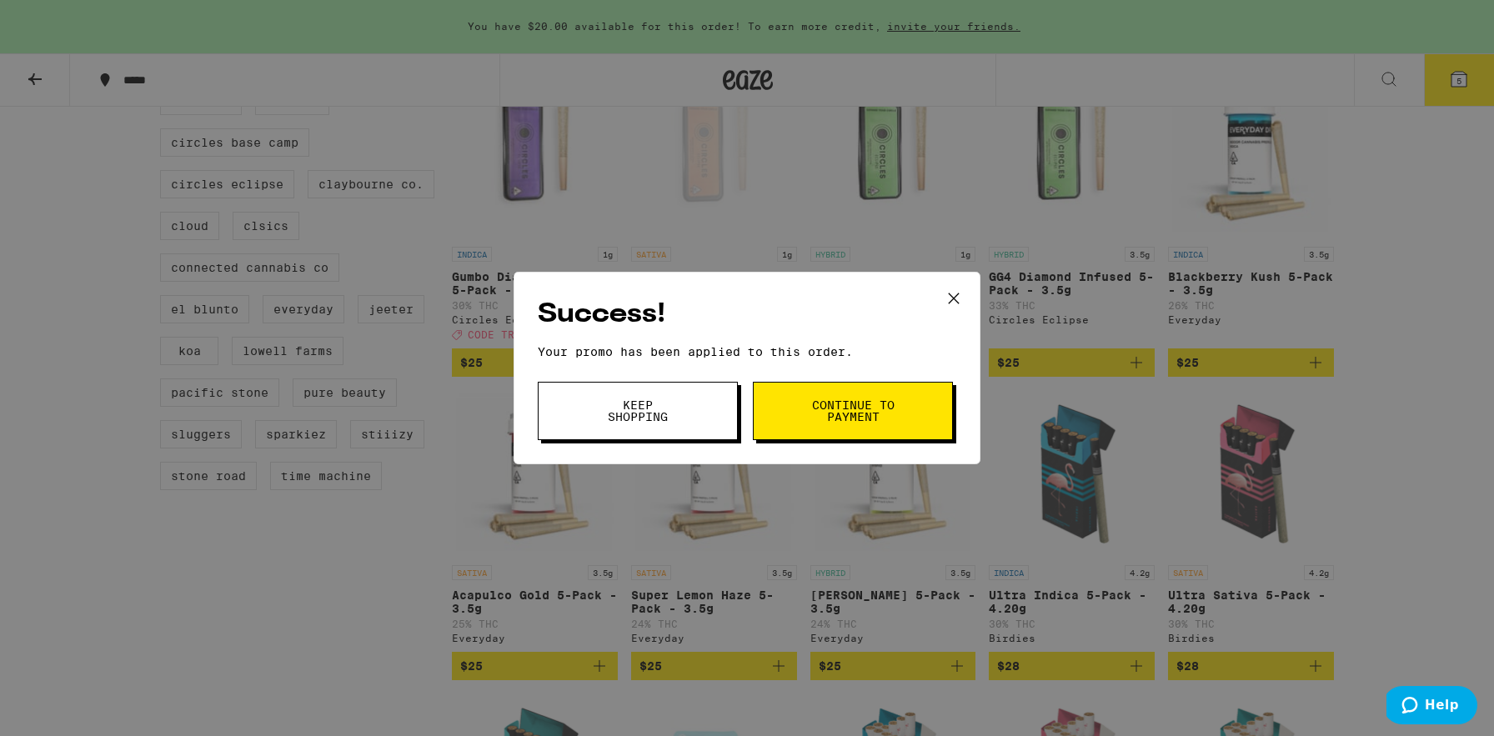
click at [689, 423] on button "Keep Shopping" at bounding box center [638, 411] width 200 height 58
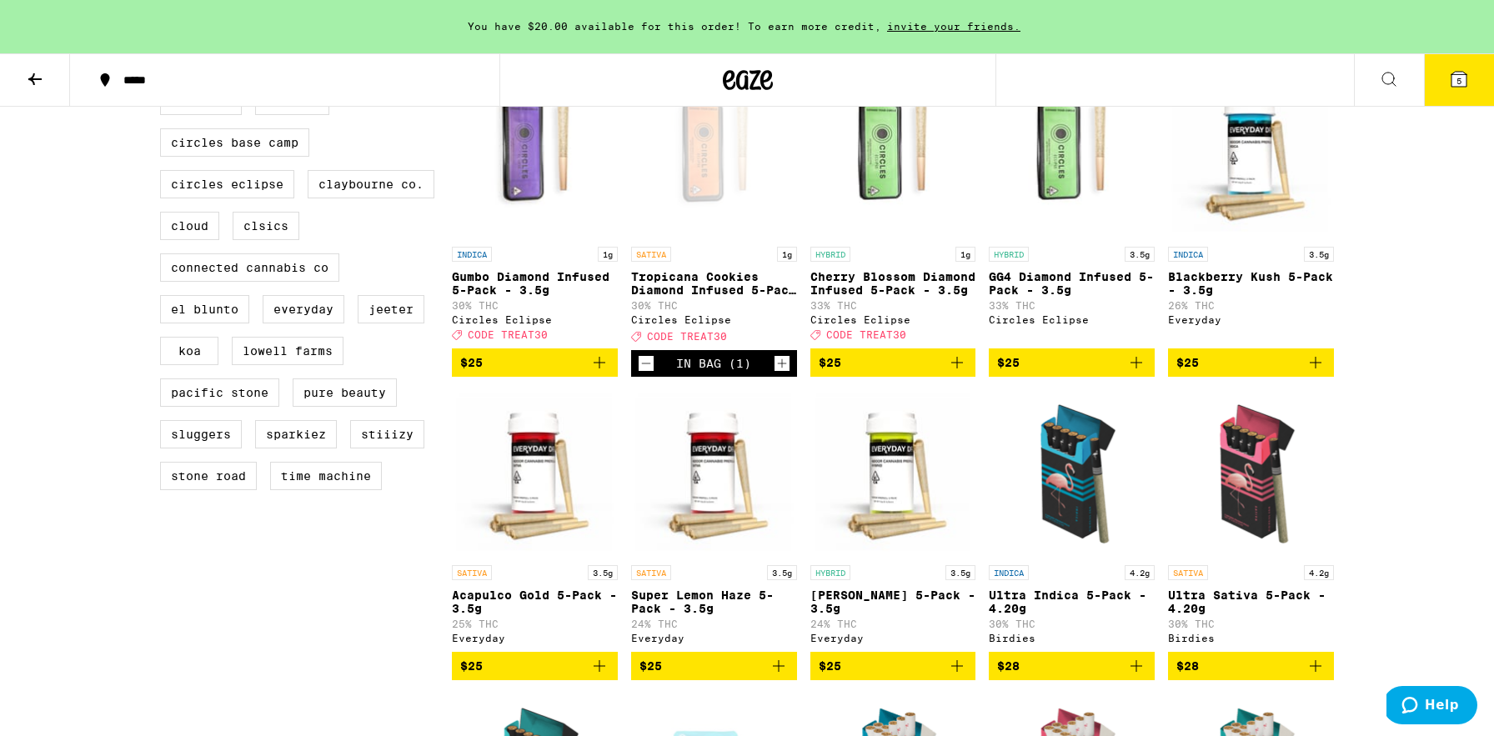
click at [1449, 77] on icon at bounding box center [1459, 79] width 20 height 20
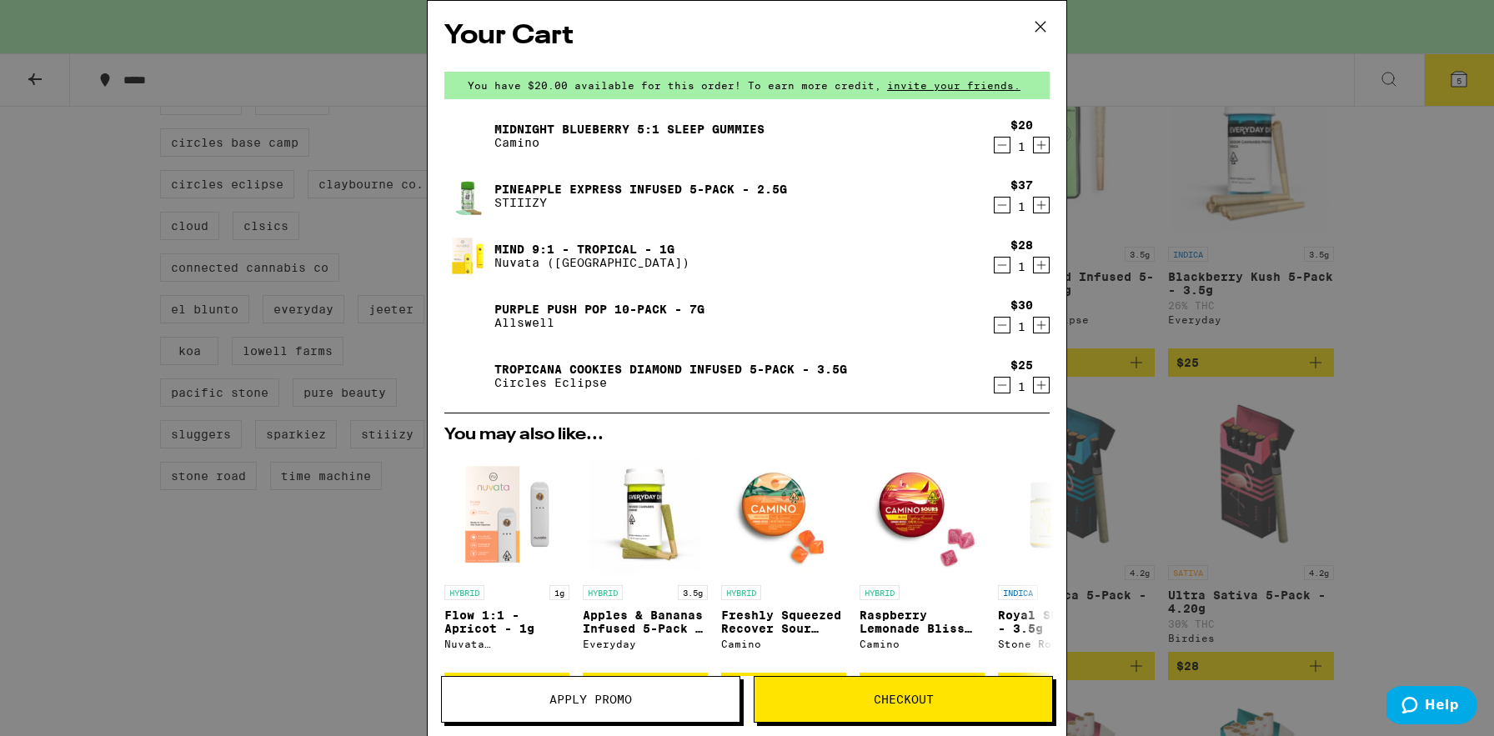
click at [1167, 151] on div "Your Cart You have $20.00 available for this order! To earn more credit, invite…" at bounding box center [747, 368] width 1494 height 736
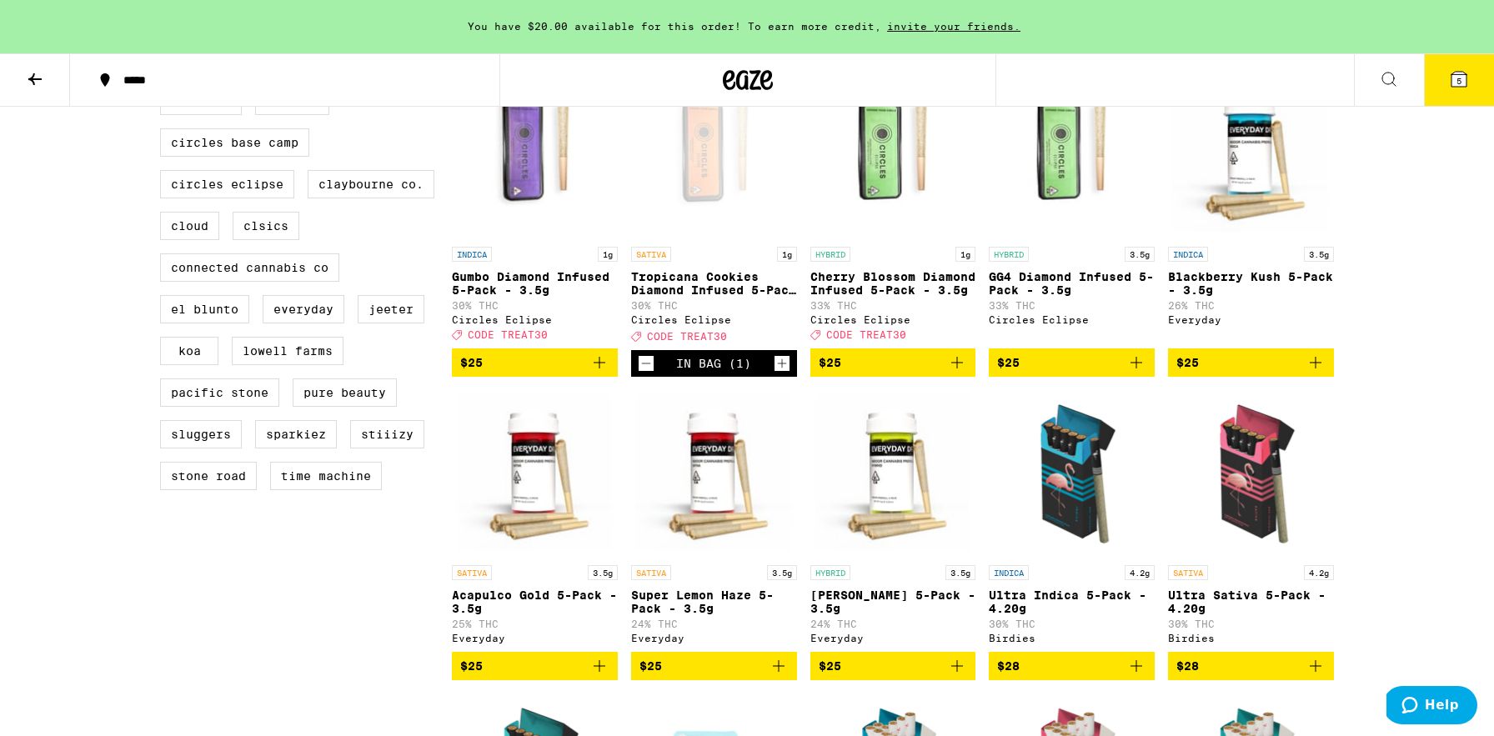
click at [760, 82] on icon at bounding box center [766, 80] width 13 height 20
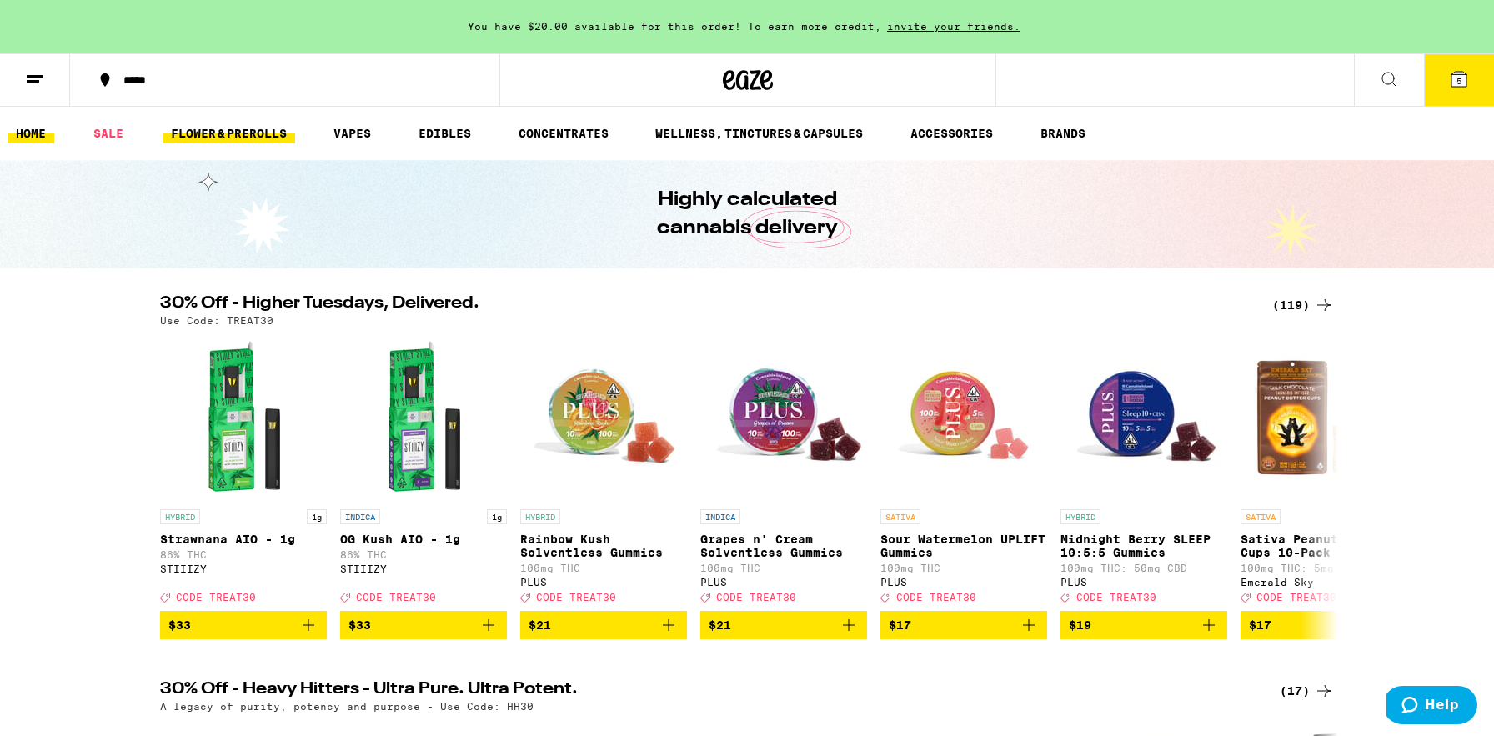
click at [259, 131] on link "FLOWER & PREROLLS" at bounding box center [229, 133] width 133 height 20
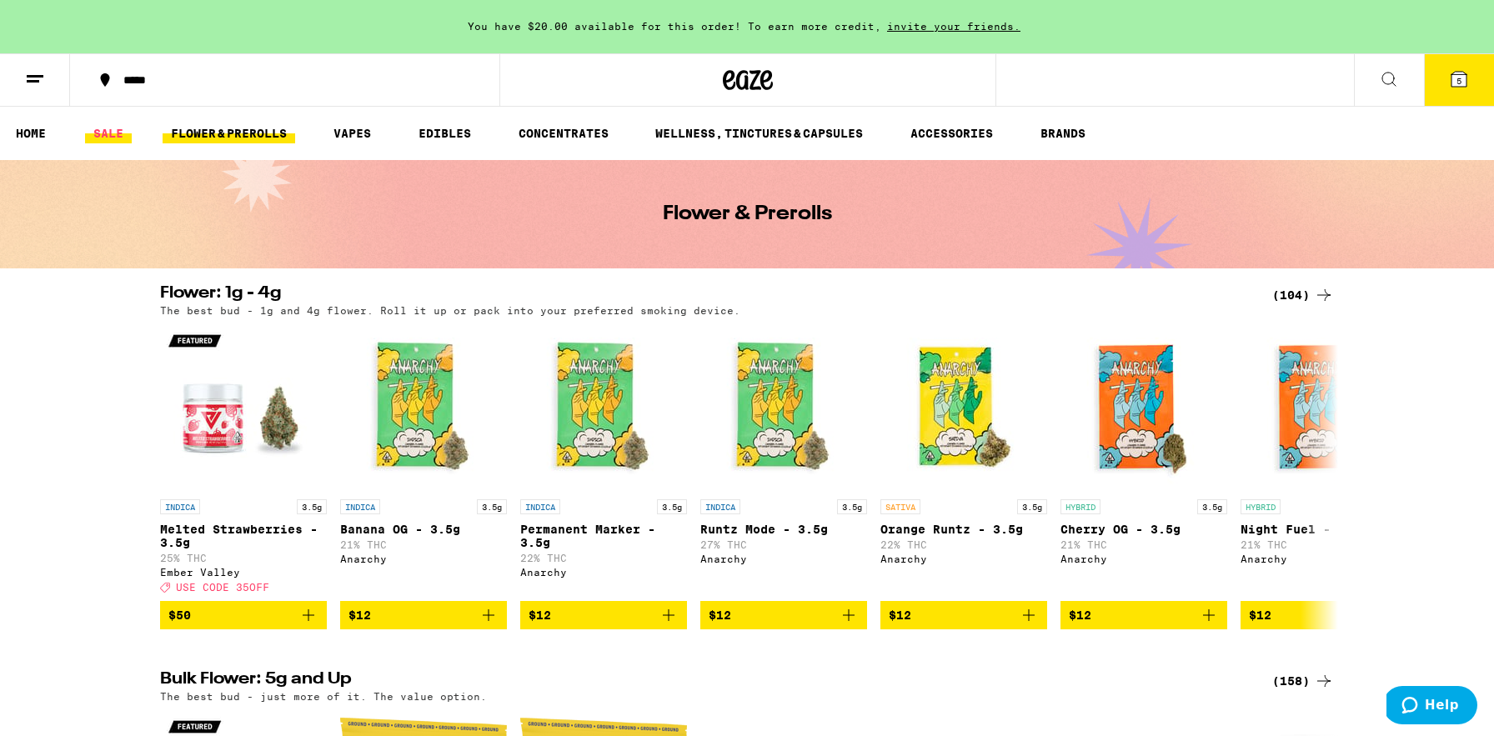
click at [97, 135] on link "SALE" at bounding box center [108, 133] width 47 height 20
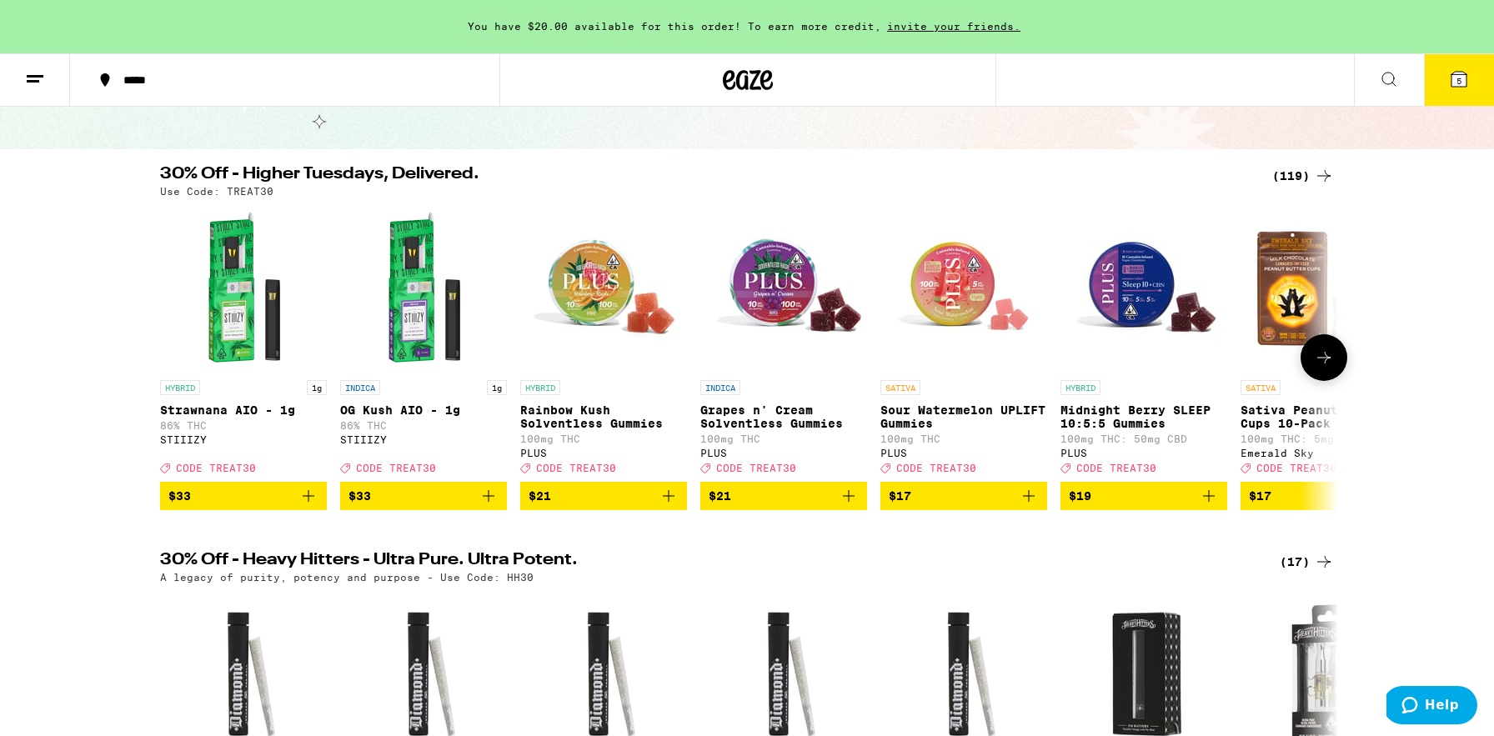
scroll to position [110, 0]
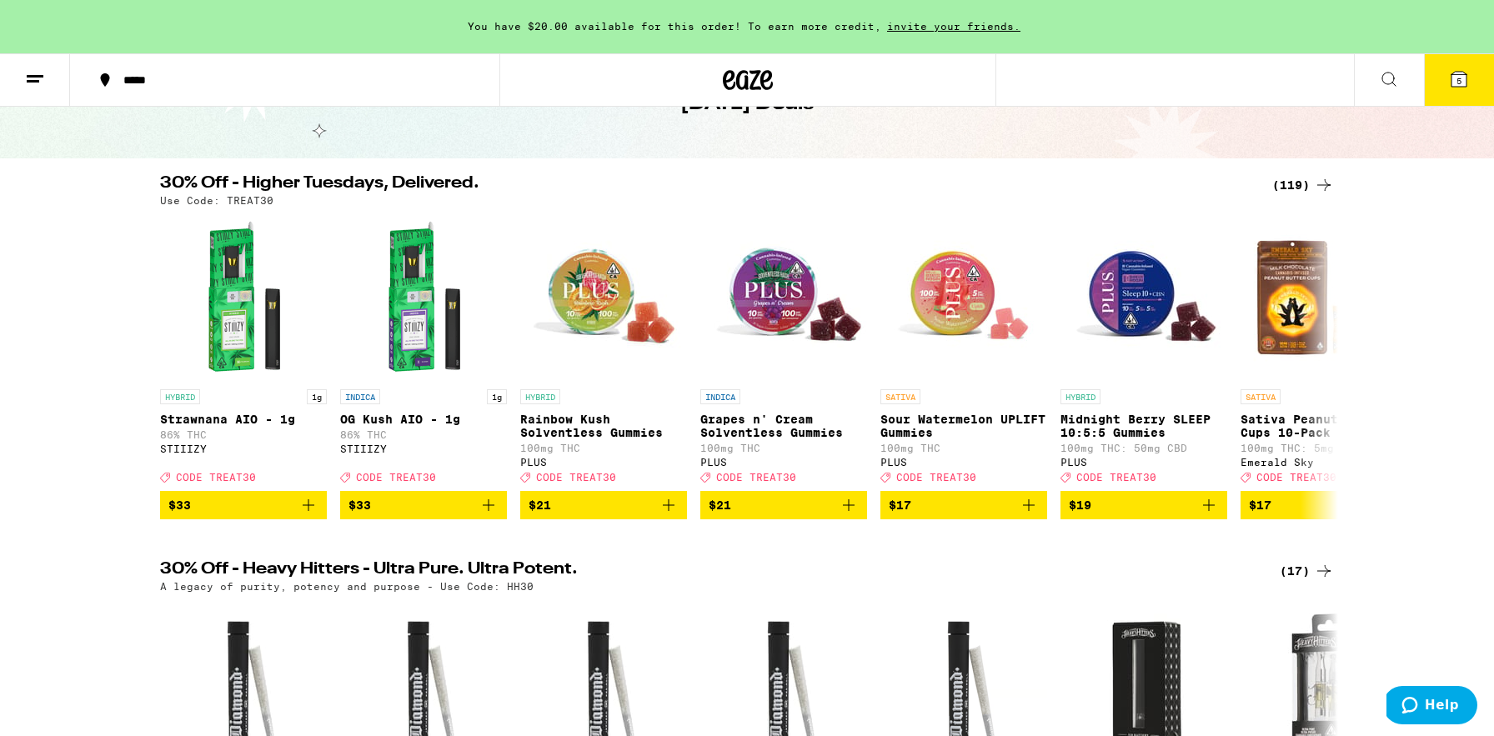
click at [1309, 186] on div "(119)" at bounding box center [1303, 185] width 62 height 20
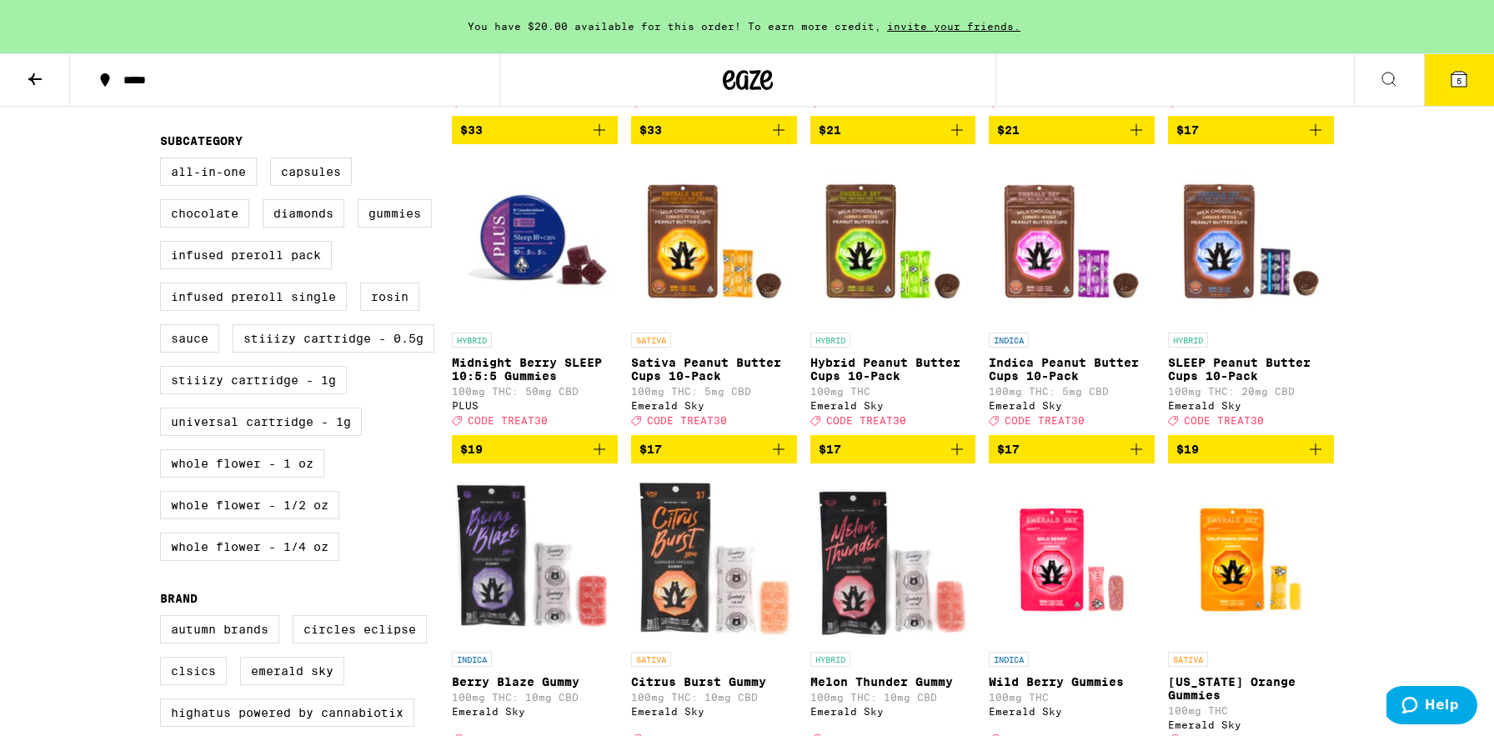
scroll to position [656, 0]
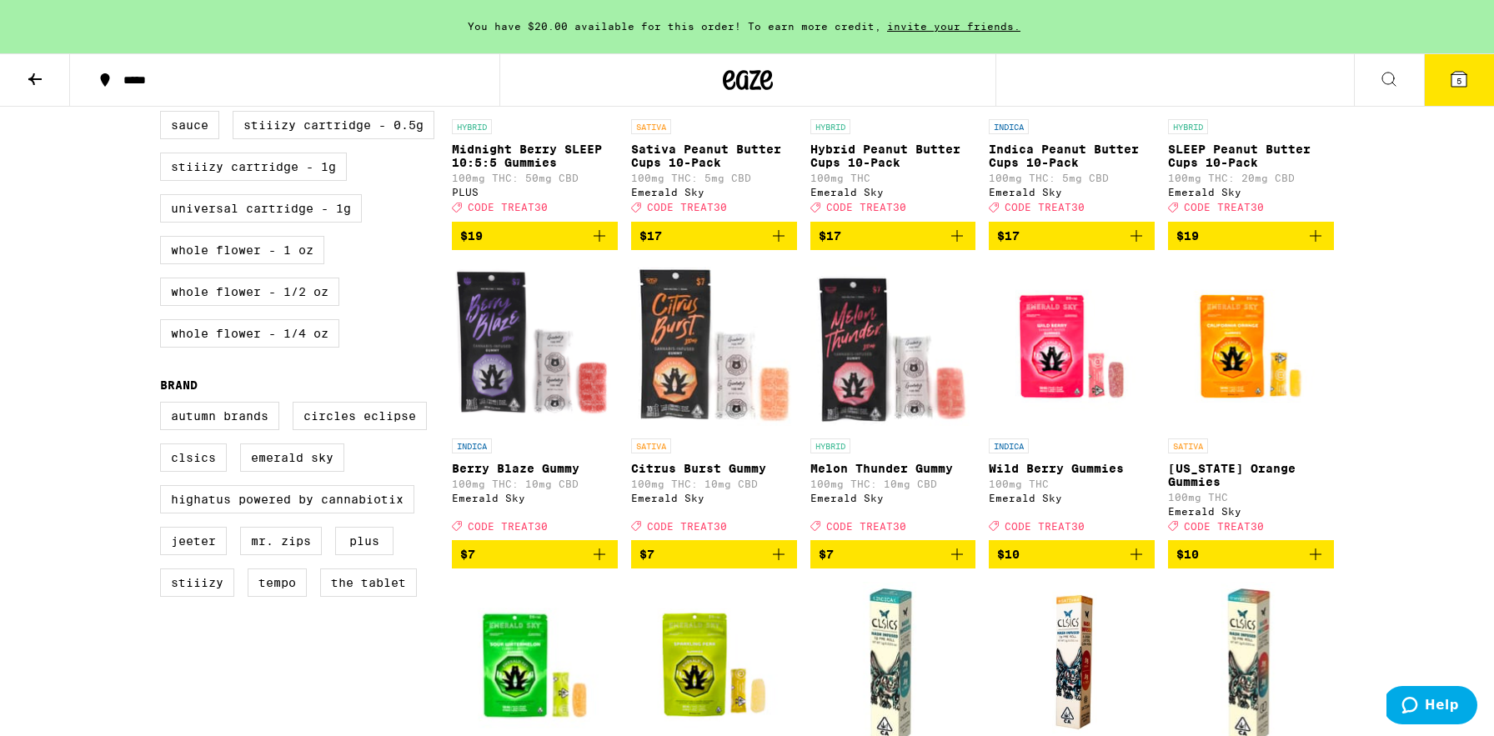
click at [1442, 80] on button "5" at bounding box center [1459, 80] width 70 height 52
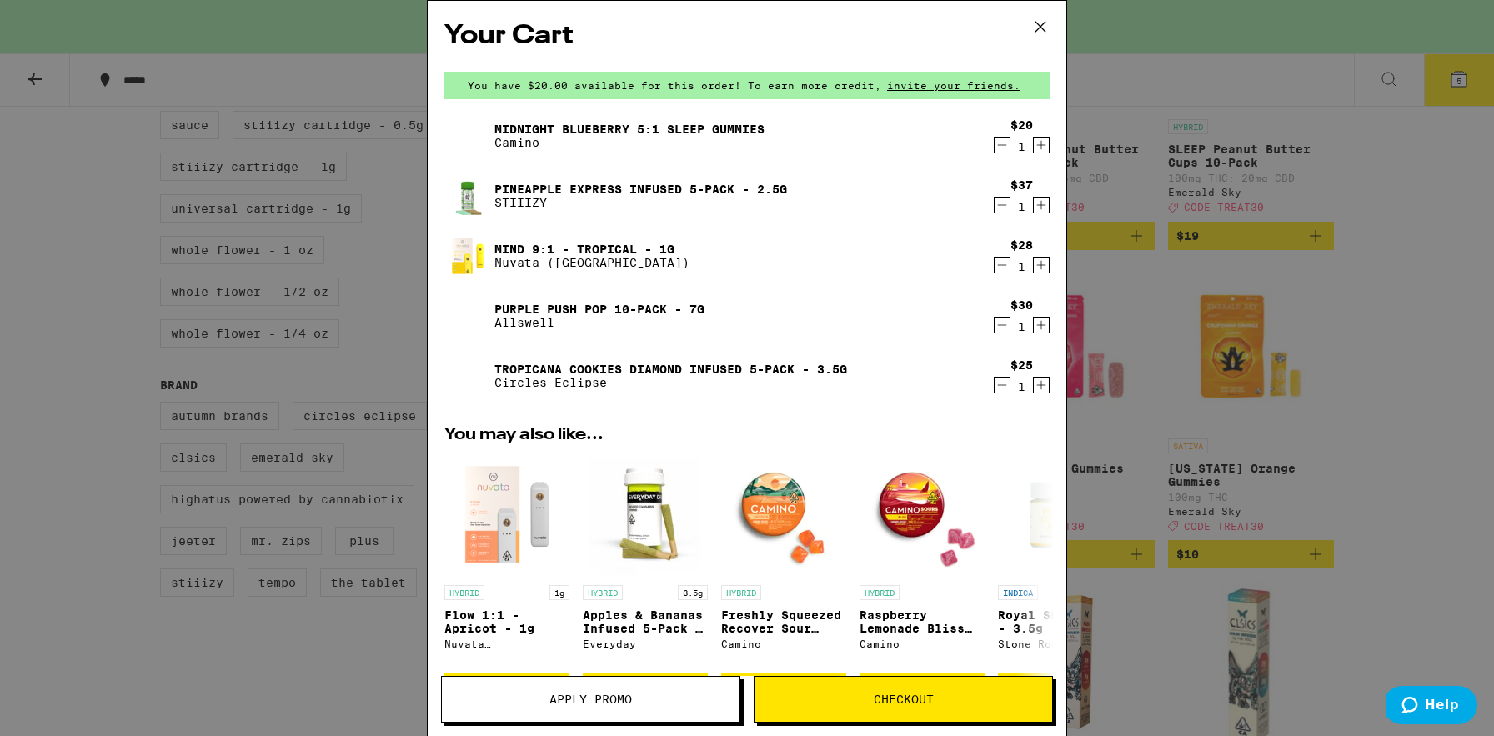
click at [1039, 35] on icon at bounding box center [1040, 26] width 25 height 25
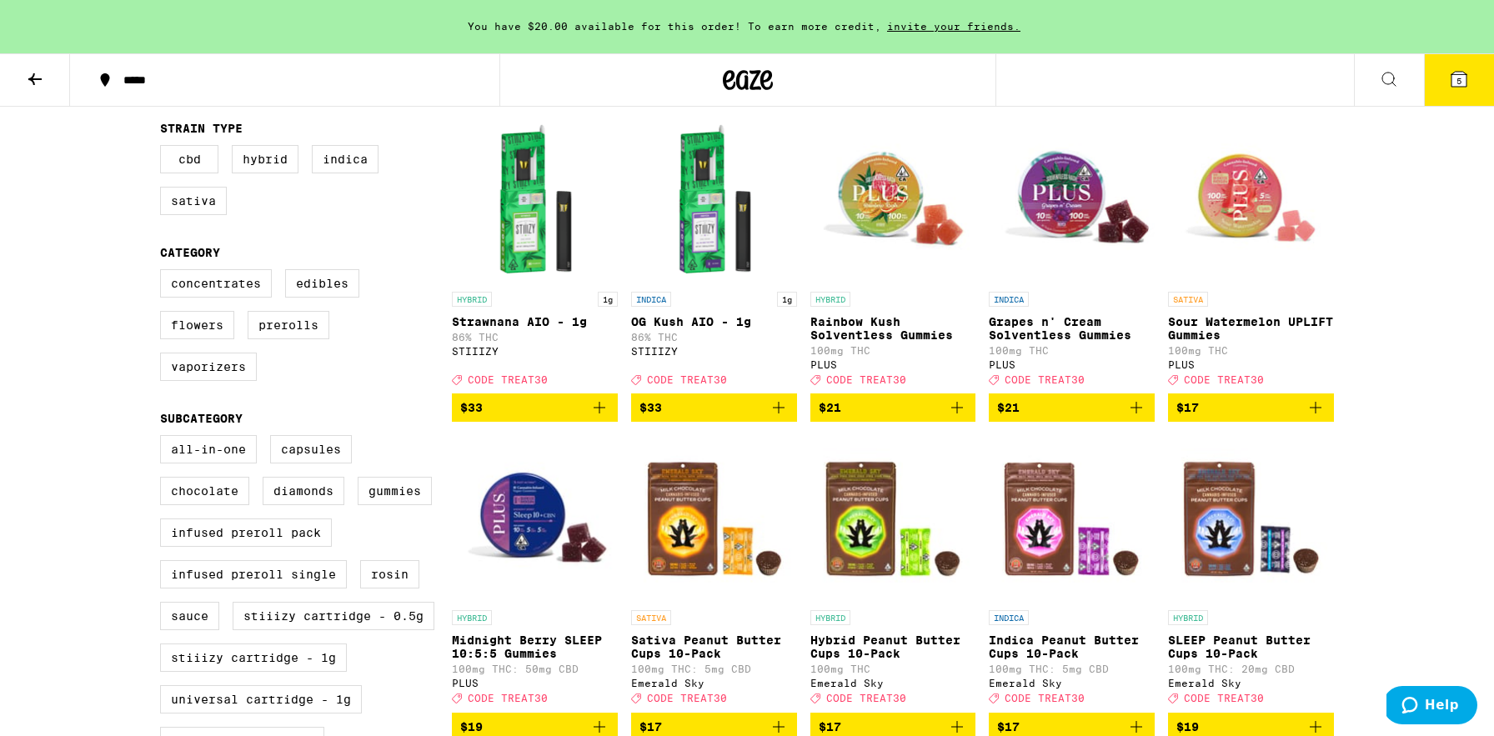
scroll to position [163, 0]
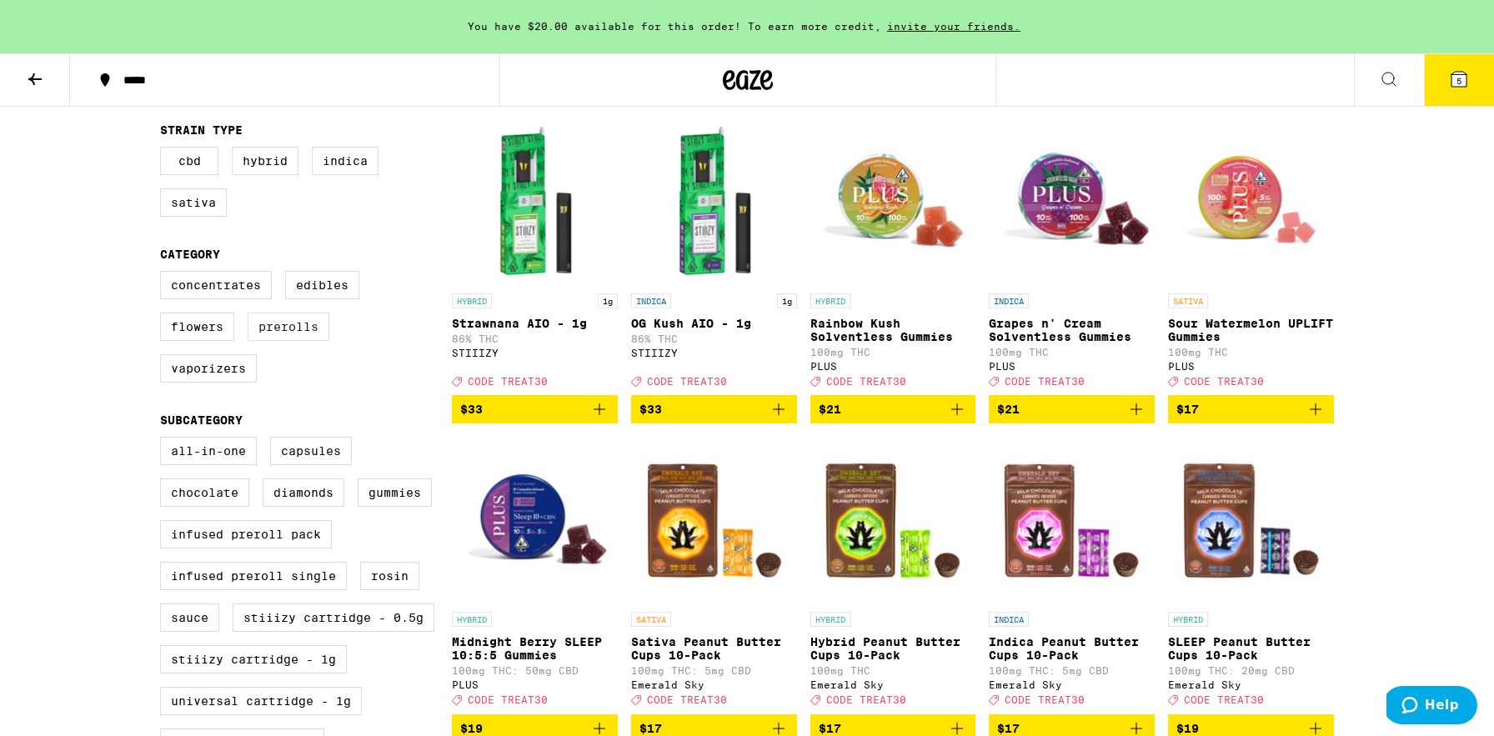
click at [283, 341] on label "Prerolls" at bounding box center [289, 327] width 82 height 28
click at [164, 274] on input "Prerolls" at bounding box center [163, 273] width 1 height 1
checkbox input "true"
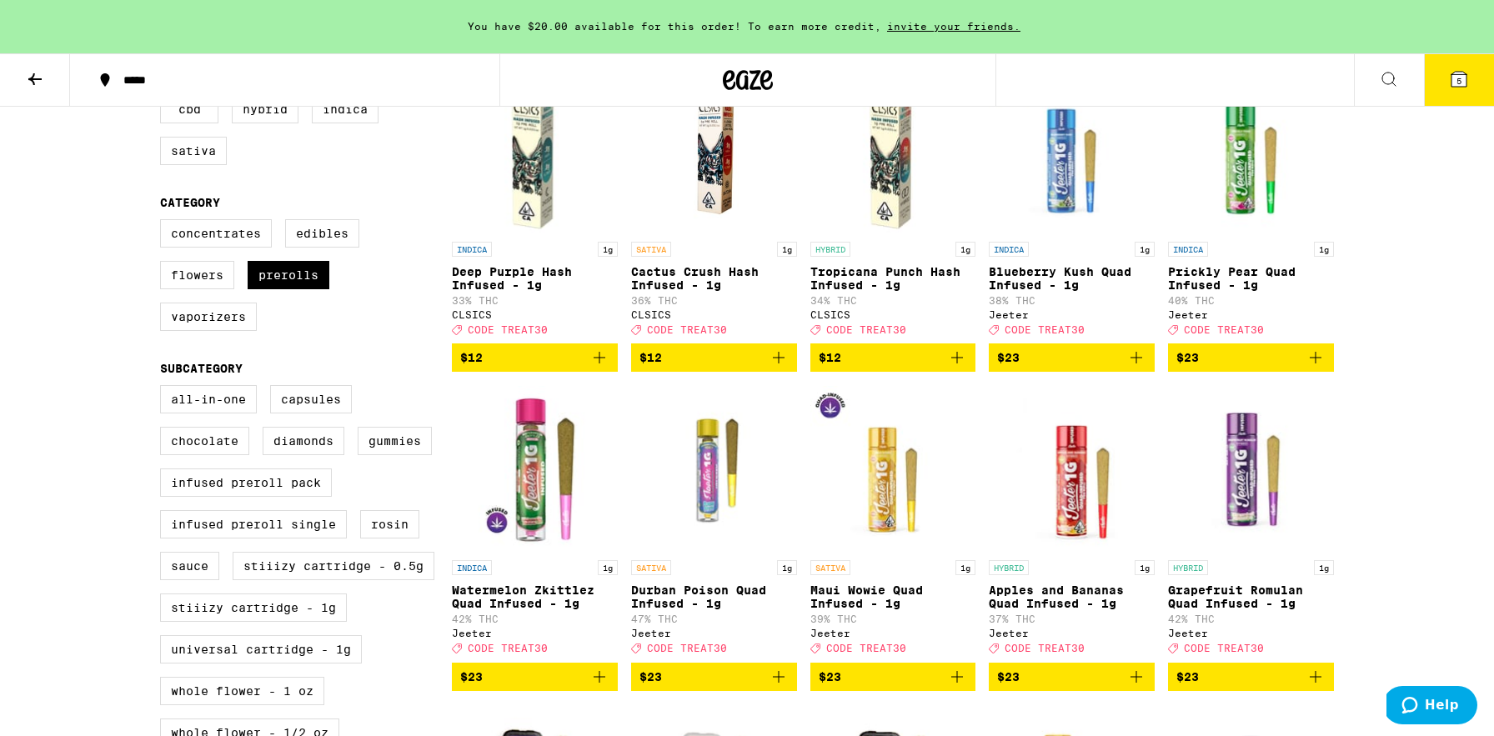
scroll to position [265, 0]
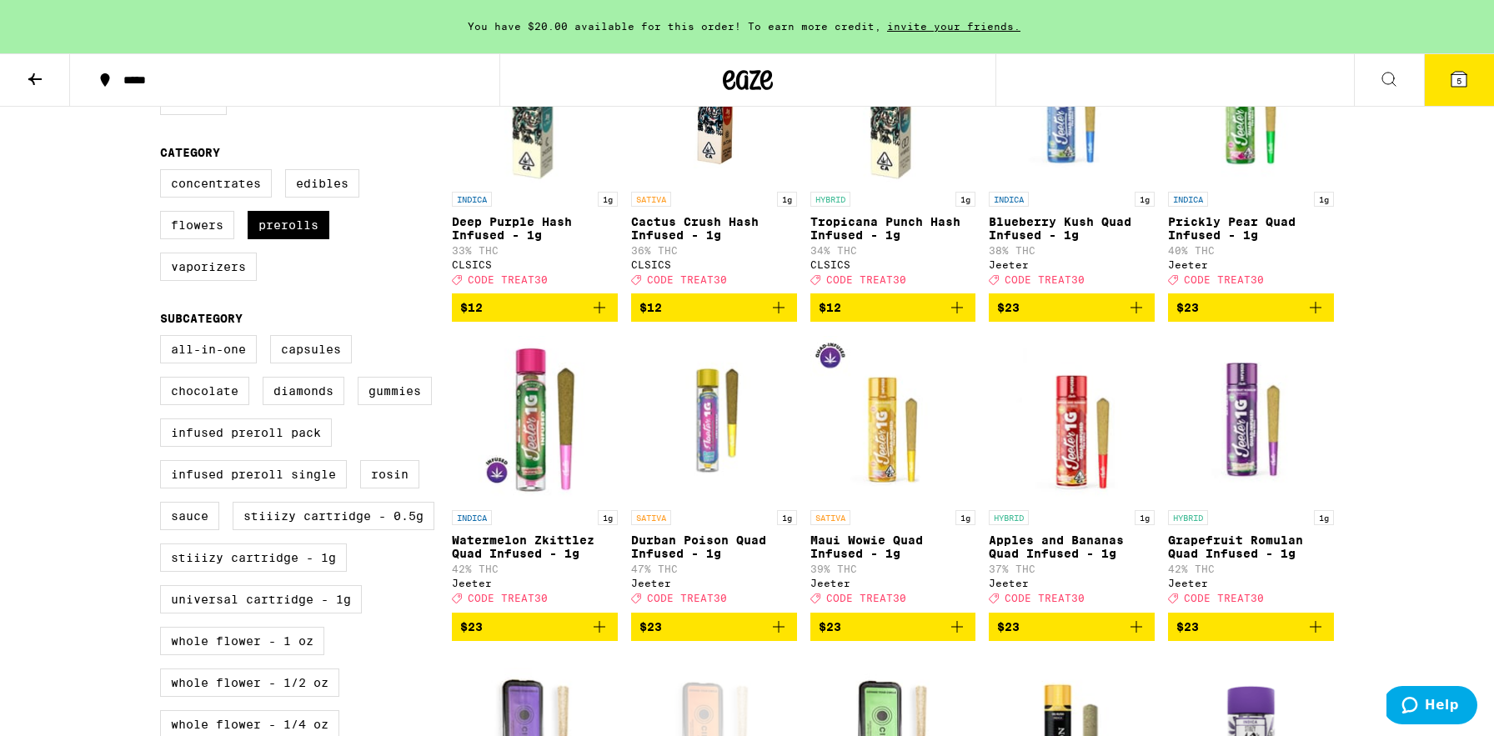
click at [1467, 87] on icon at bounding box center [1459, 79] width 20 height 20
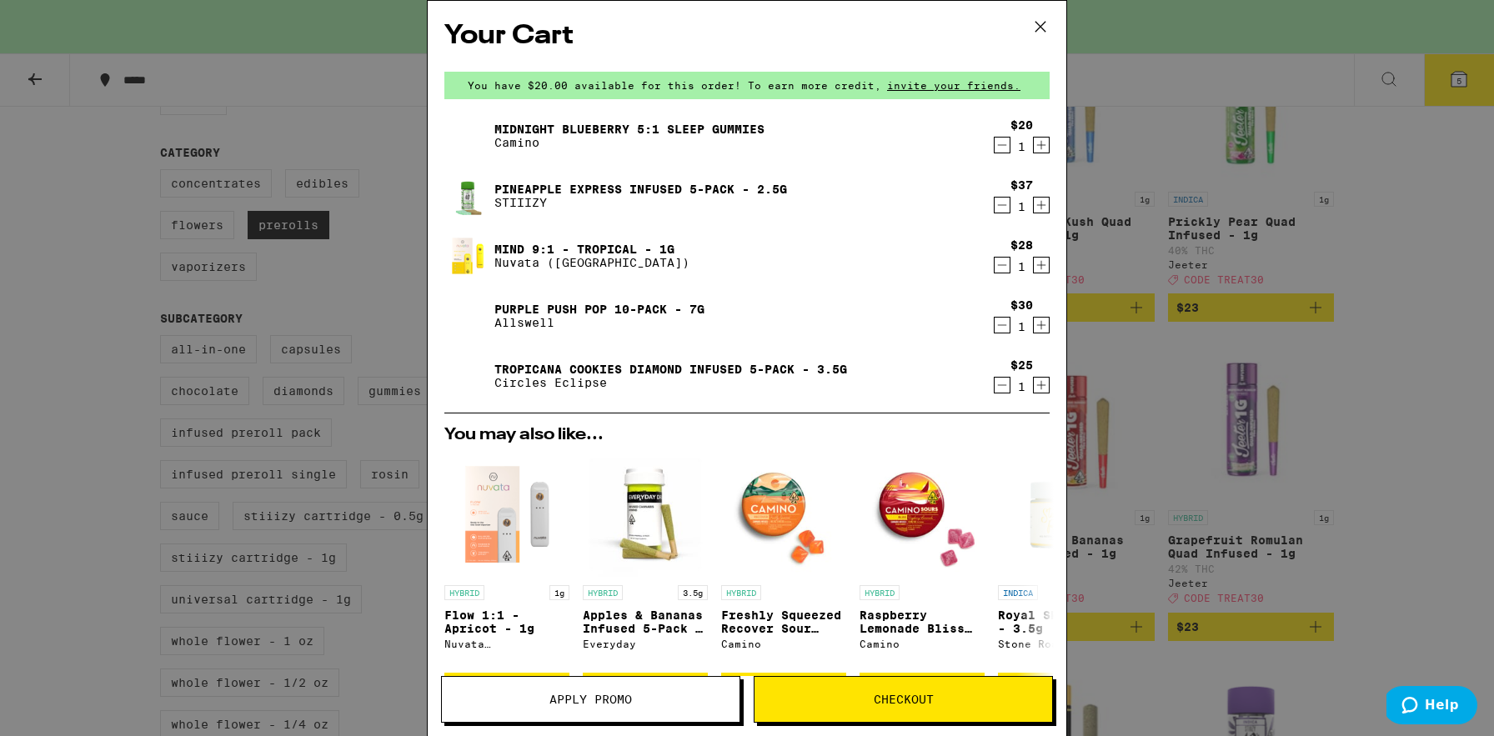
click at [1040, 19] on icon at bounding box center [1040, 26] width 25 height 25
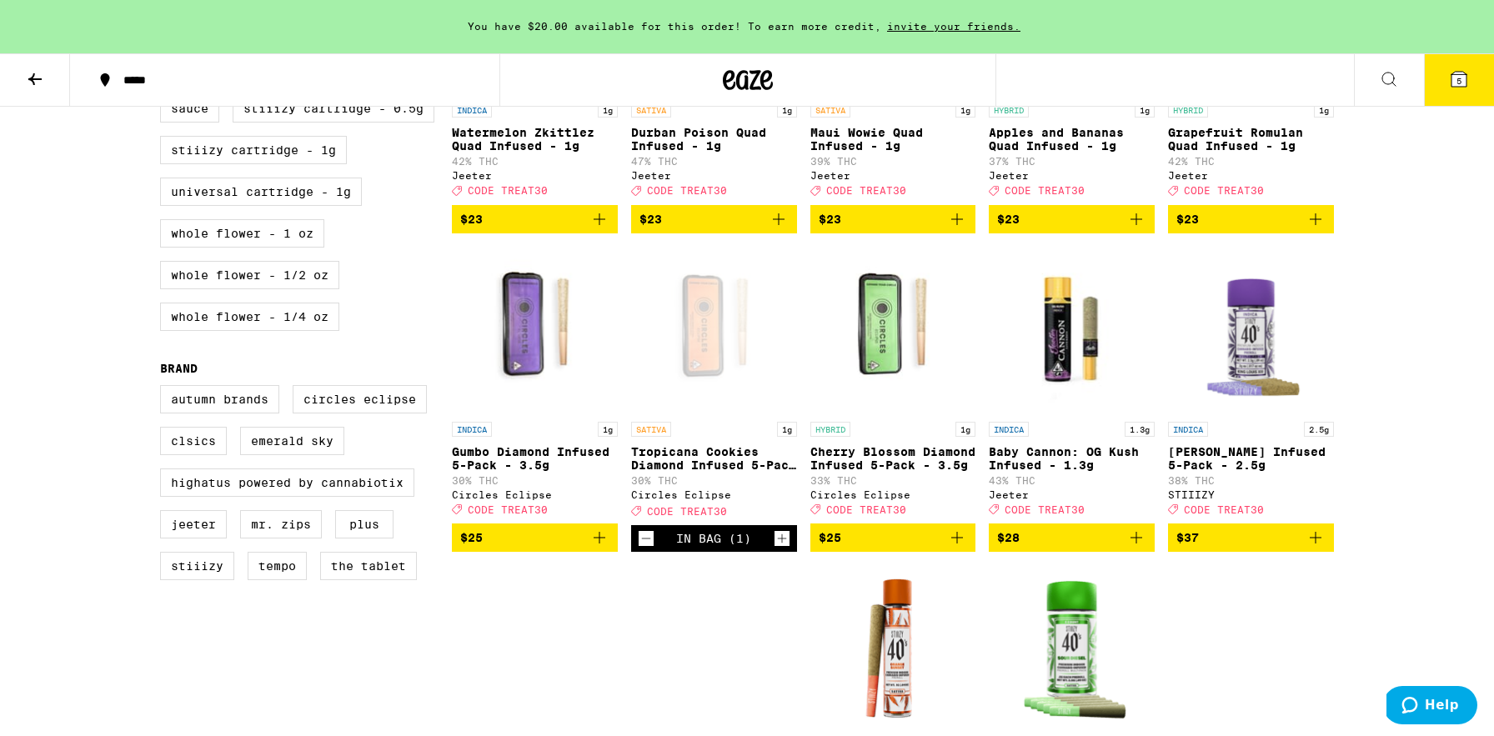
scroll to position [692, 0]
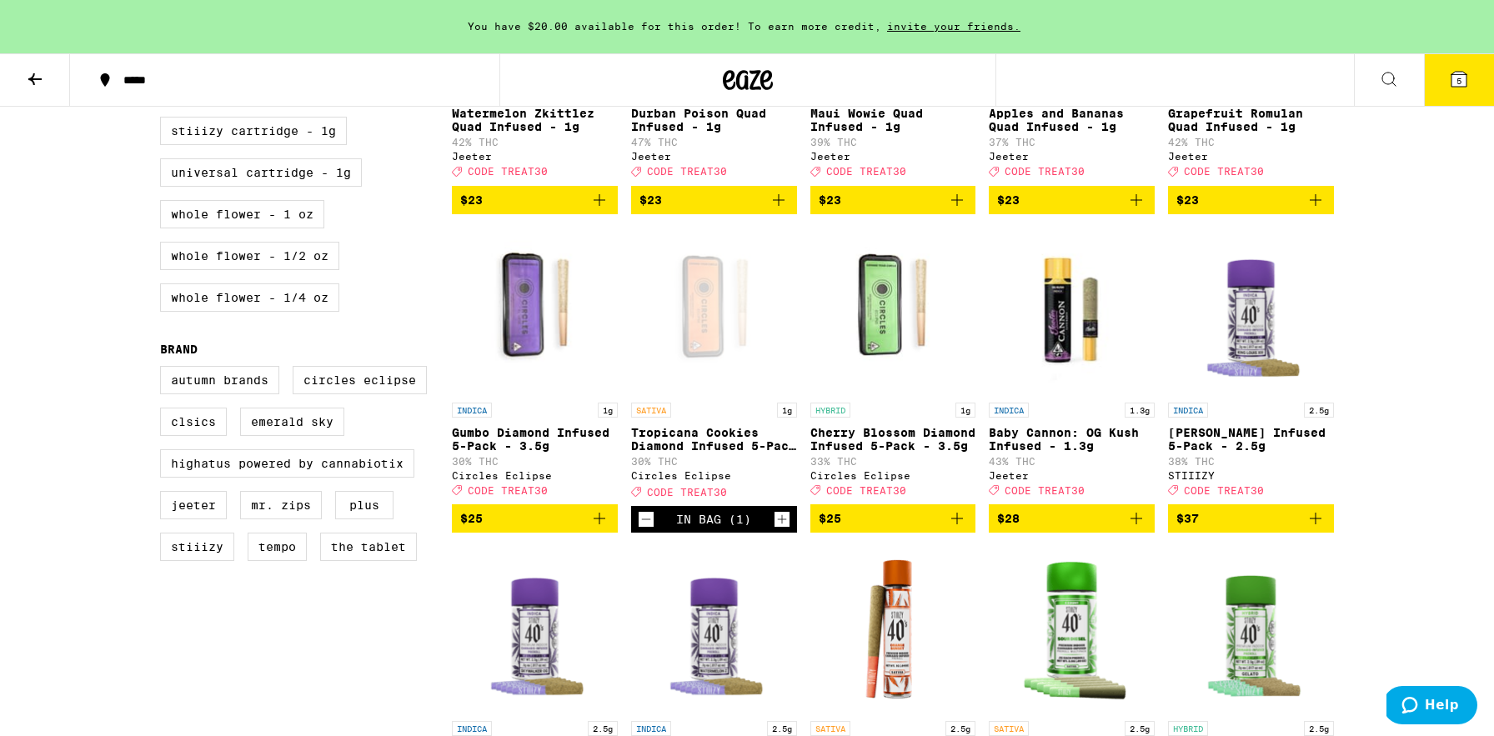
click at [961, 528] on icon "Add to bag" at bounding box center [957, 518] width 20 height 20
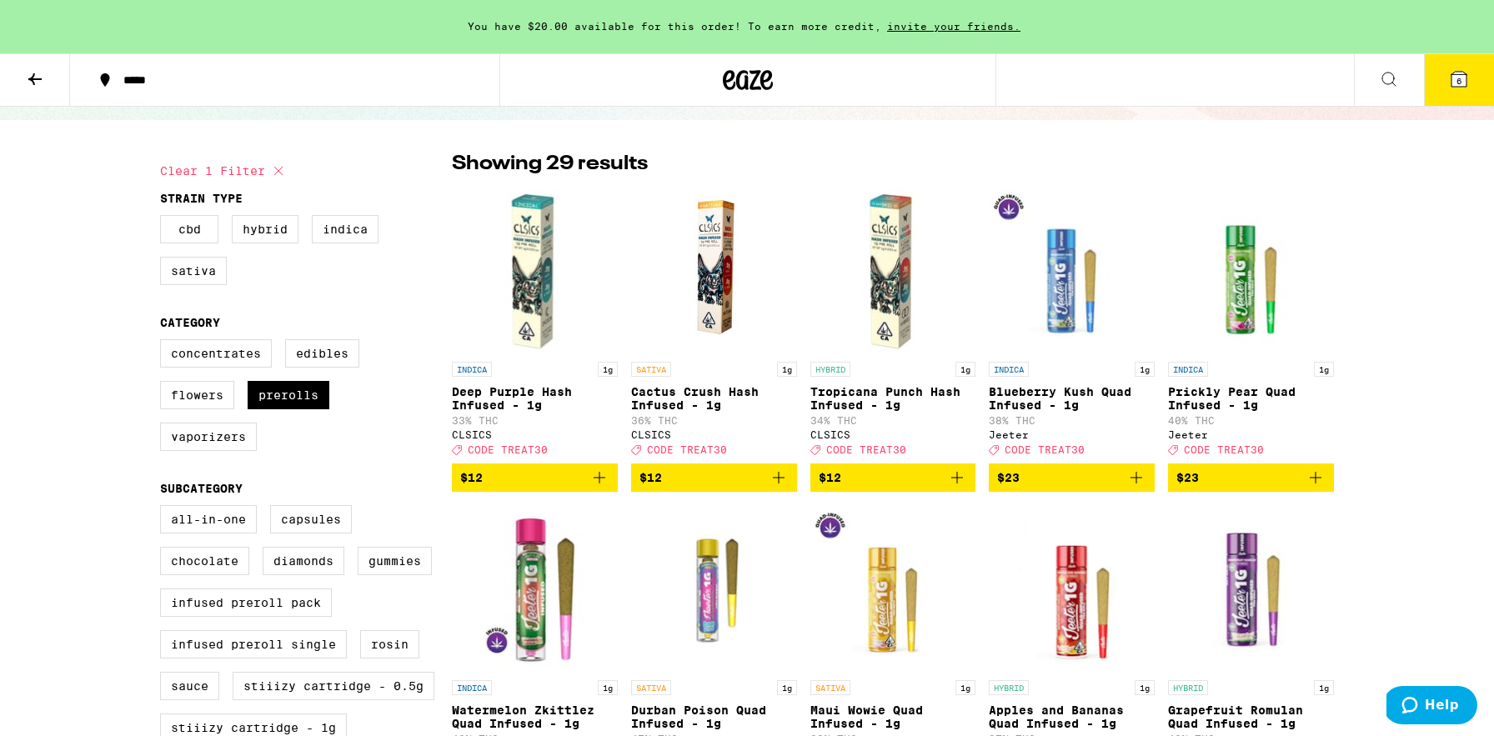
scroll to position [92, 0]
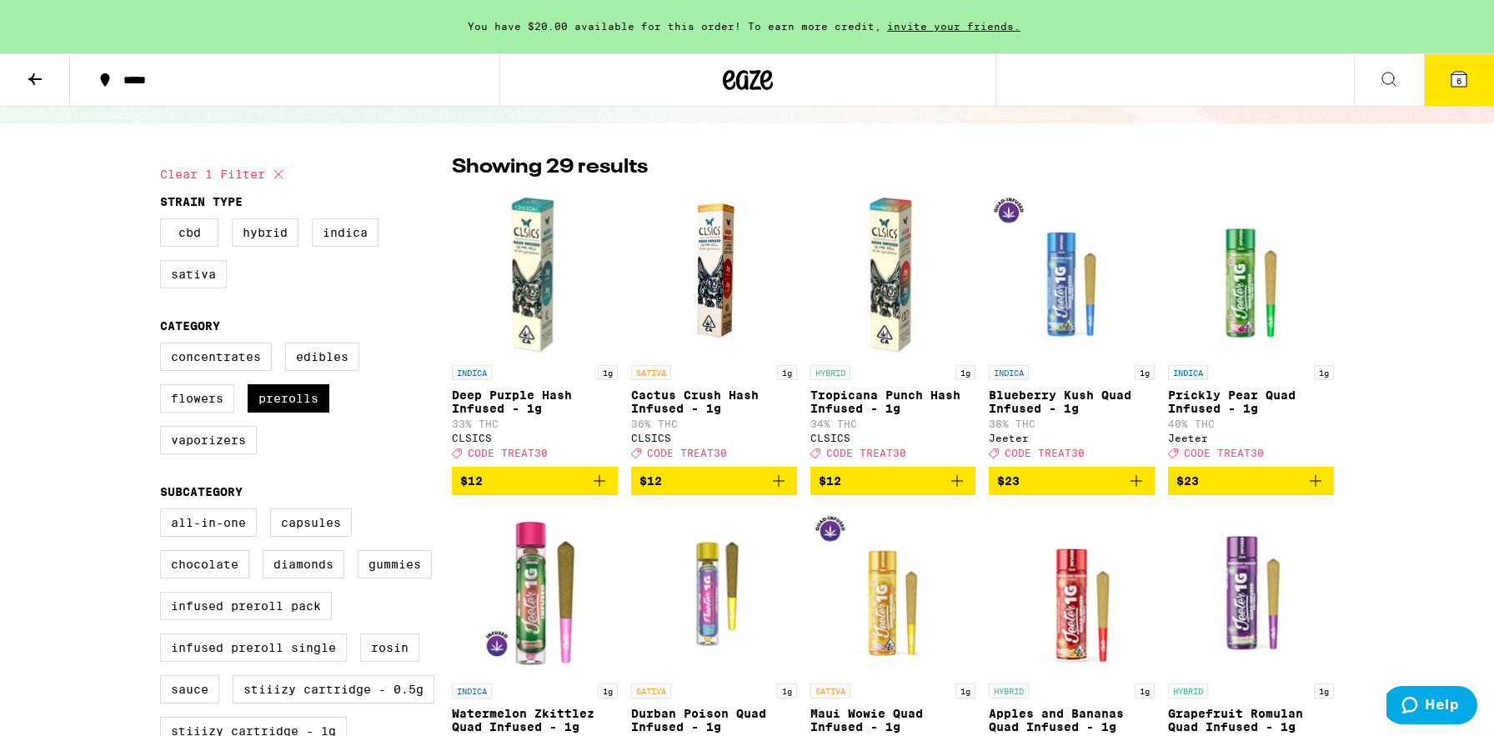
click at [924, 299] on img "Open page for Tropicana Punch Hash Infused - 1g from CLSICS" at bounding box center [893, 273] width 166 height 167
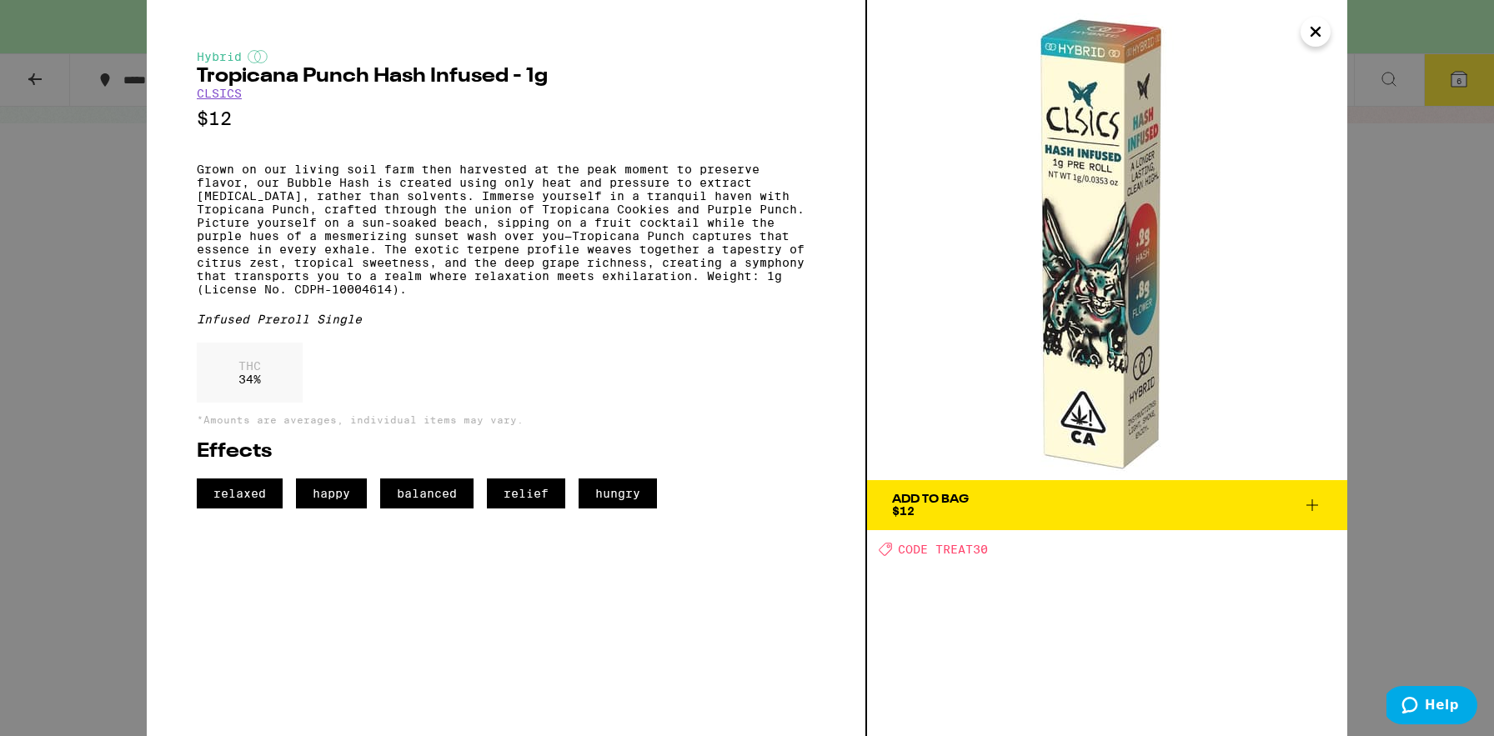
click at [1159, 517] on button "Add To Bag $12" at bounding box center [1107, 505] width 480 height 50
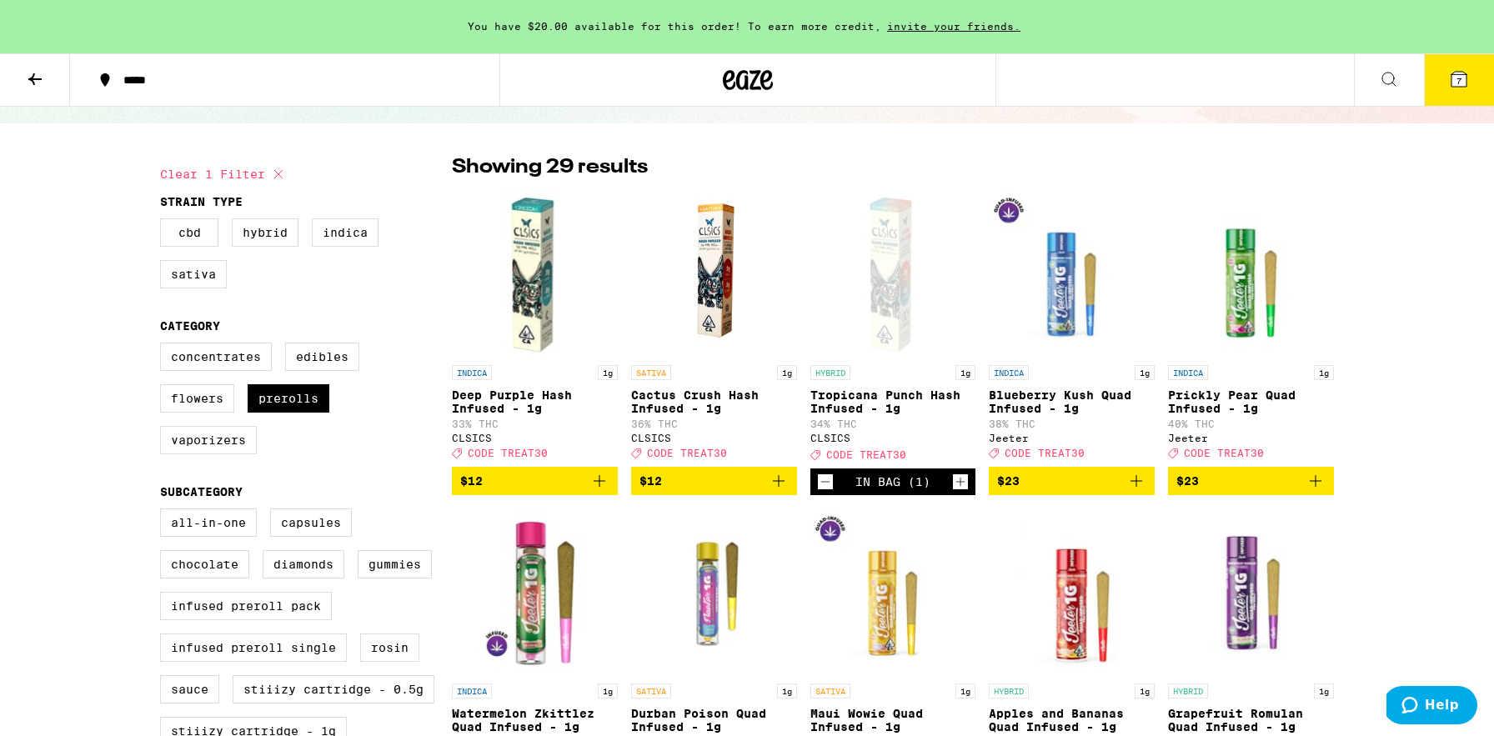
click at [1464, 83] on icon at bounding box center [1458, 79] width 15 height 15
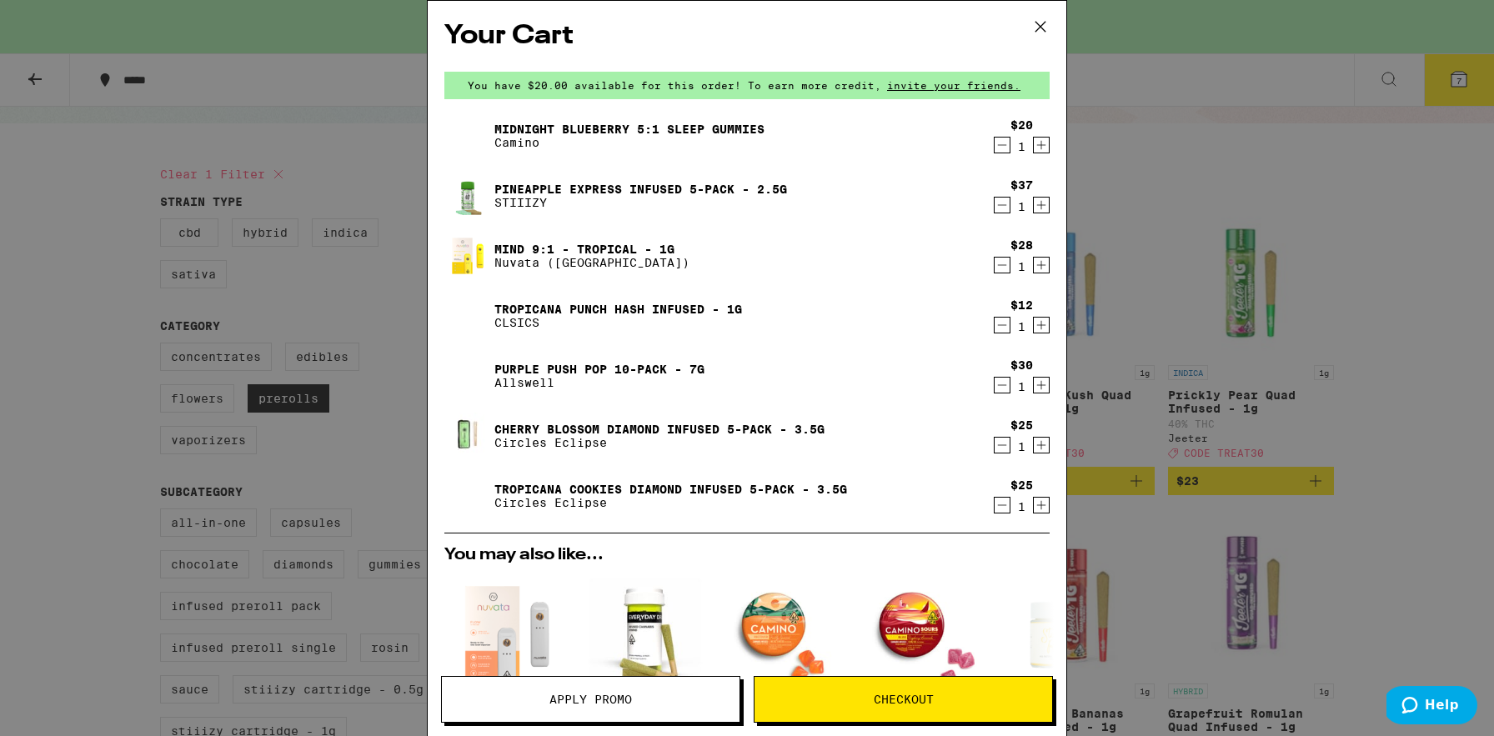
click at [1040, 23] on icon at bounding box center [1040, 26] width 25 height 25
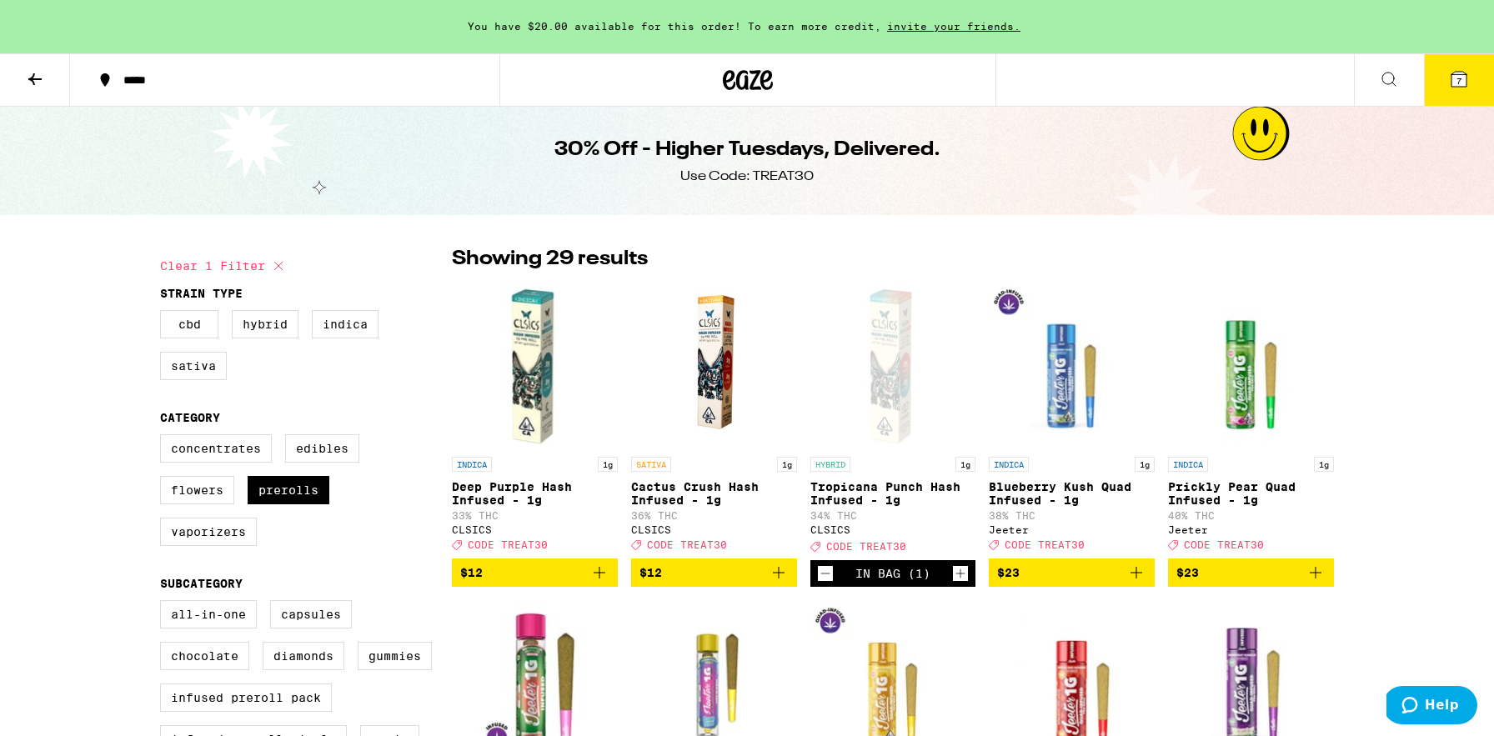
click at [783, 583] on icon "Add to bag" at bounding box center [778, 573] width 20 height 20
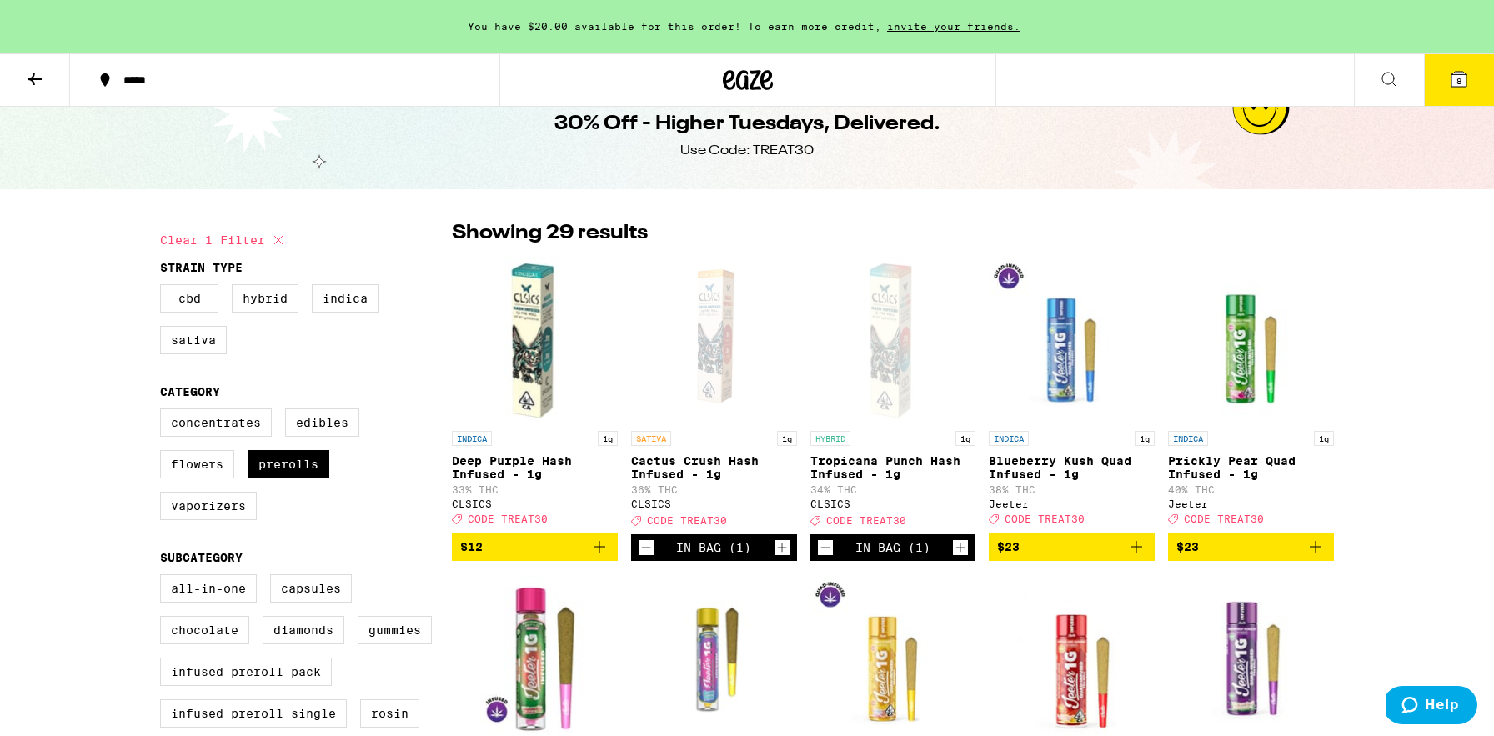
scroll to position [21, 0]
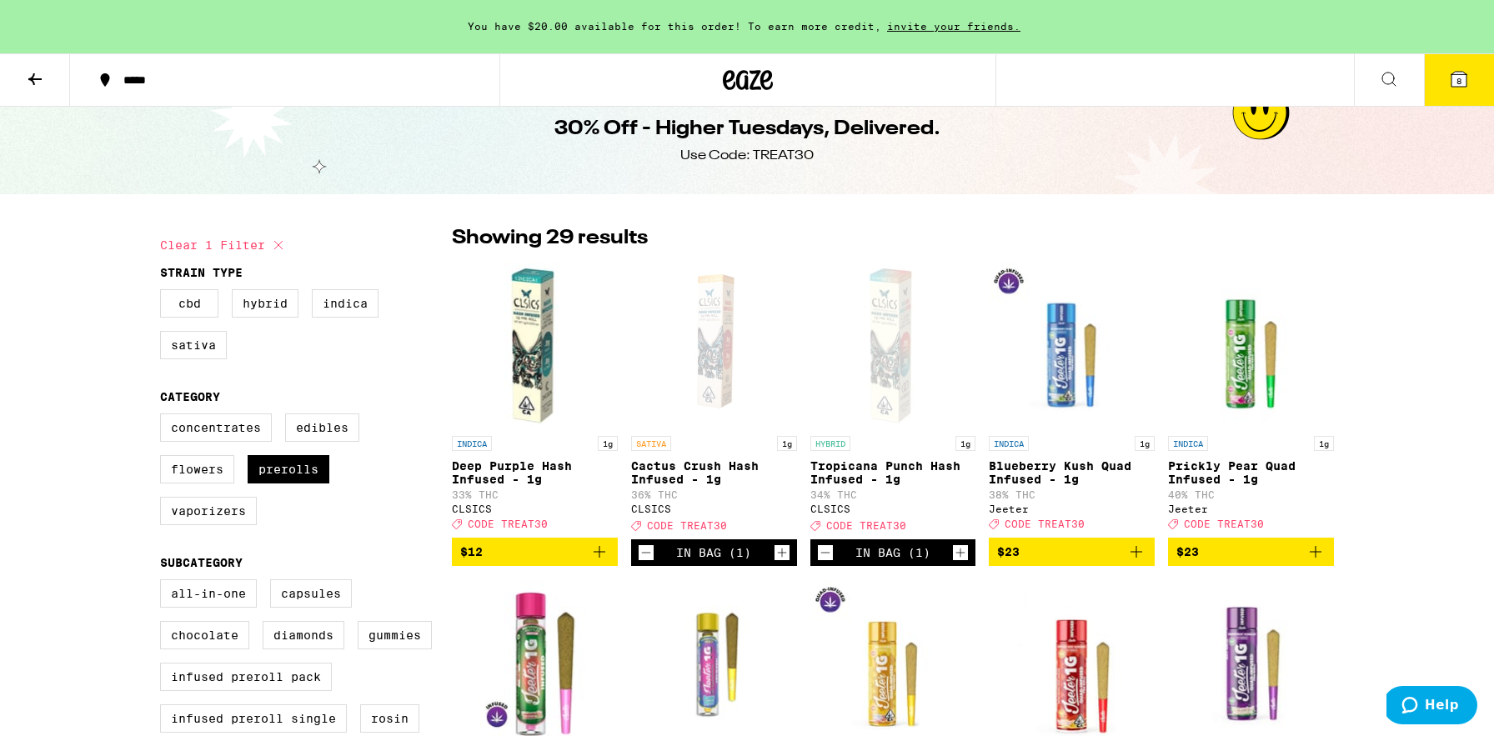
click at [606, 562] on icon "Add to bag" at bounding box center [599, 552] width 20 height 20
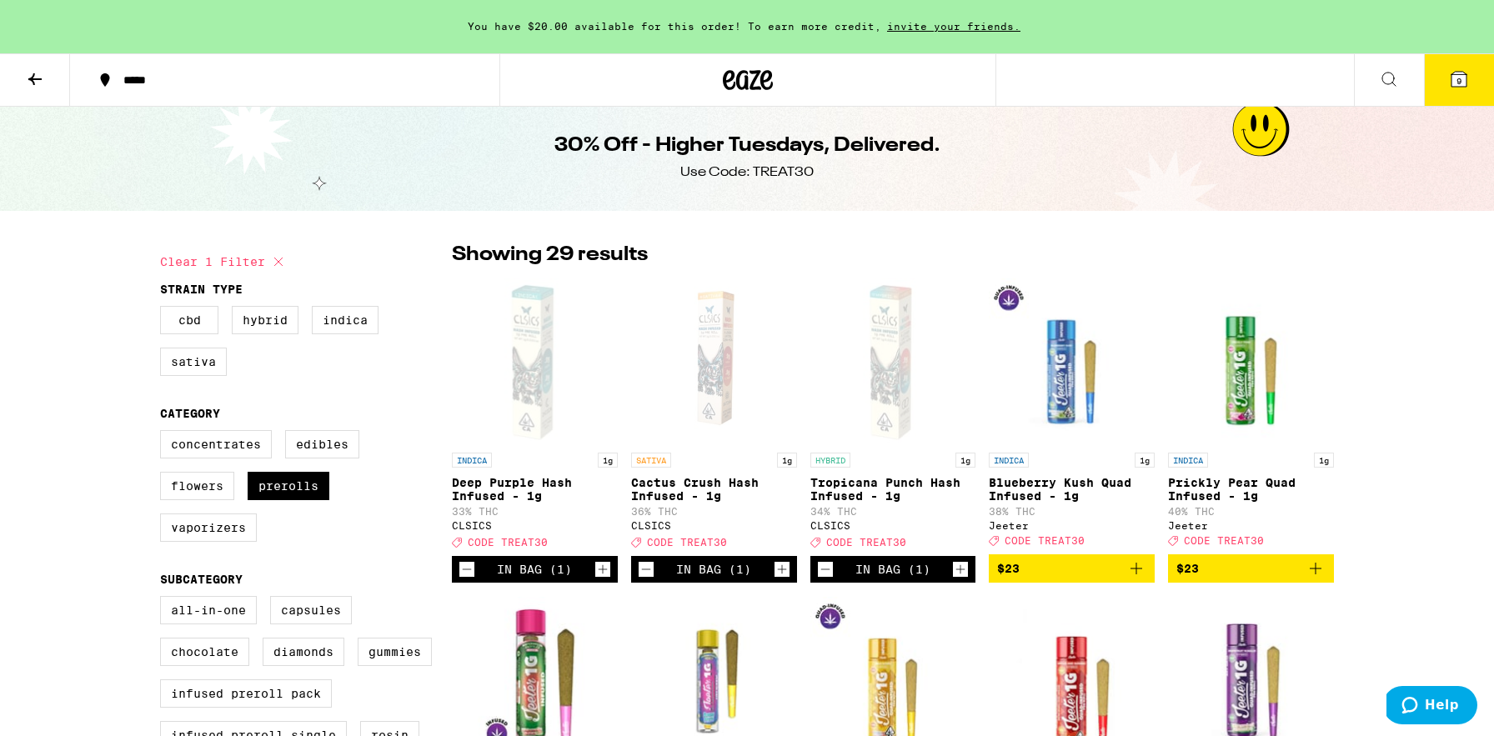
scroll to position [0, 0]
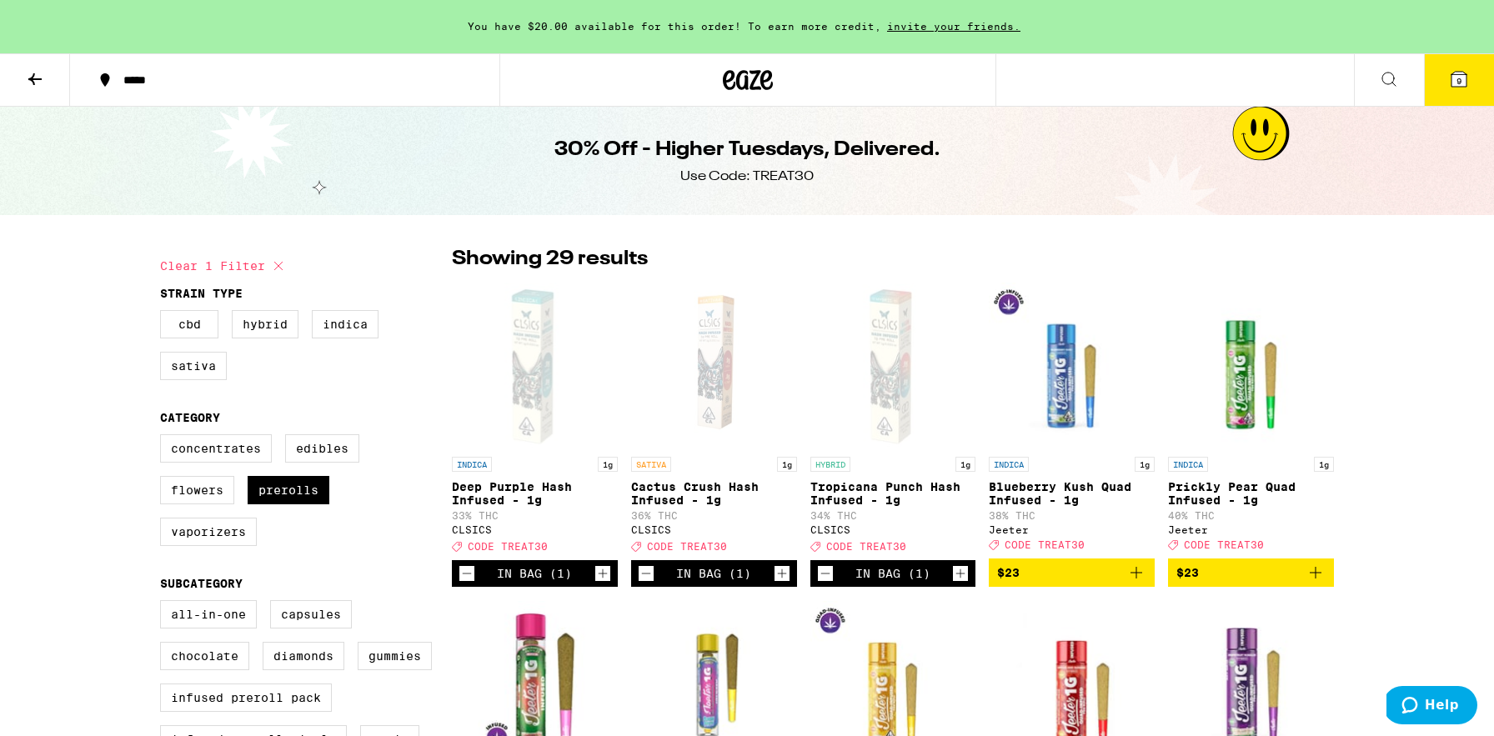
click at [1451, 85] on icon at bounding box center [1458, 79] width 15 height 15
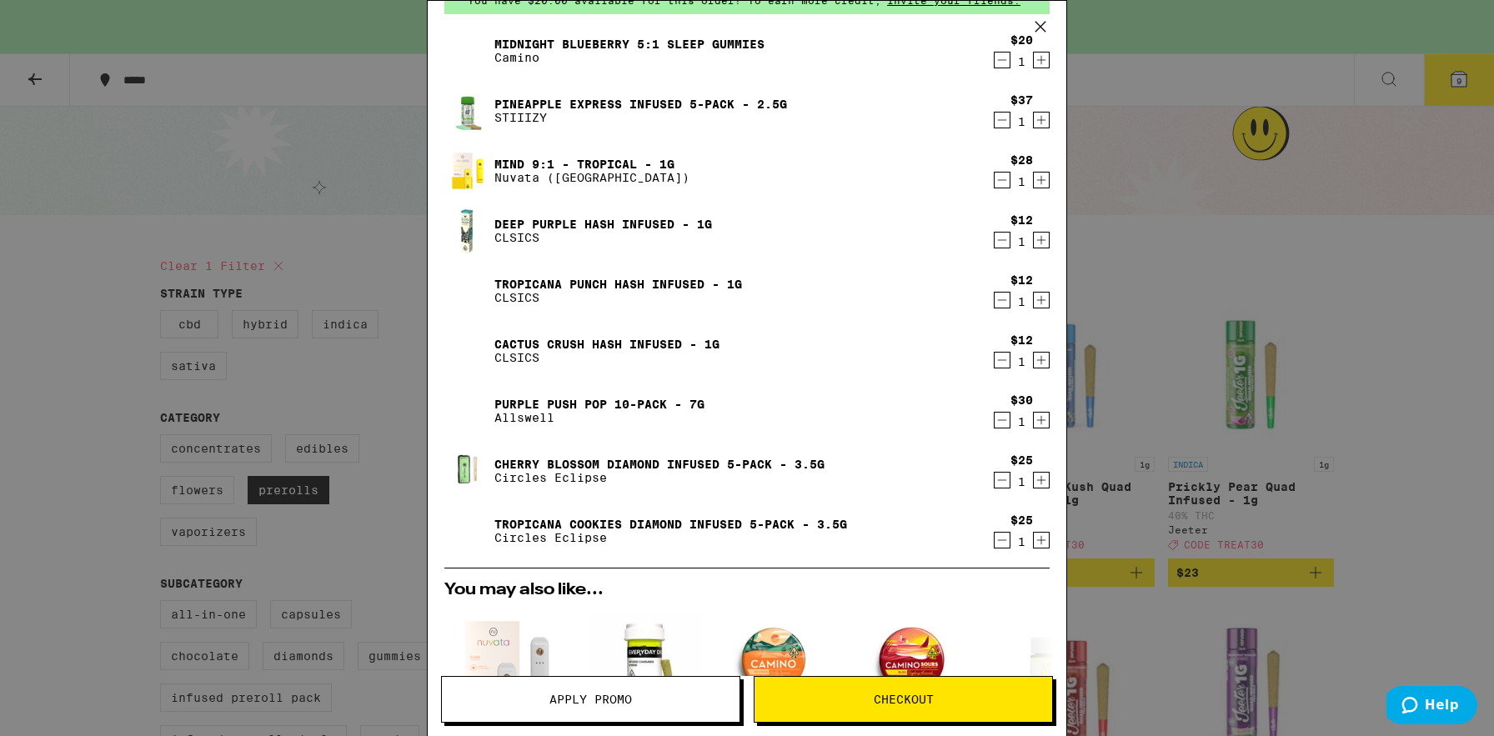
scroll to position [83, 0]
click at [1002, 302] on icon "Decrement" at bounding box center [1001, 302] width 15 height 20
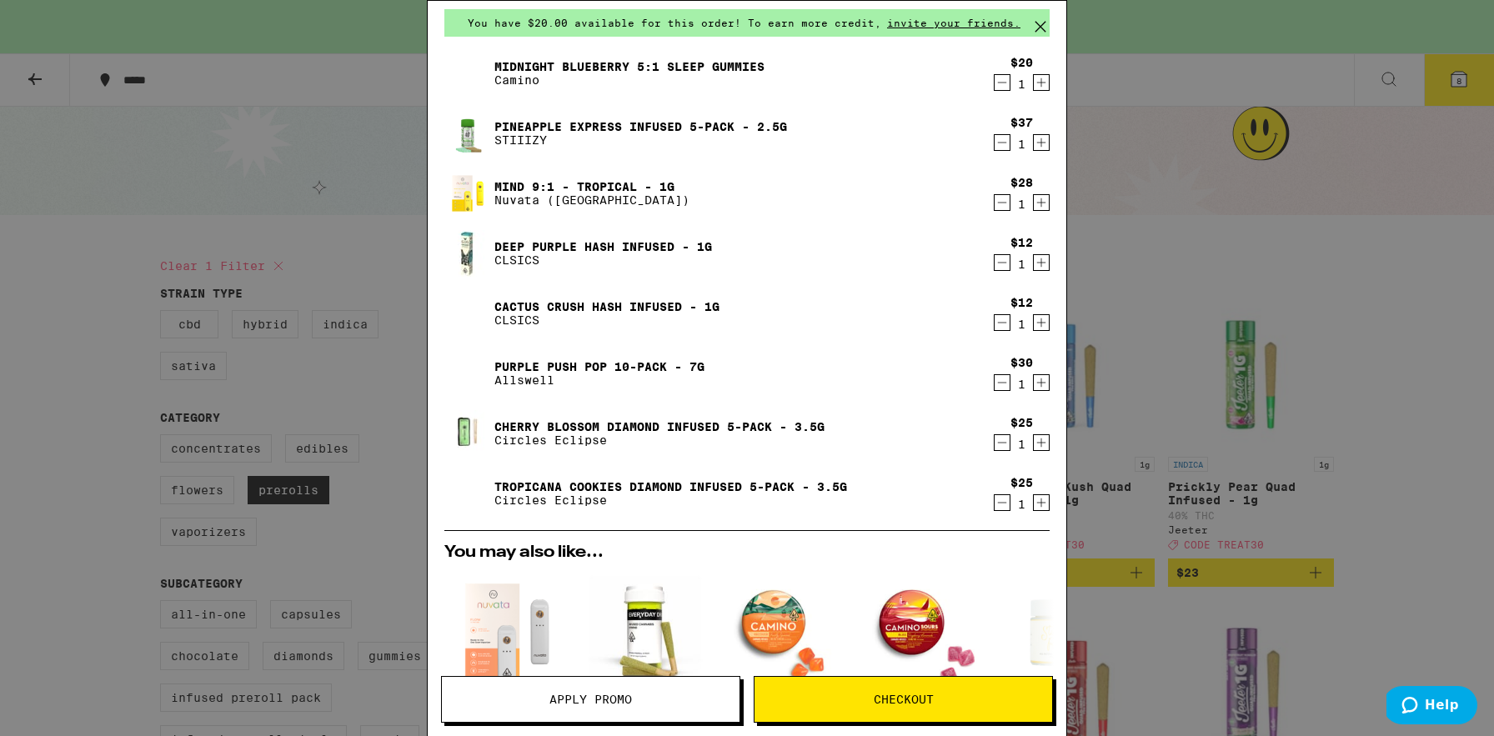
scroll to position [65, 0]
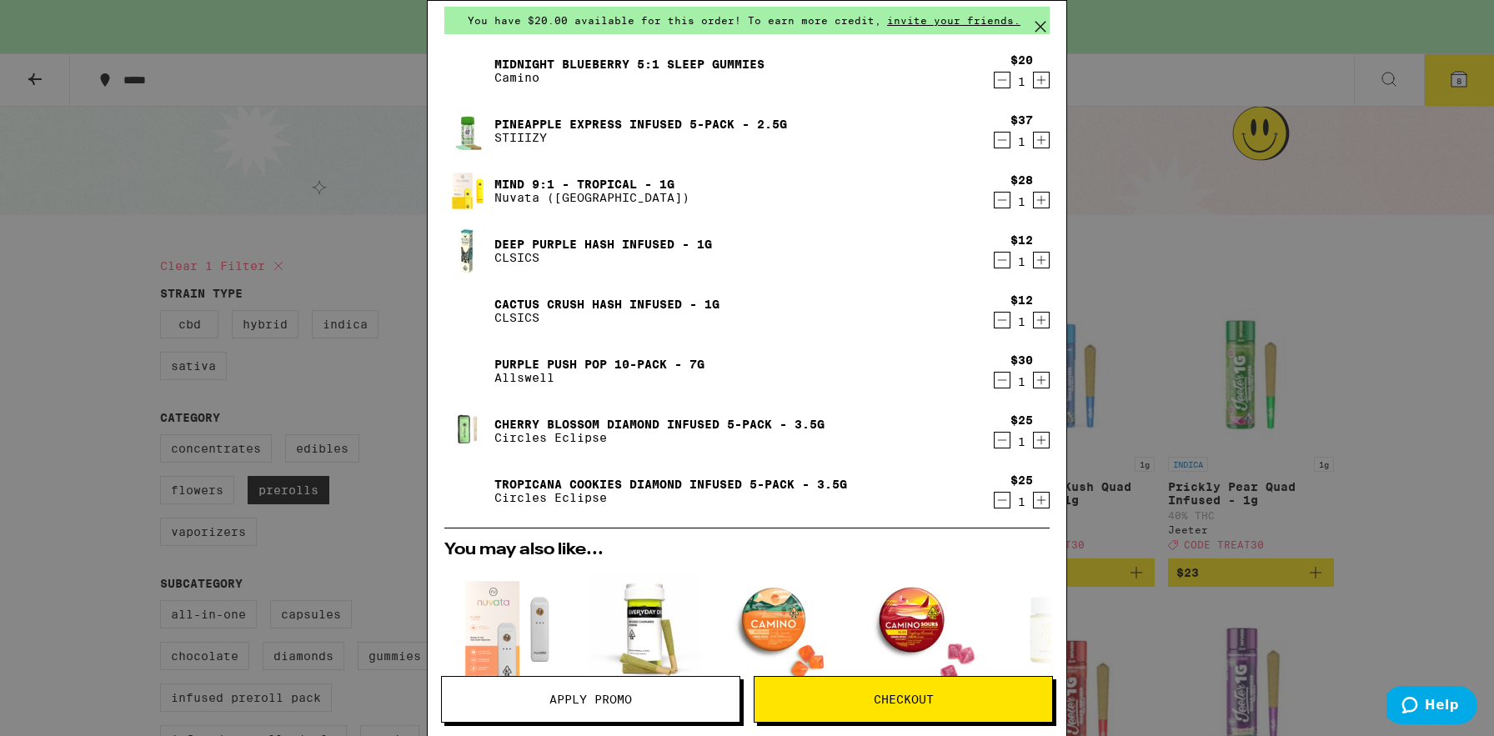
click at [548, 243] on link "Deep Purple Hash Infused - 1g" at bounding box center [603, 244] width 218 height 13
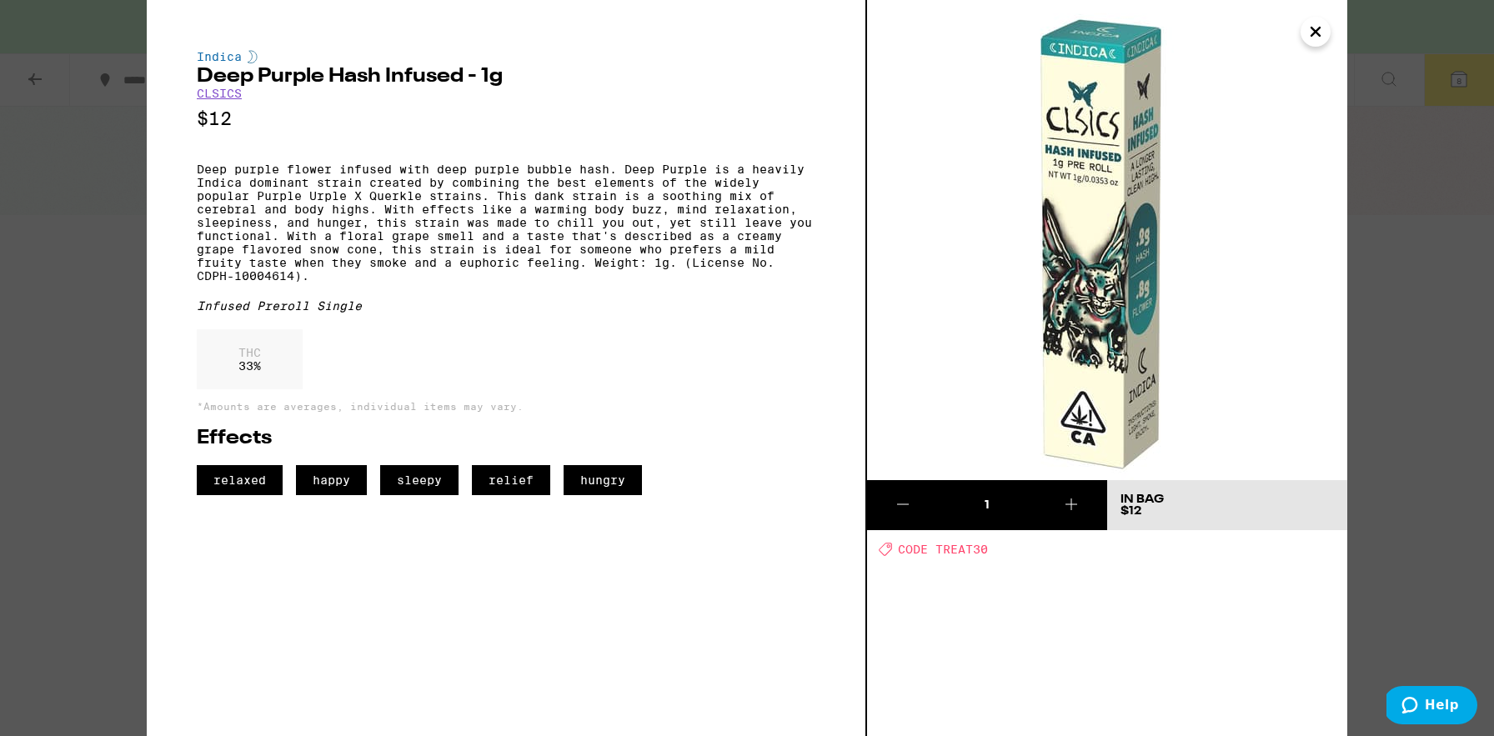
click at [1314, 40] on icon "Close" at bounding box center [1315, 31] width 20 height 25
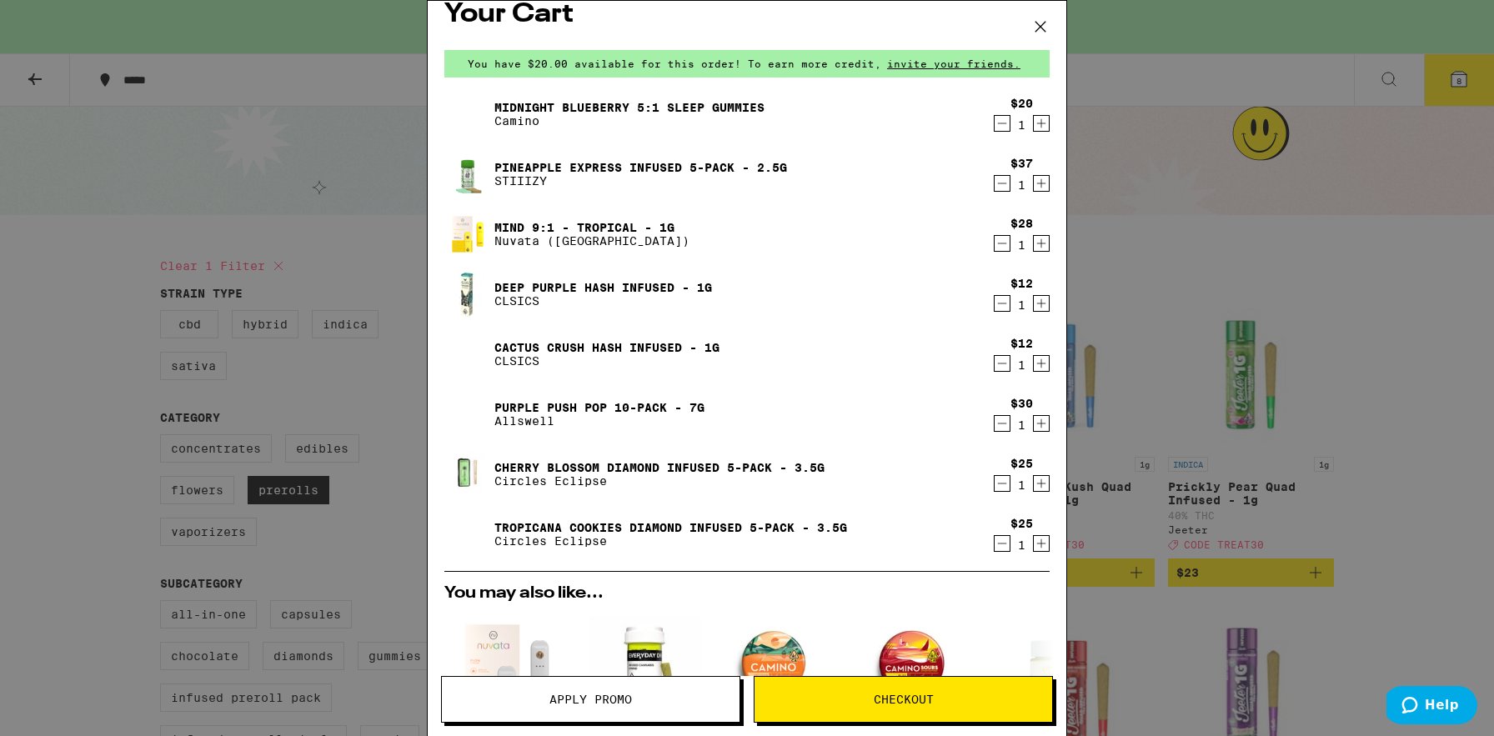
scroll to position [20, 0]
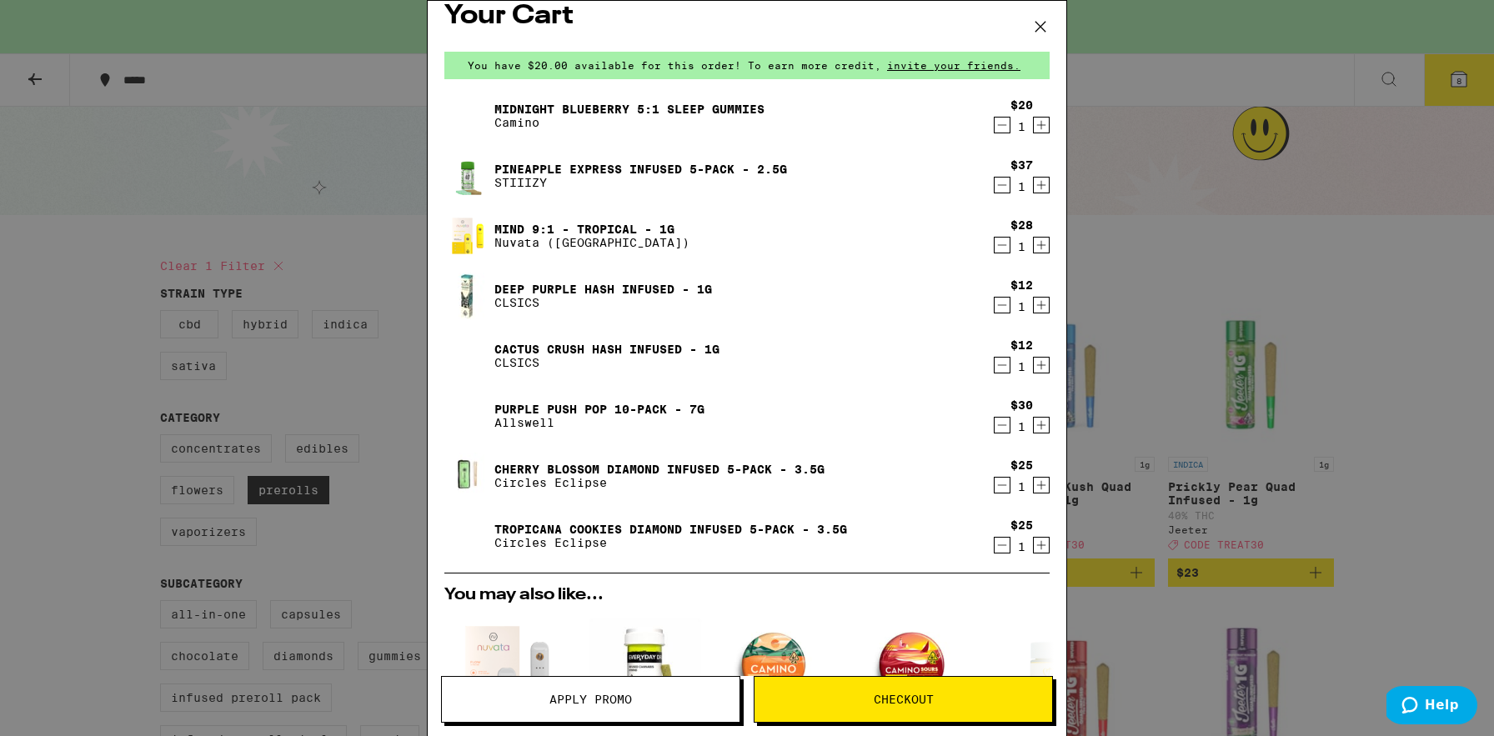
click at [999, 424] on icon "Decrement" at bounding box center [1001, 425] width 15 height 20
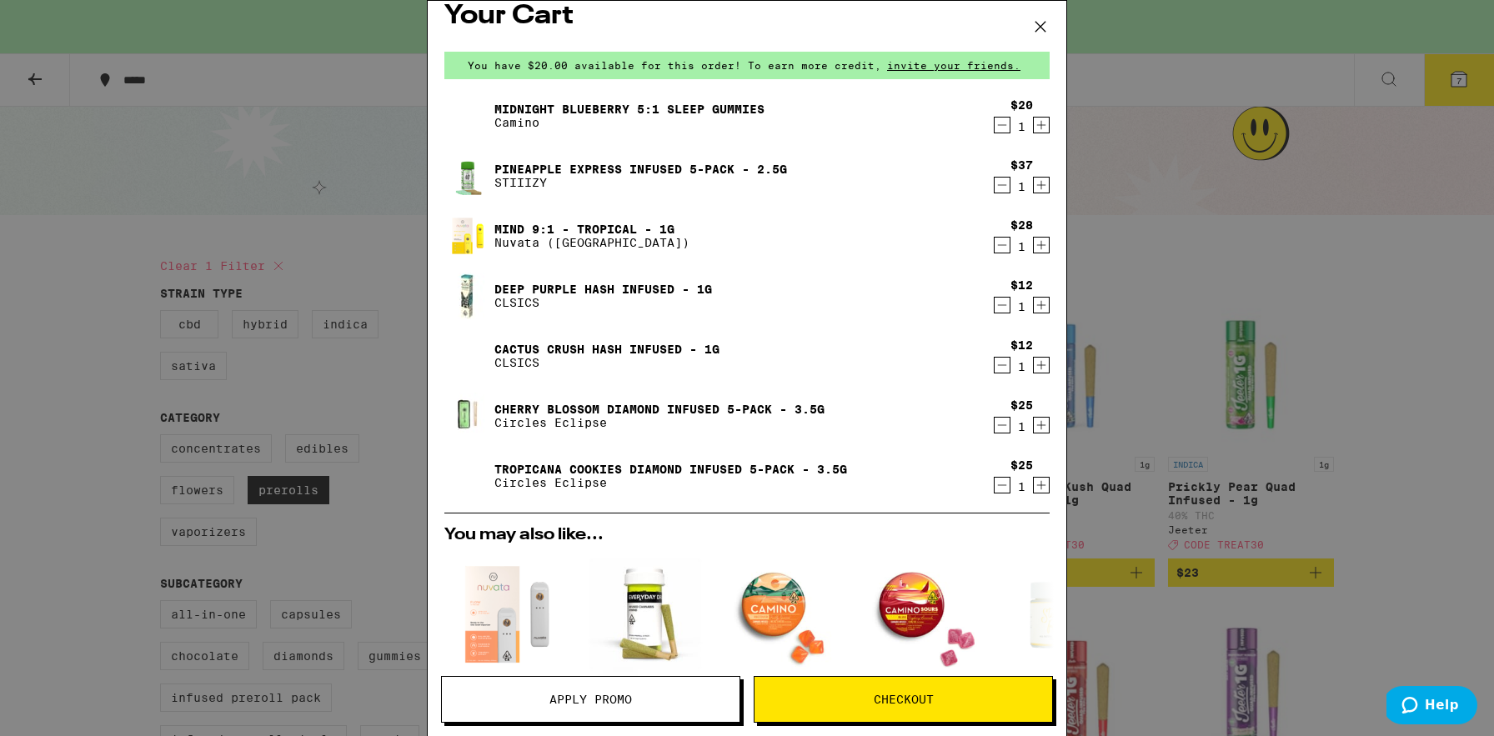
scroll to position [0, 0]
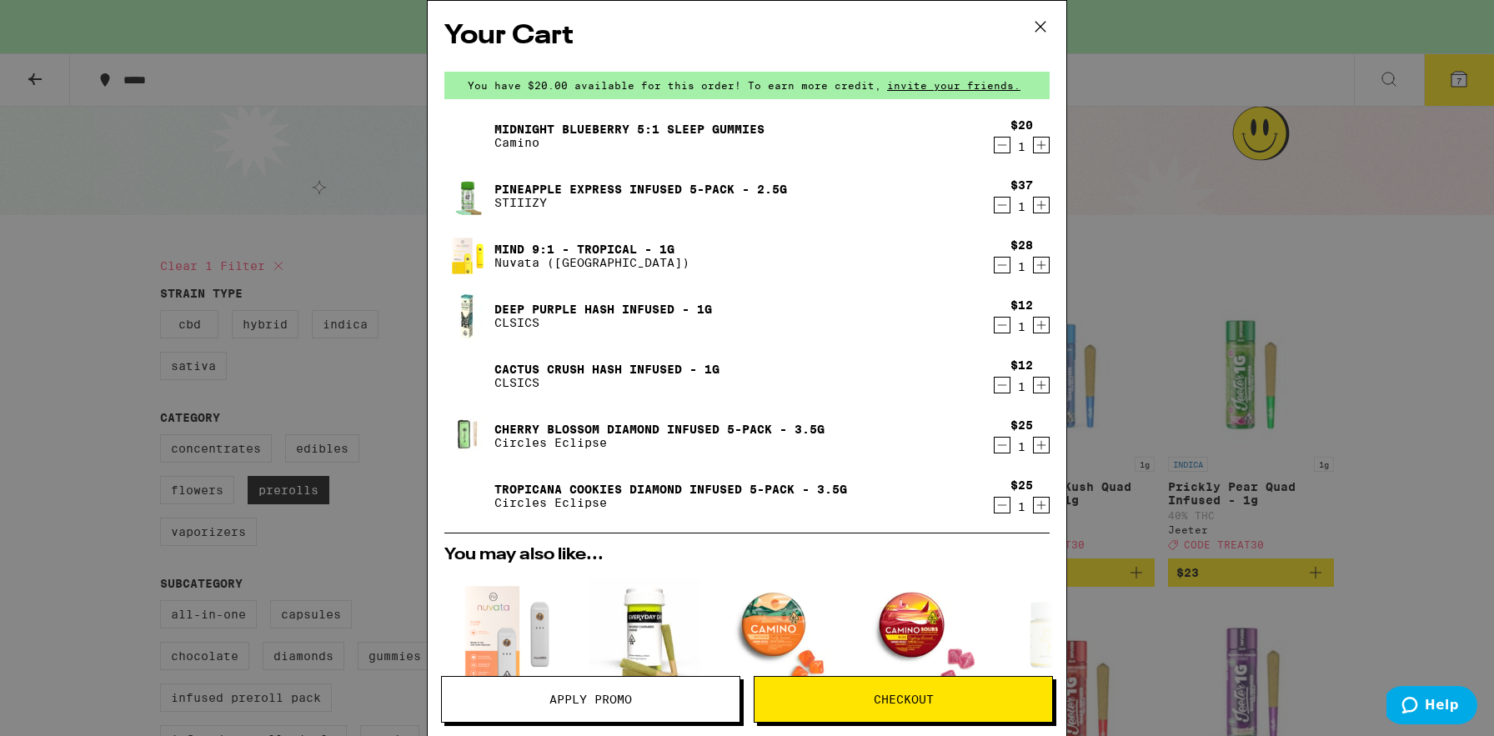
click at [1035, 25] on icon at bounding box center [1040, 26] width 25 height 25
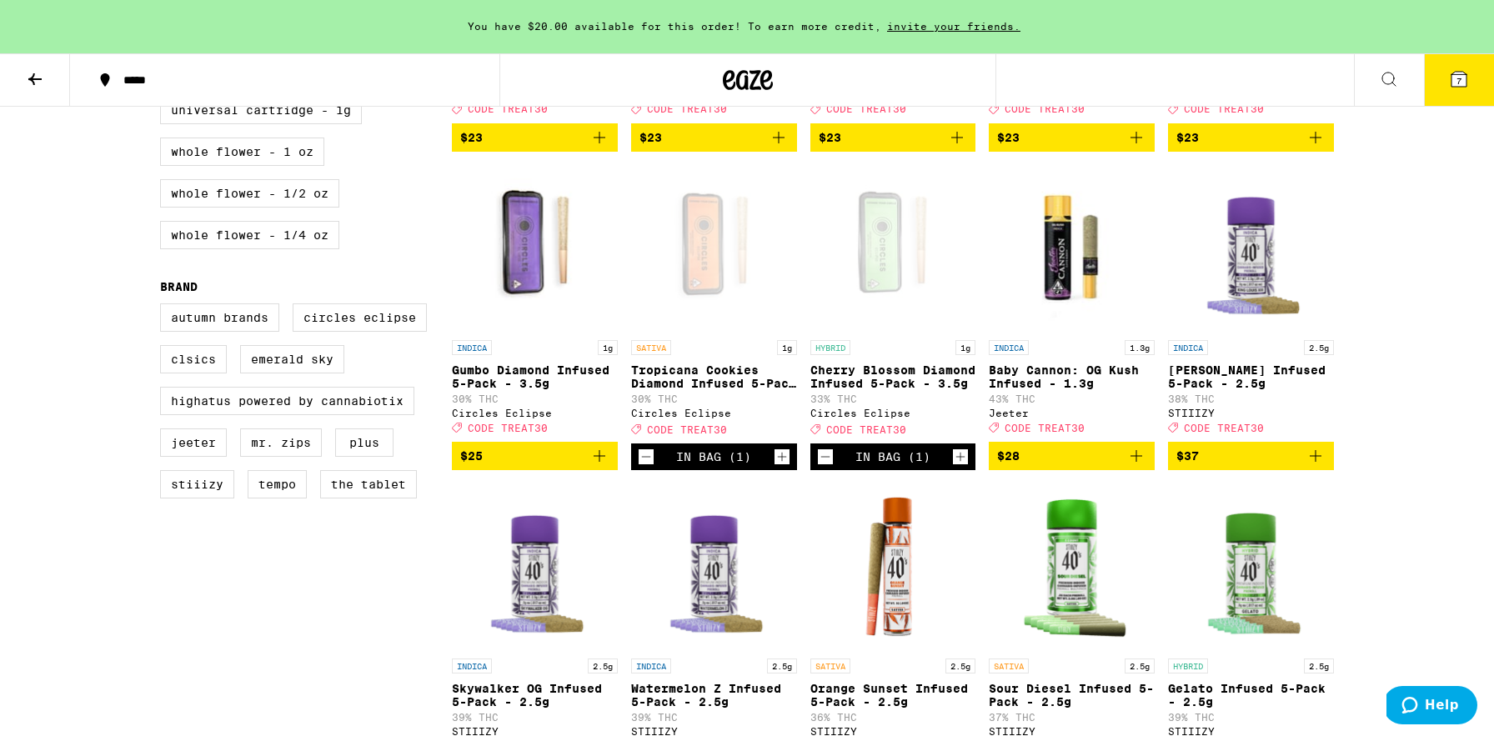
scroll to position [752, 0]
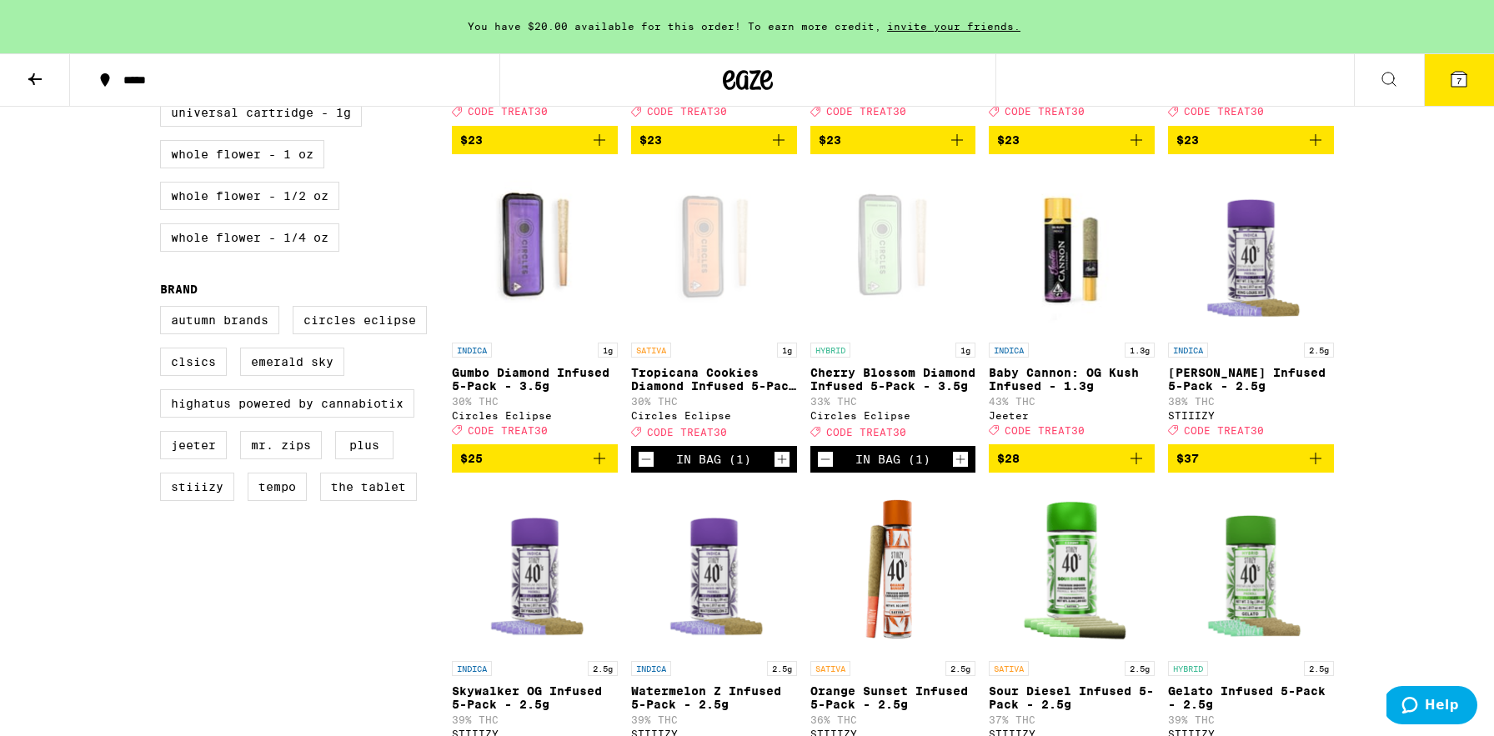
click at [599, 468] on icon "Add to bag" at bounding box center [599, 458] width 20 height 20
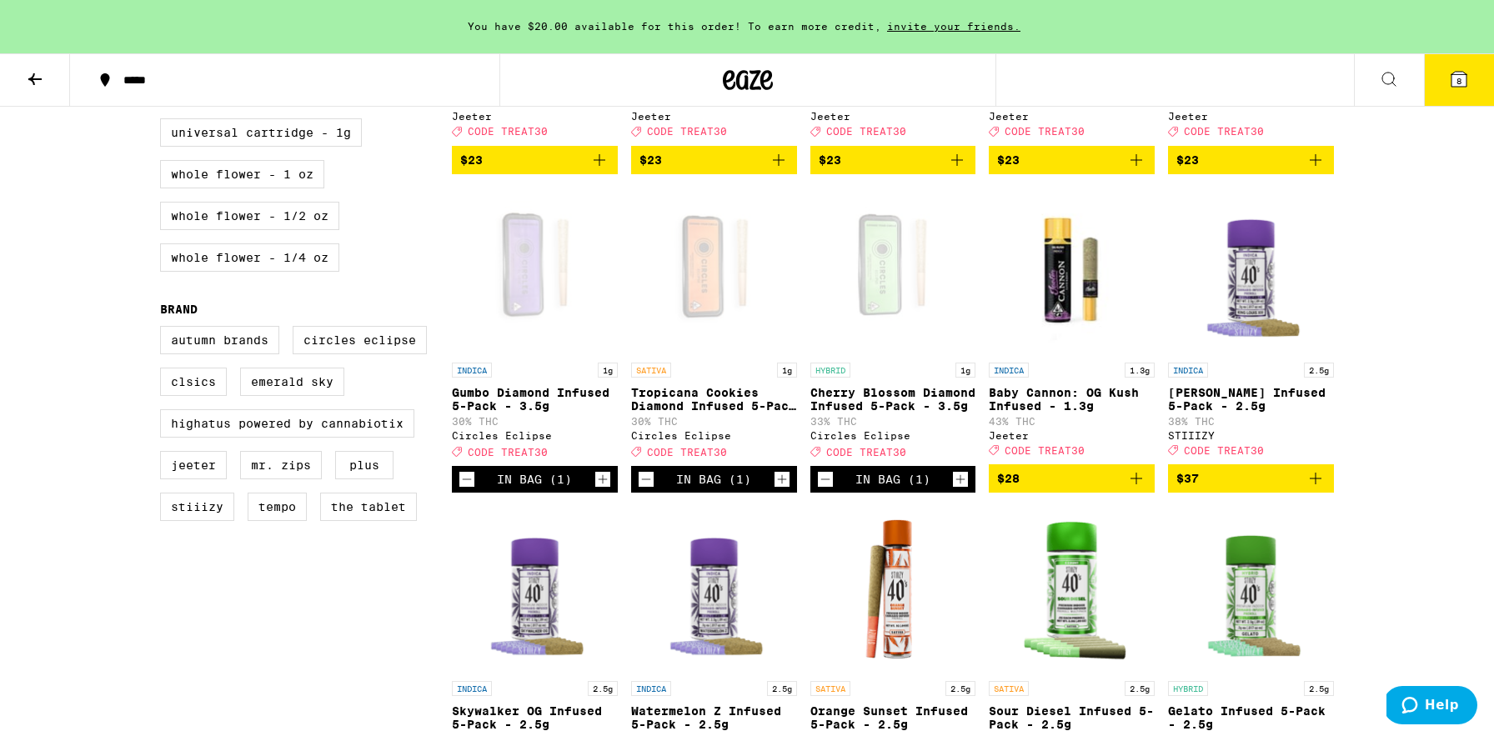
scroll to position [16, 0]
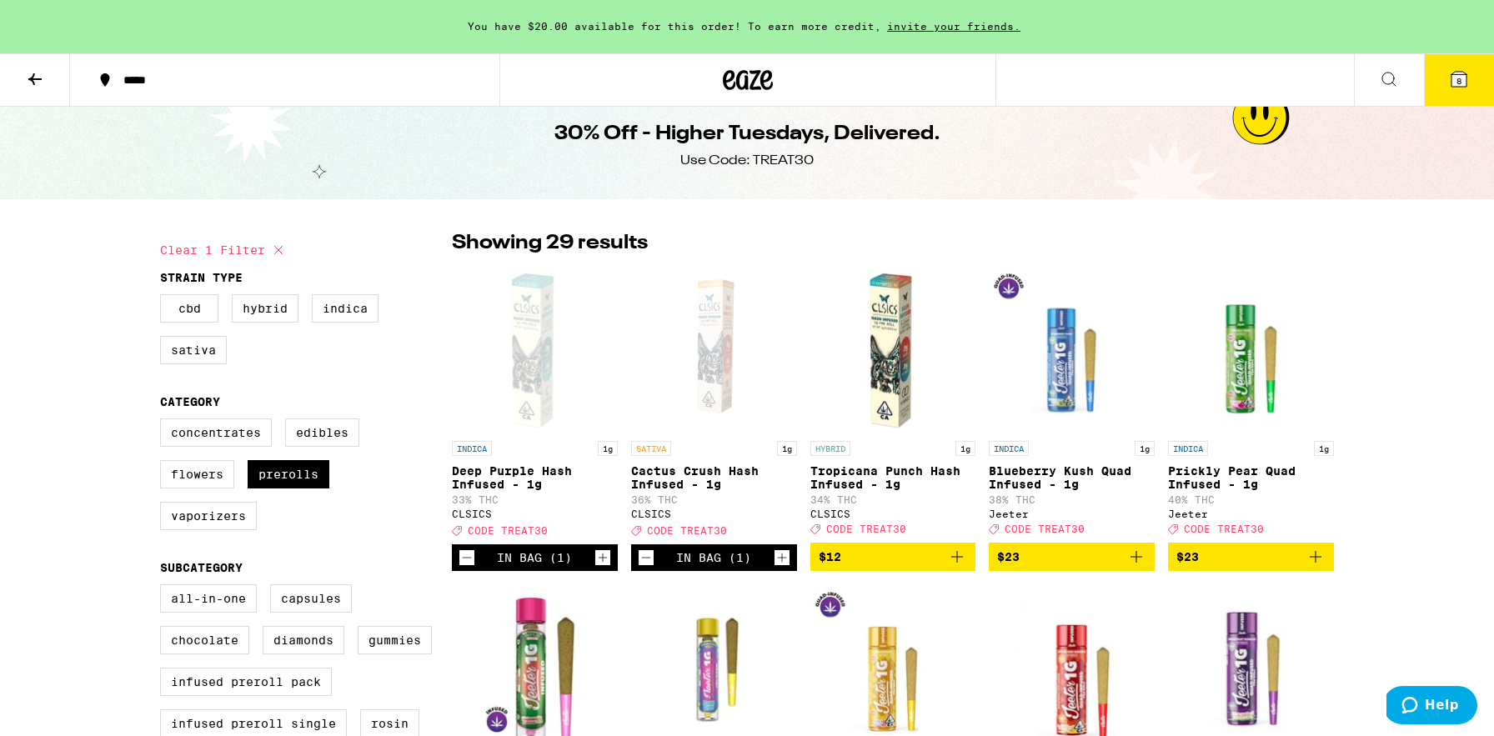
click at [1457, 86] on span "8" at bounding box center [1458, 81] width 5 height 10
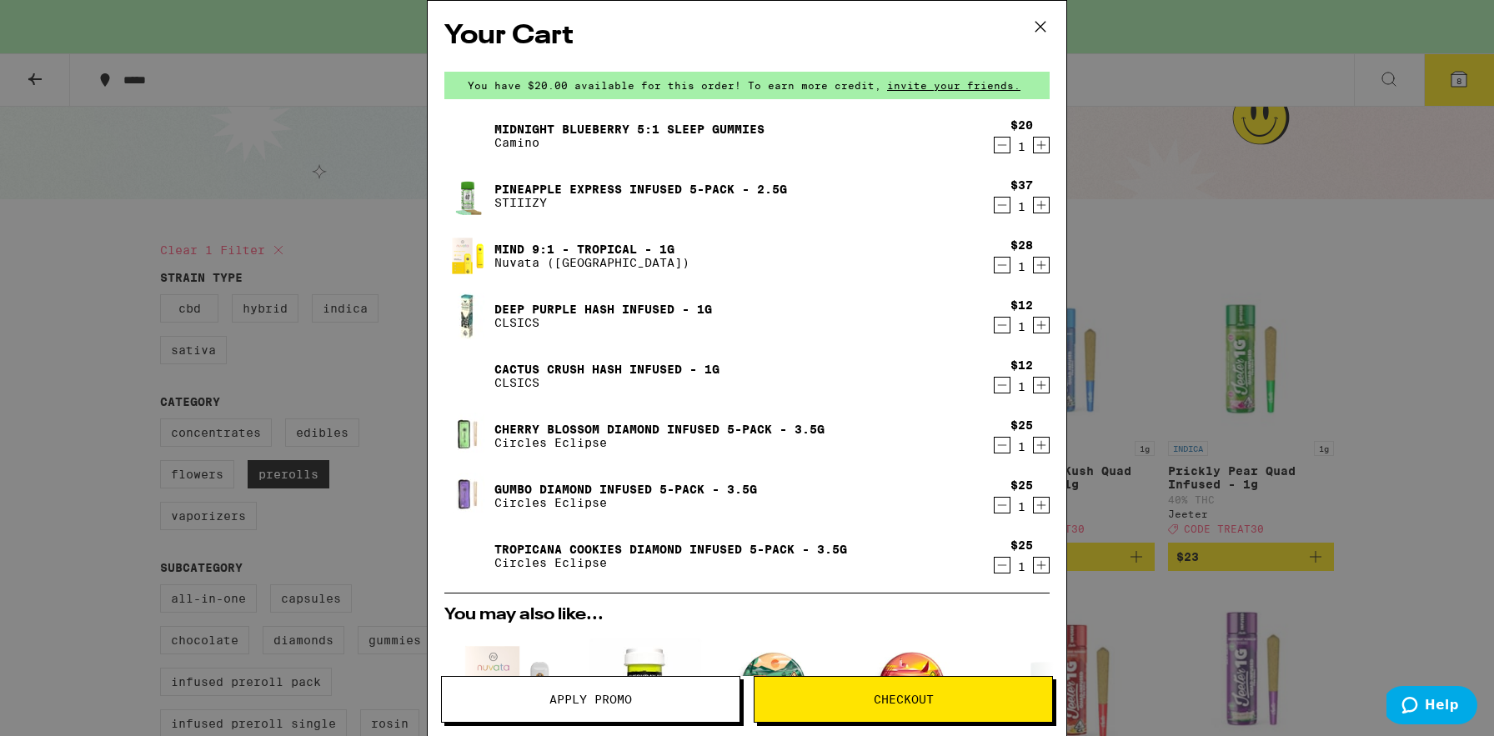
click at [1165, 191] on div "Your Cart You have $20.00 available for this order! To earn more credit, invite…" at bounding box center [747, 368] width 1494 height 736
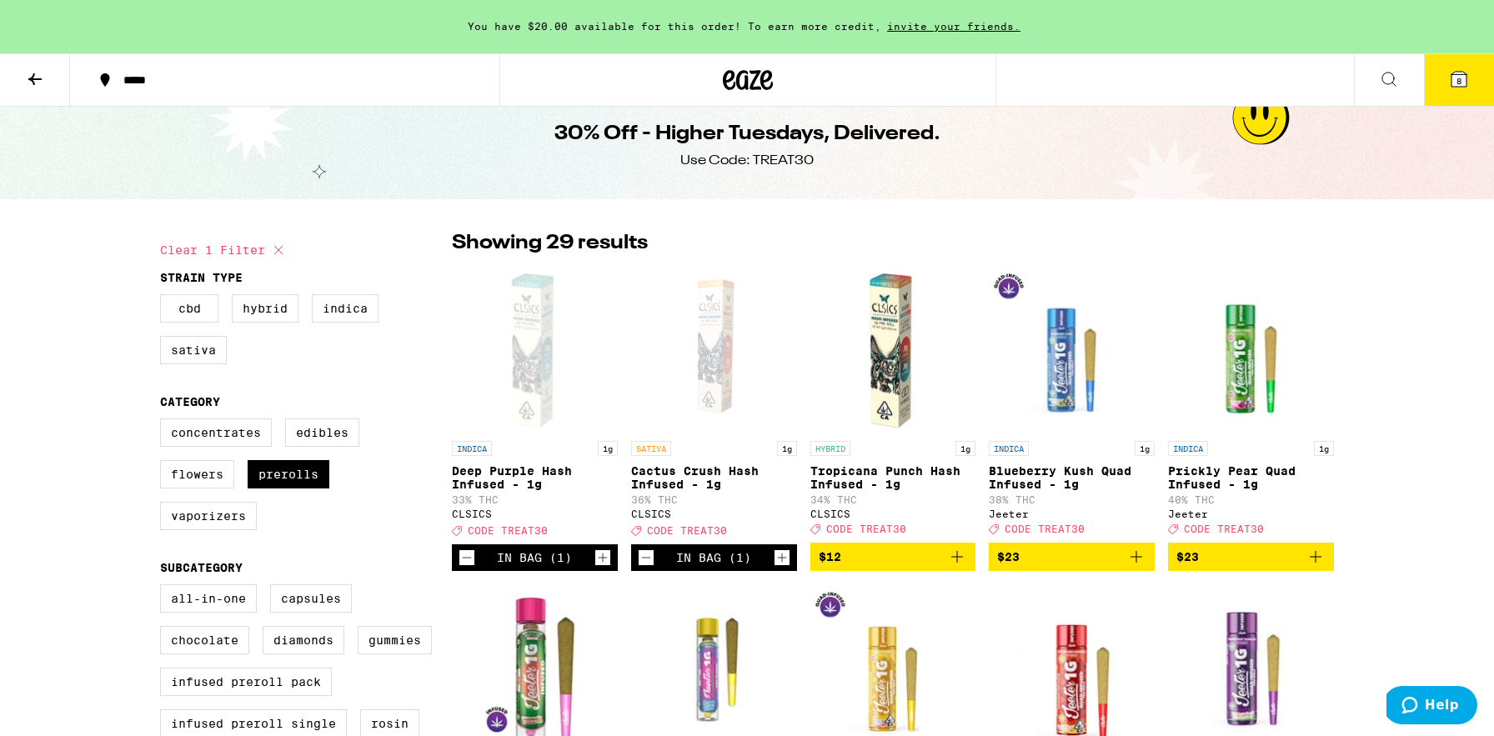
click at [1444, 77] on button "8" at bounding box center [1459, 80] width 70 height 52
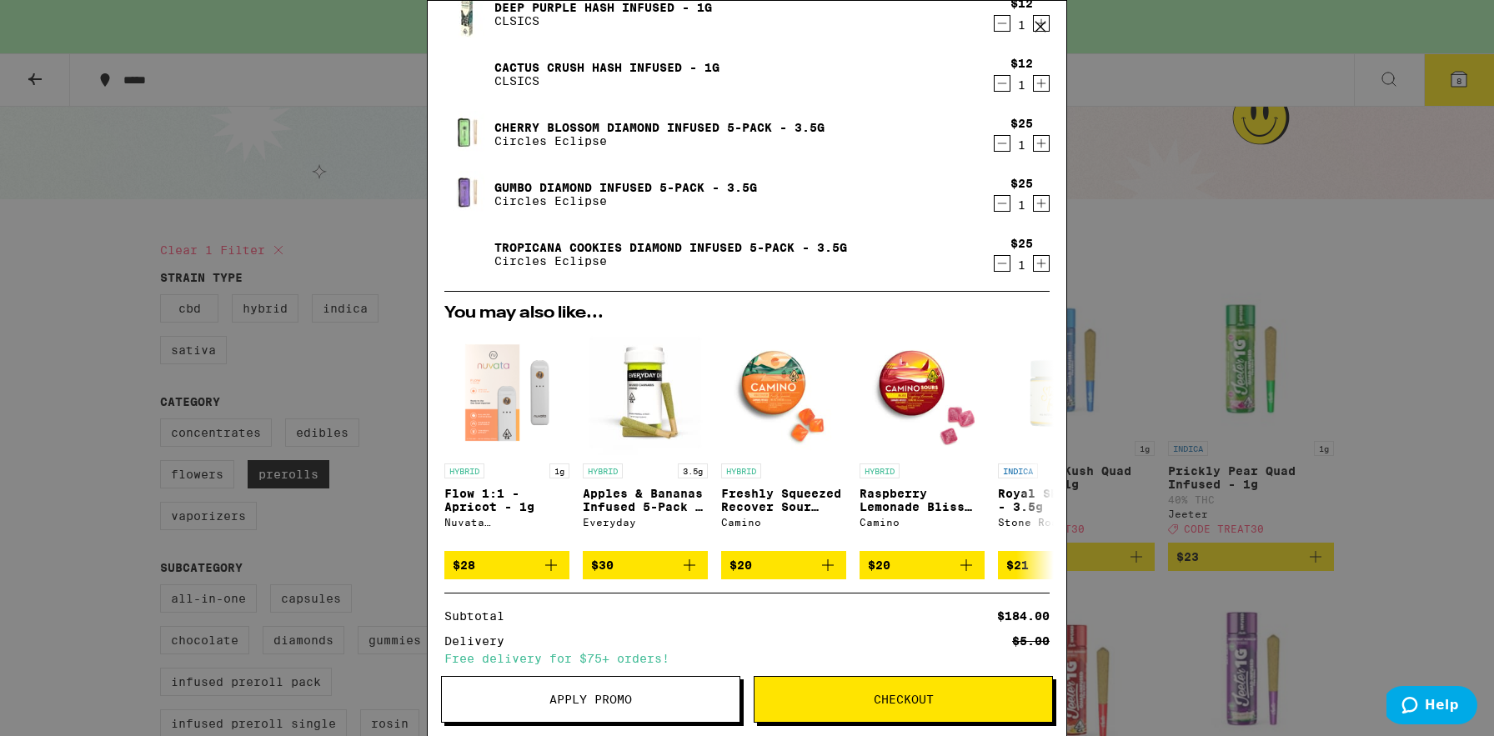
scroll to position [500, 0]
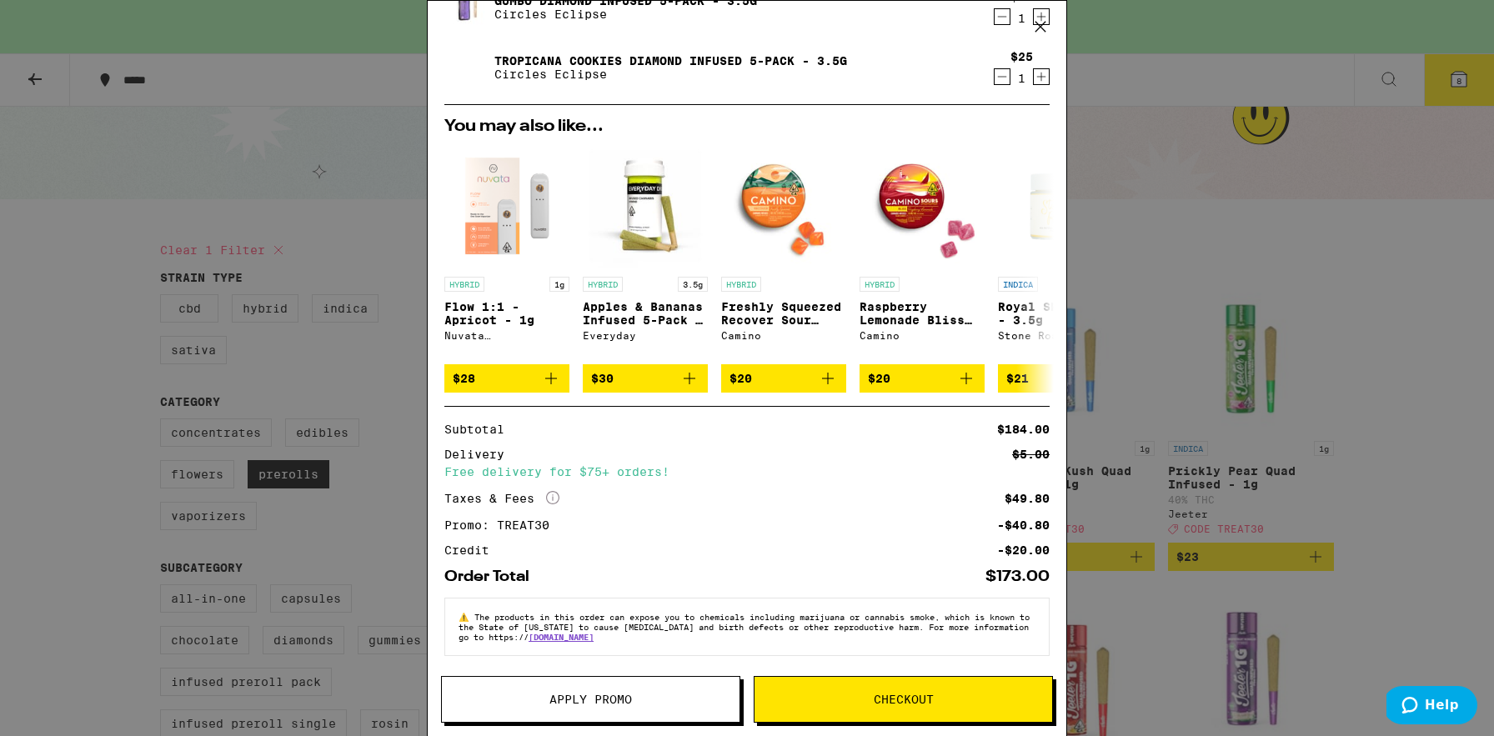
click at [658, 690] on button "Apply Promo" at bounding box center [590, 699] width 299 height 47
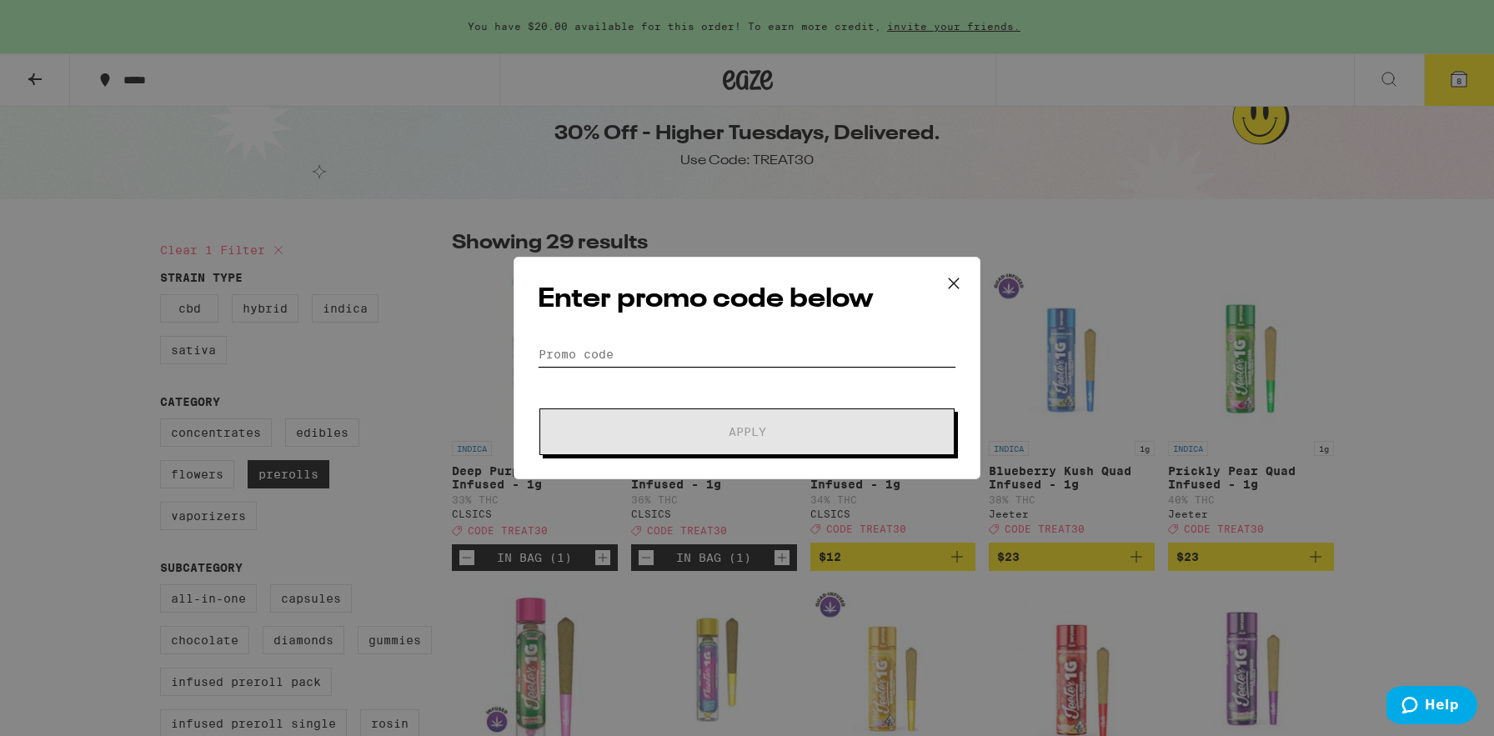
click at [862, 354] on input "Promo Code" at bounding box center [747, 354] width 418 height 25
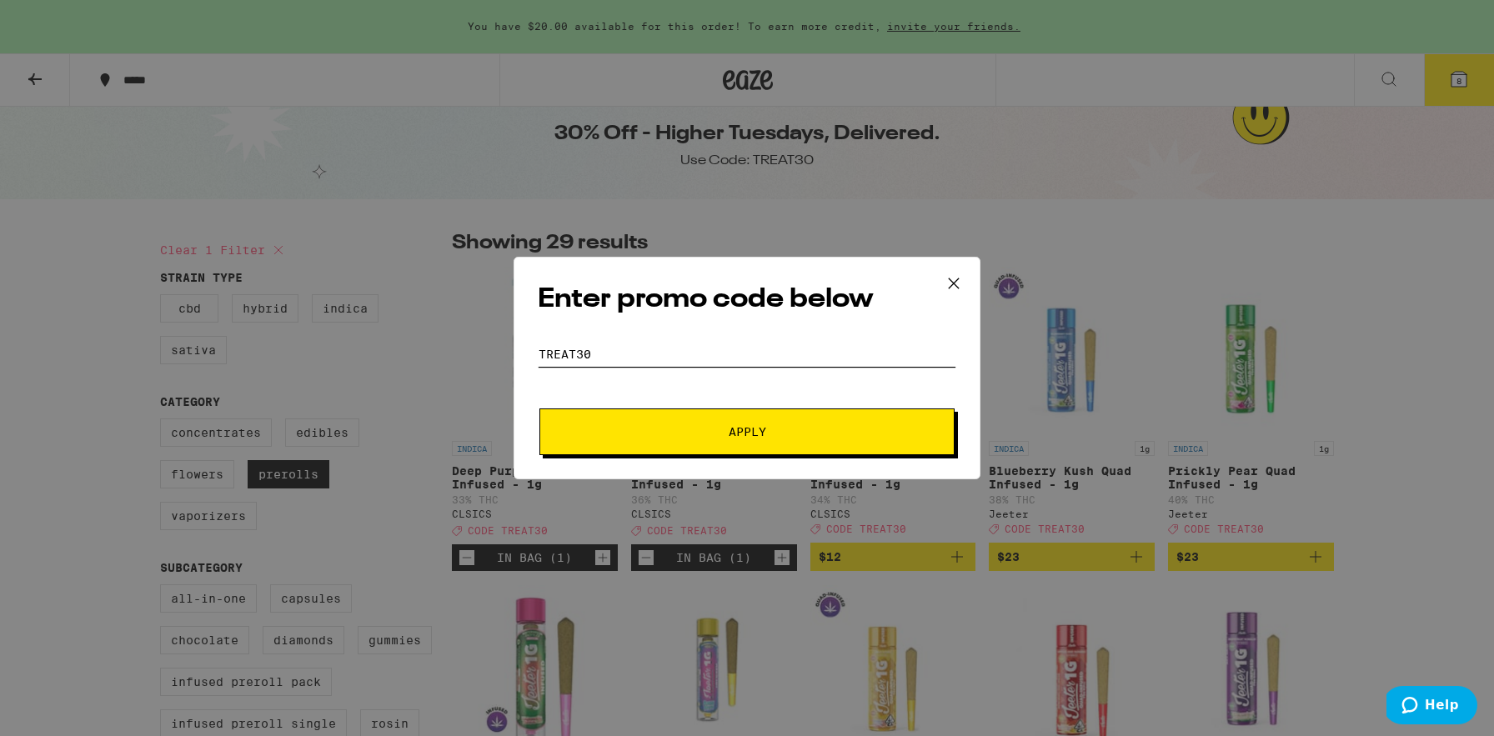
type input "treat30"
click at [539, 408] on button "Apply" at bounding box center [746, 431] width 415 height 47
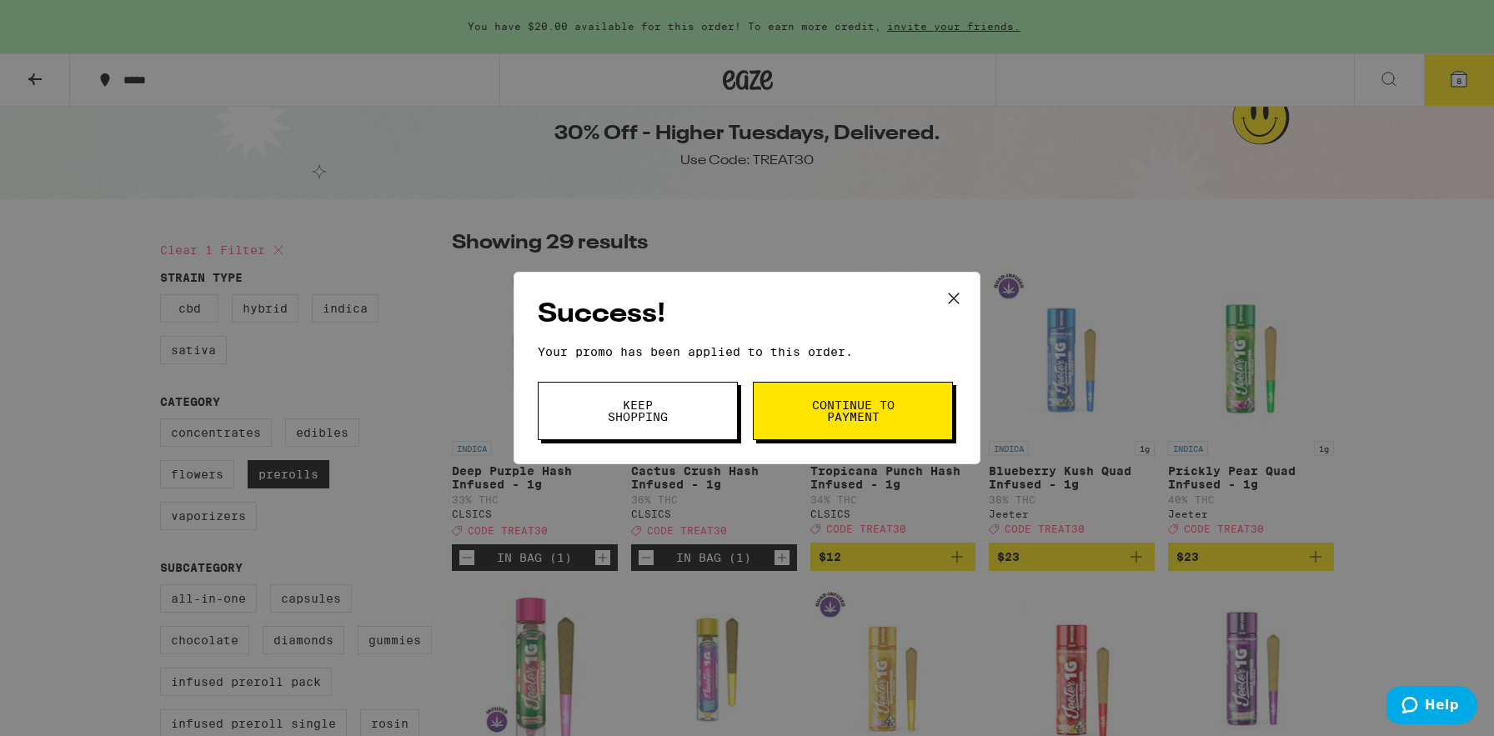
click at [952, 302] on icon at bounding box center [953, 298] width 25 height 25
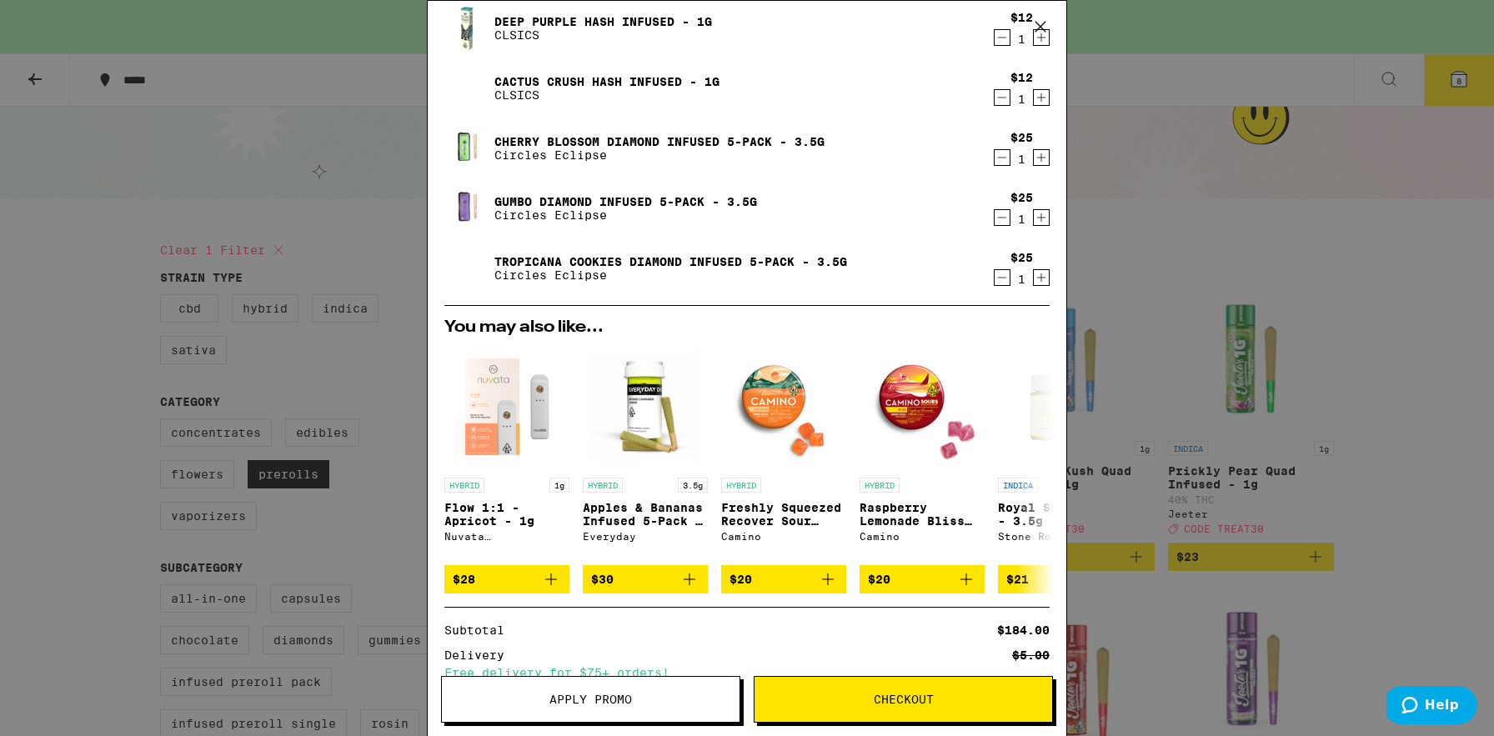
scroll to position [500, 0]
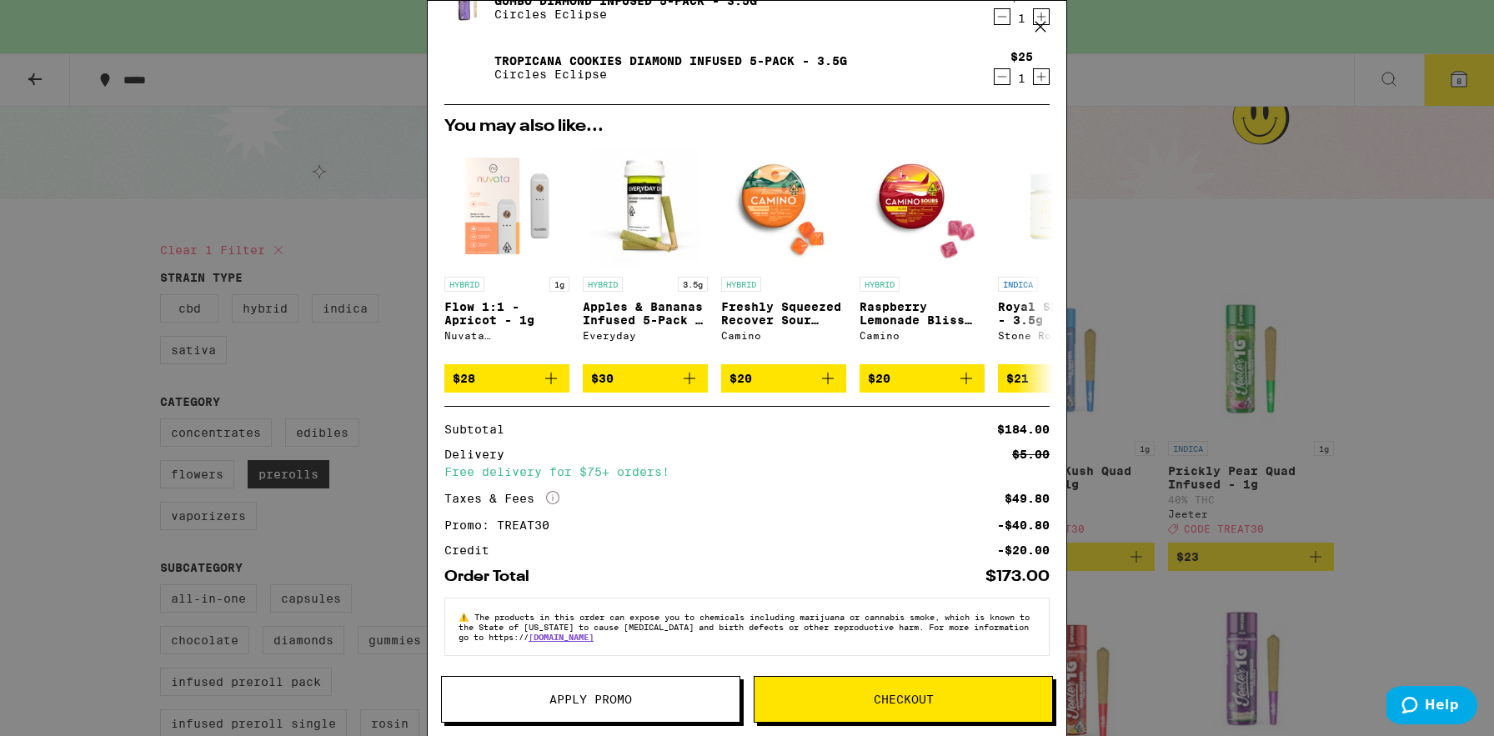
click at [803, 706] on button "Checkout" at bounding box center [902, 699] width 299 height 47
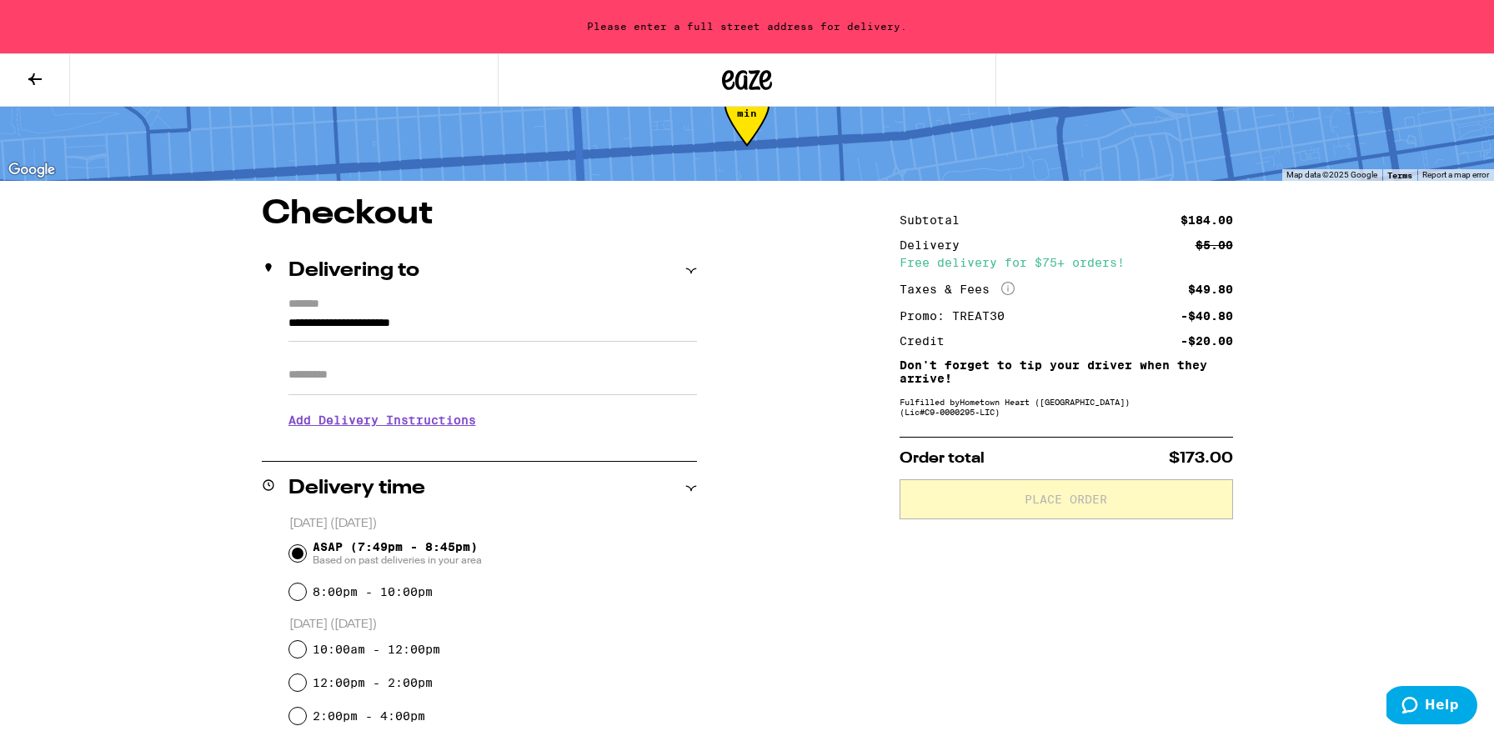
scroll to position [62, 0]
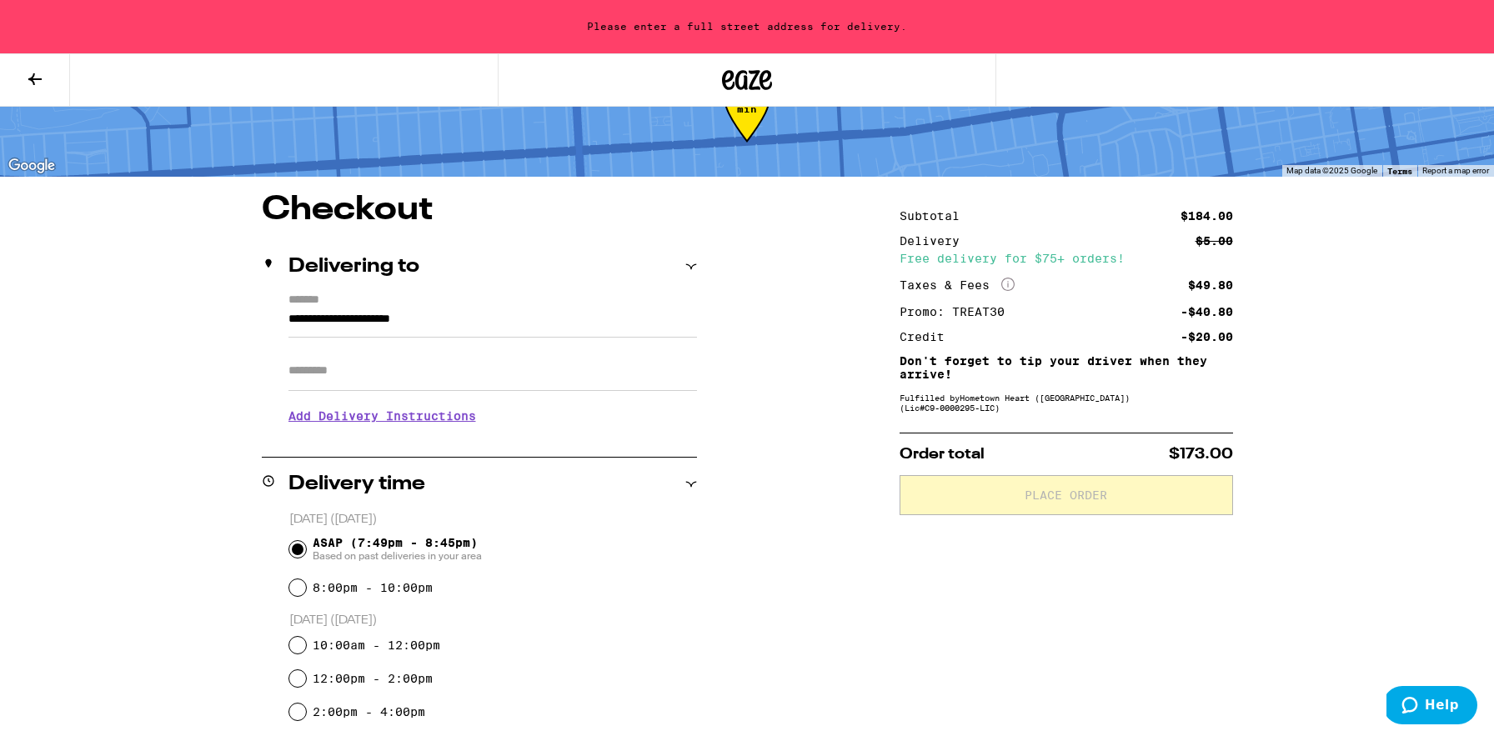
click at [477, 324] on input "**********" at bounding box center [492, 323] width 408 height 28
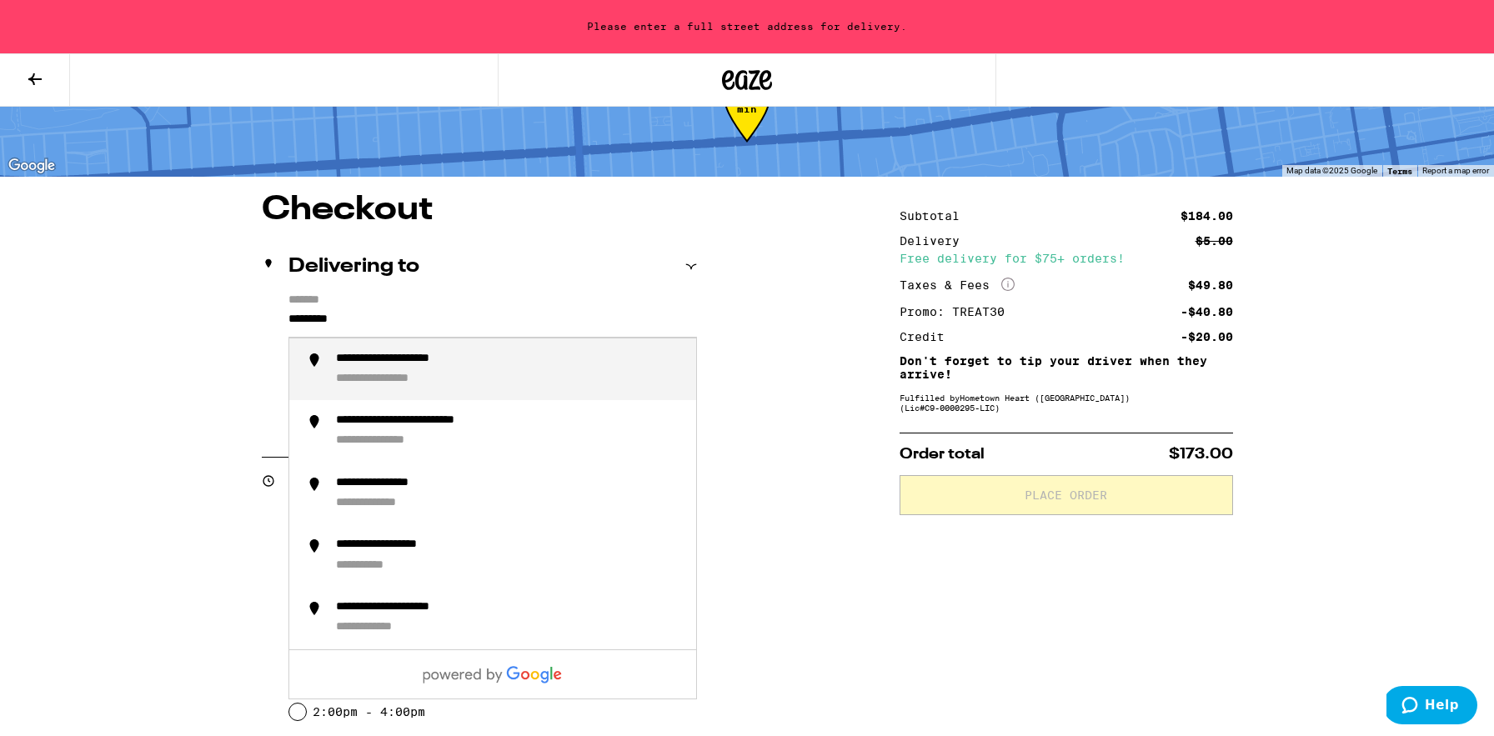
click at [458, 378] on div "**********" at bounding box center [400, 380] width 128 height 16
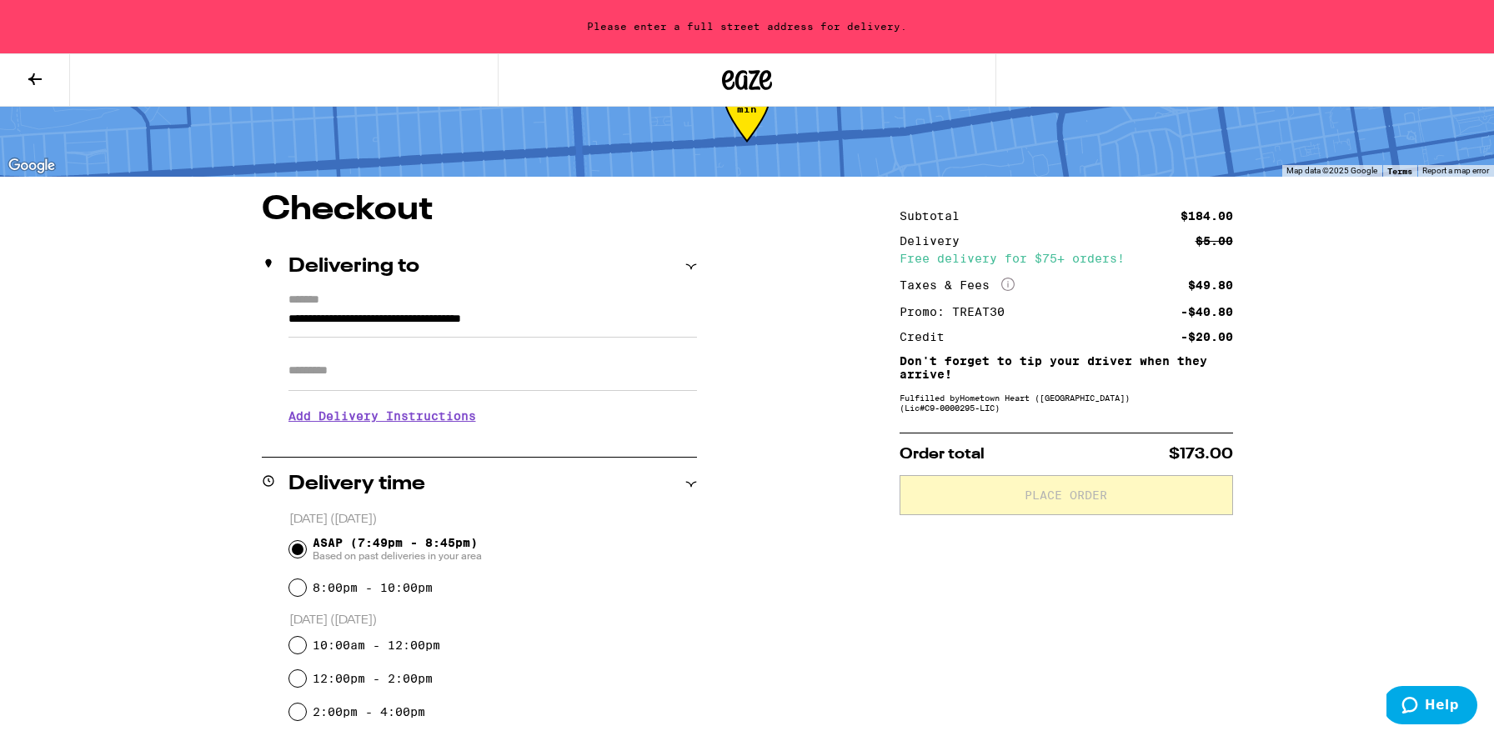
type input "**********"
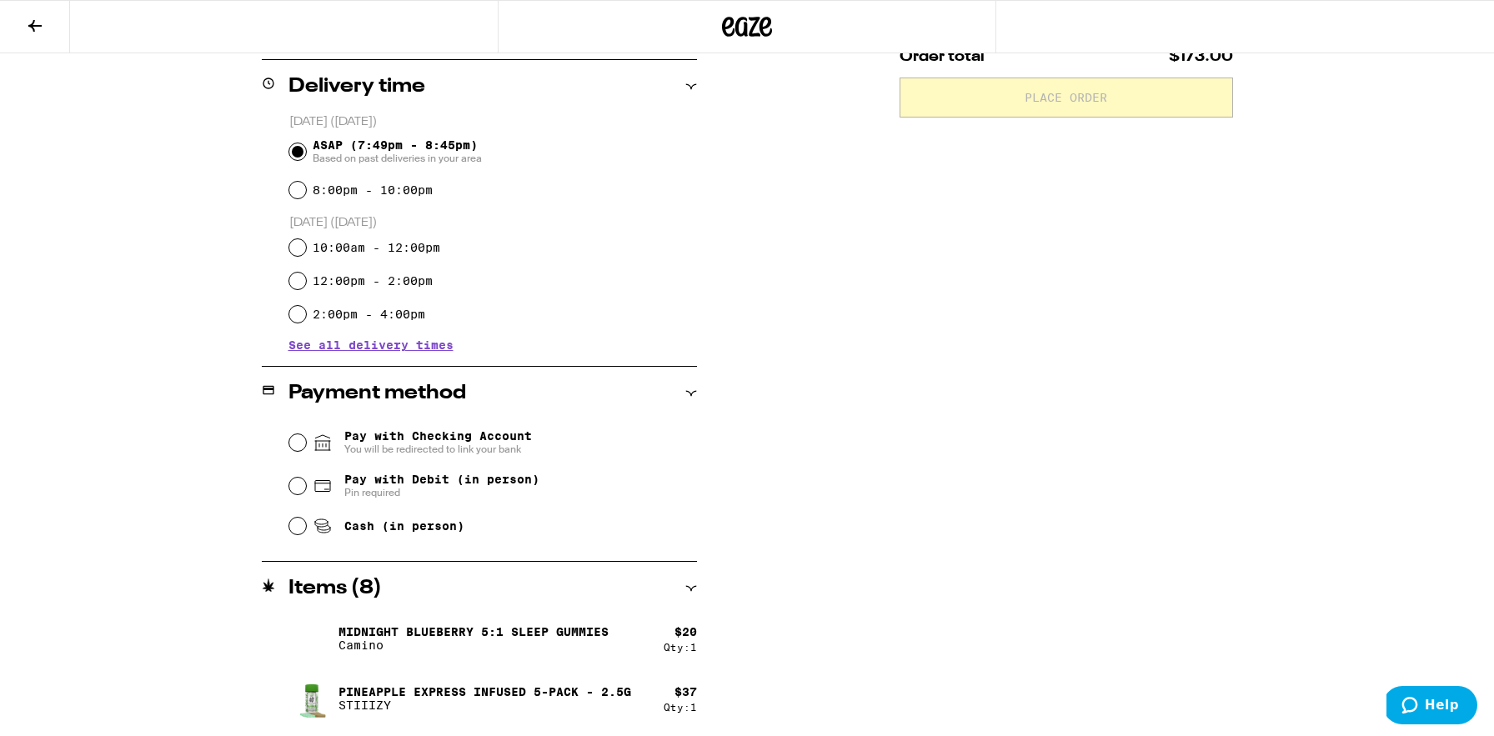
scroll to position [407, 0]
click at [296, 488] on input "Pay with Debit (in person) Pin required" at bounding box center [297, 485] width 17 height 17
radio input "true"
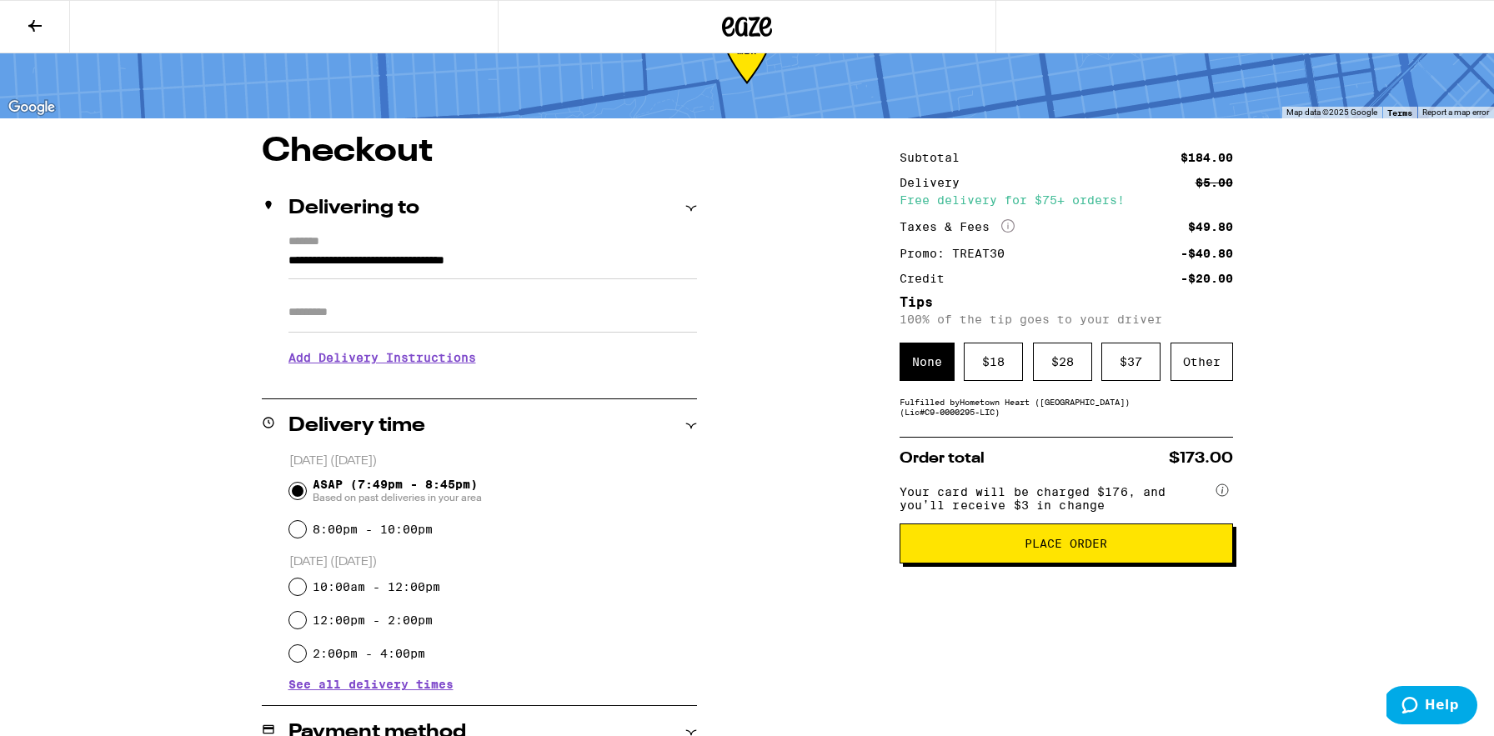
scroll to position [0, 0]
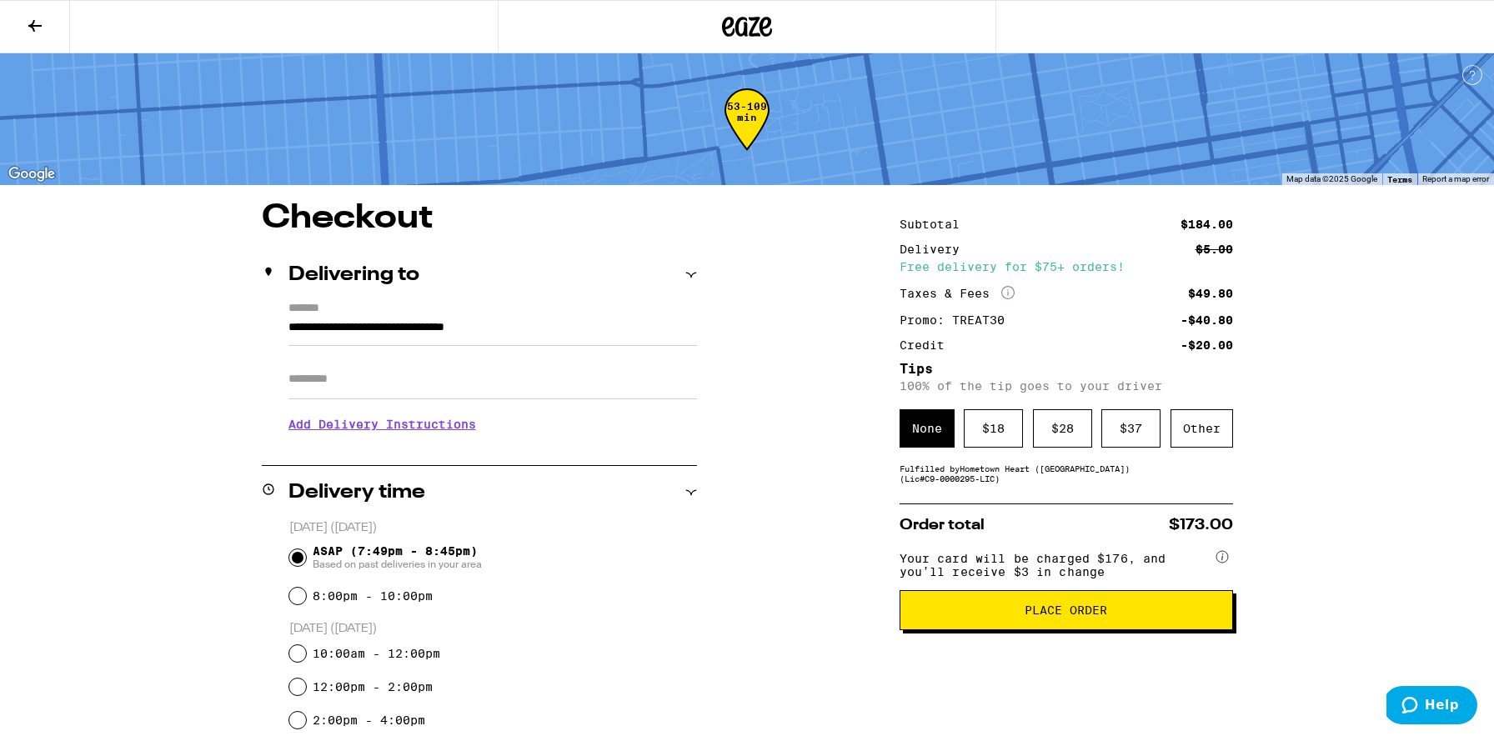
click at [969, 616] on span "Place Order" at bounding box center [1066, 610] width 305 height 12
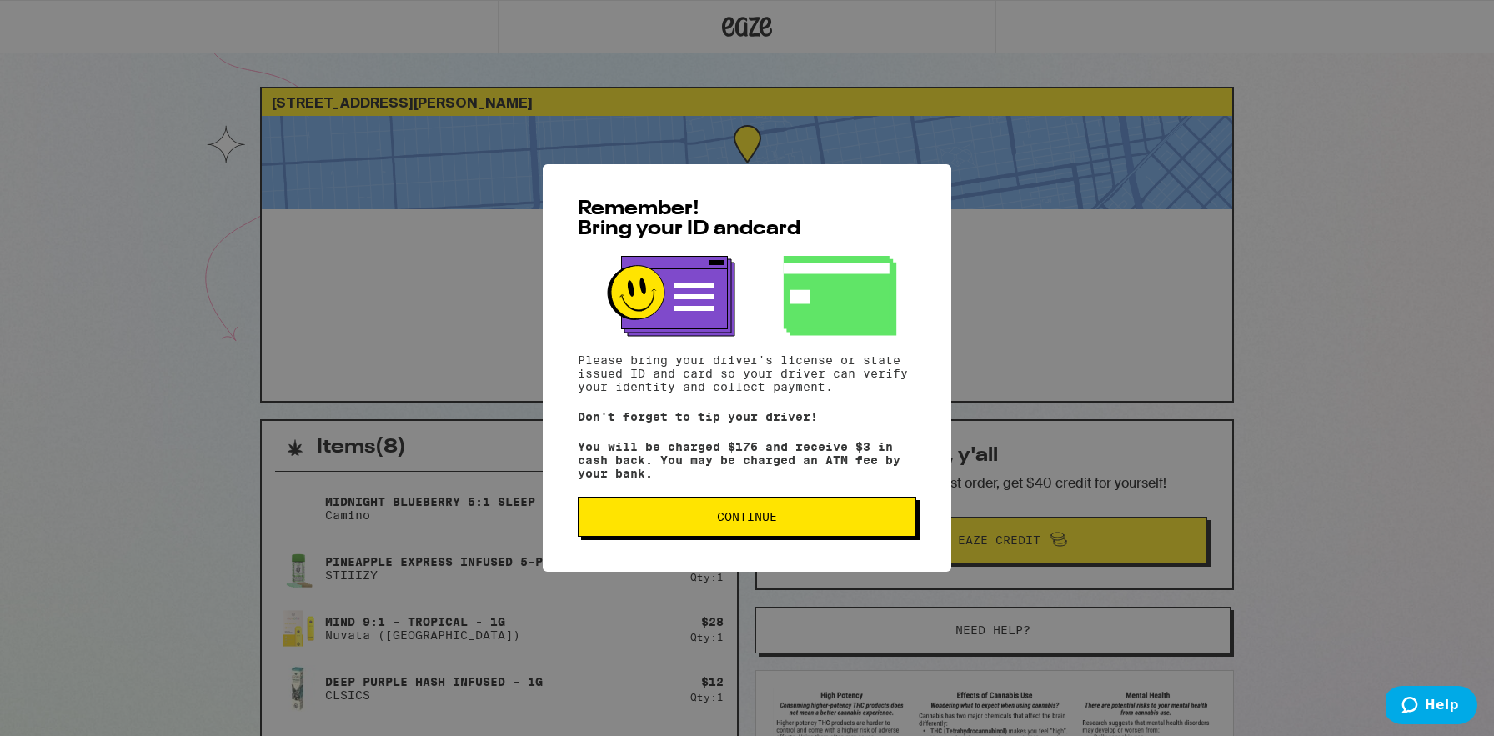
click at [760, 523] on span "Continue" at bounding box center [747, 517] width 60 height 12
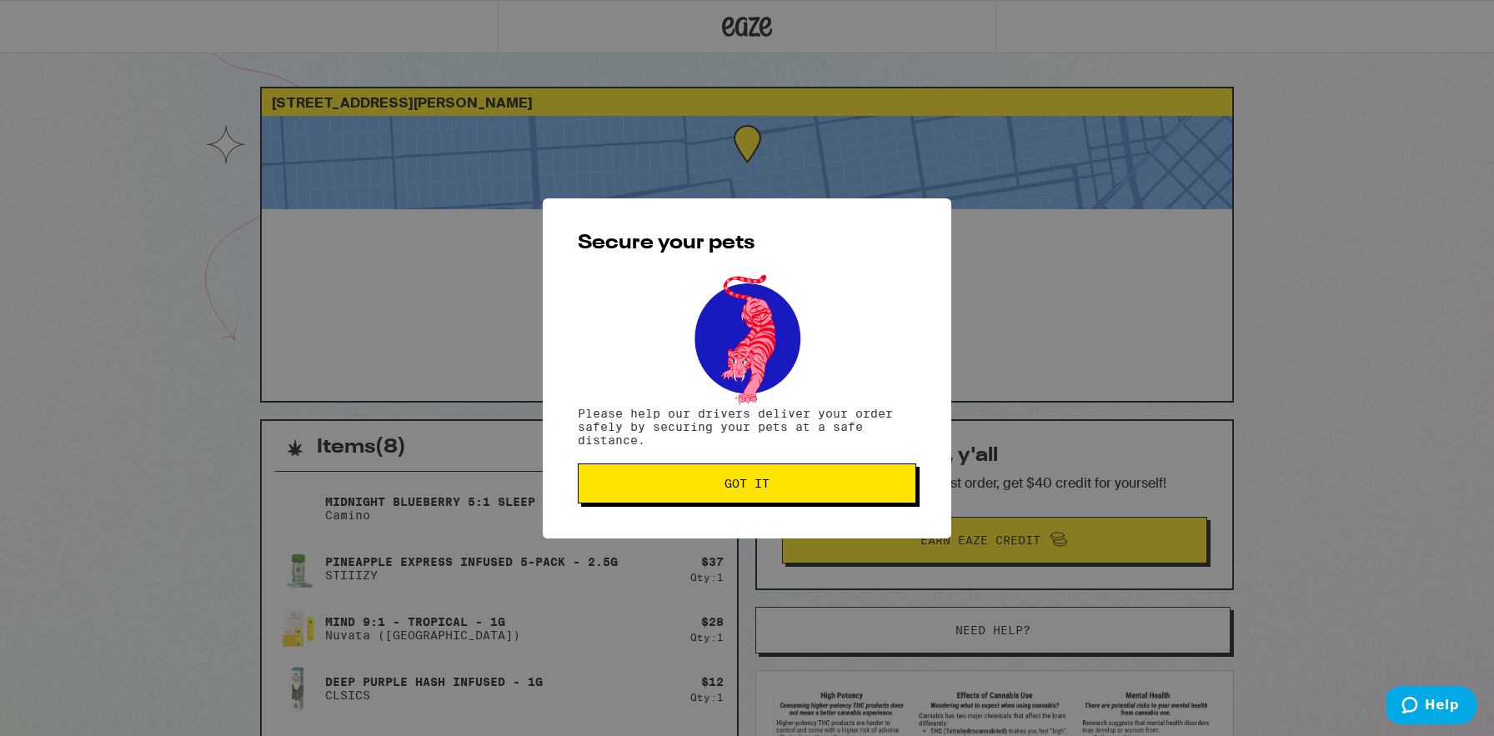
click at [752, 488] on span "Got it" at bounding box center [746, 484] width 45 height 12
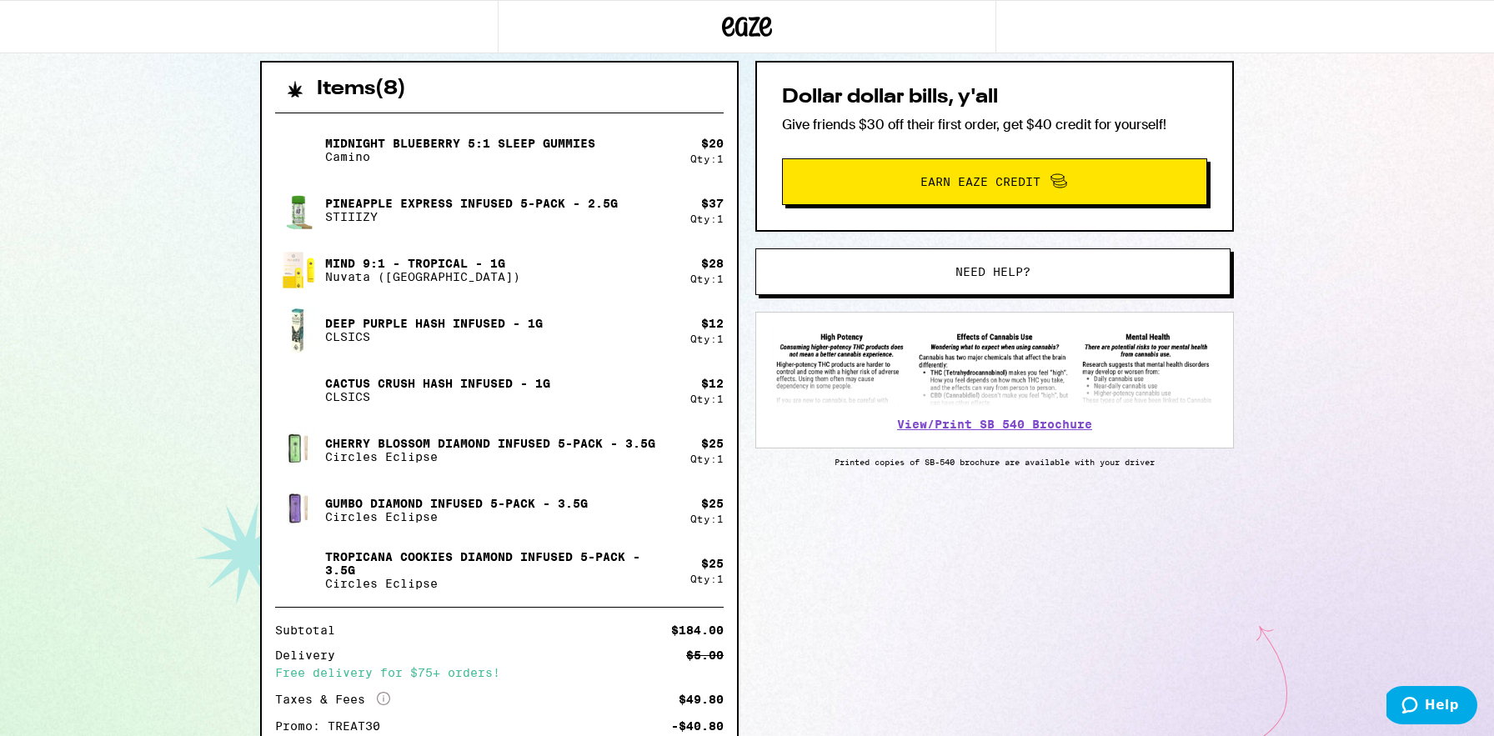
scroll to position [363, 0]
